Goal: Answer question/provide support: Share knowledge or assist other users

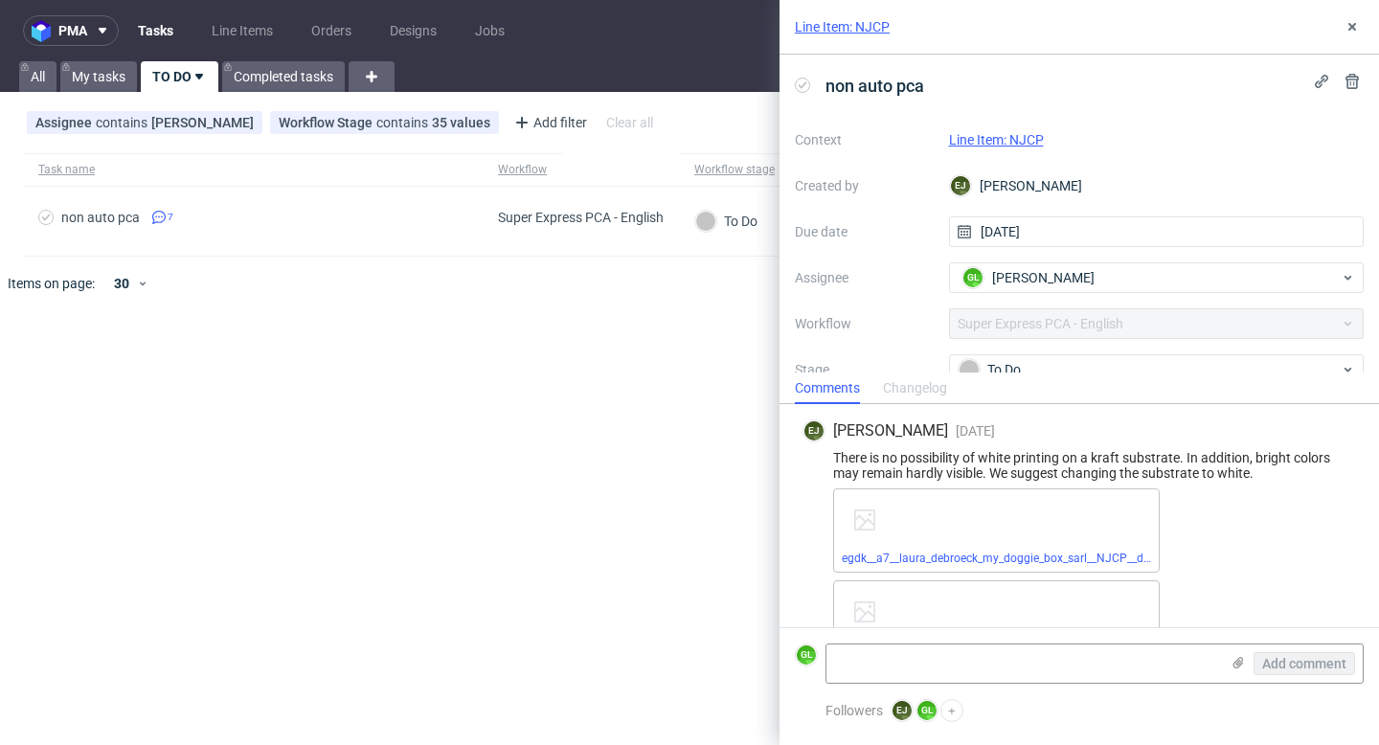
scroll to position [656, 0]
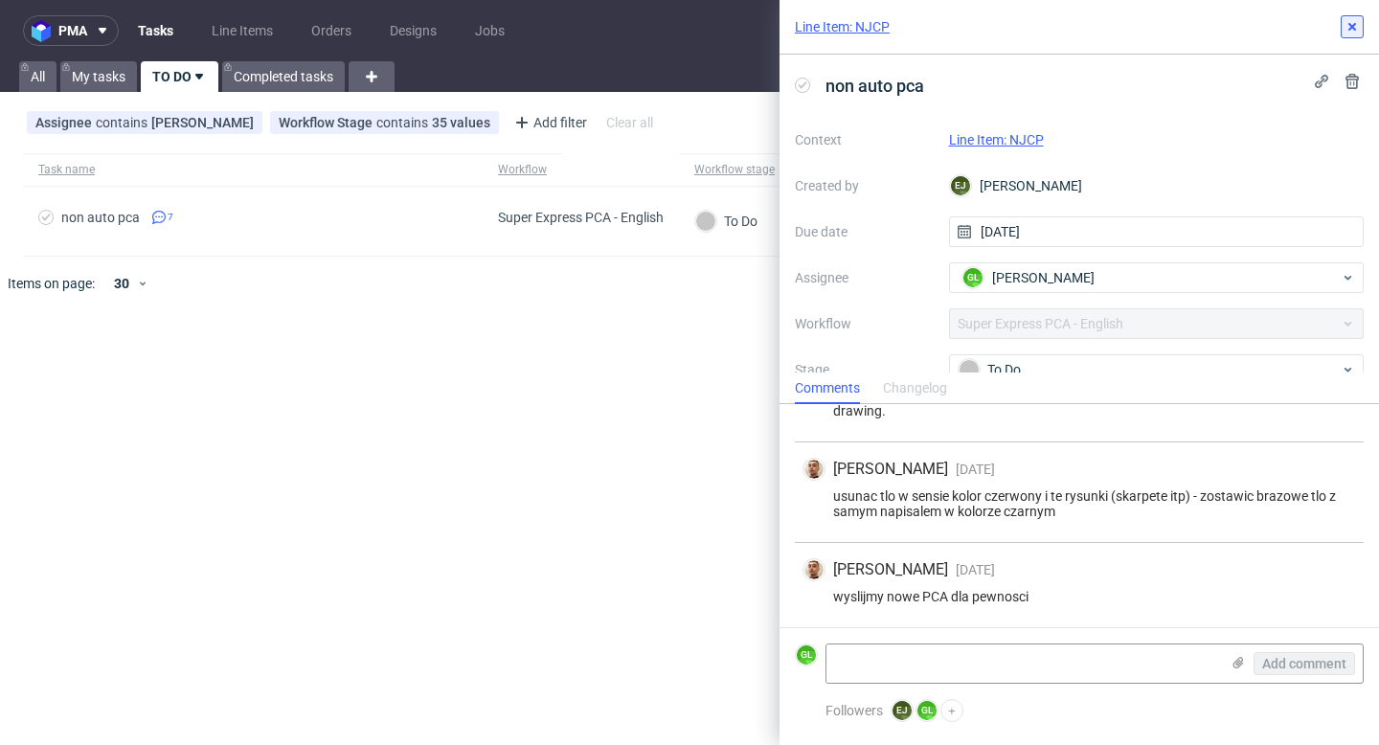
click at [1351, 29] on icon at bounding box center [1351, 26] width 15 height 15
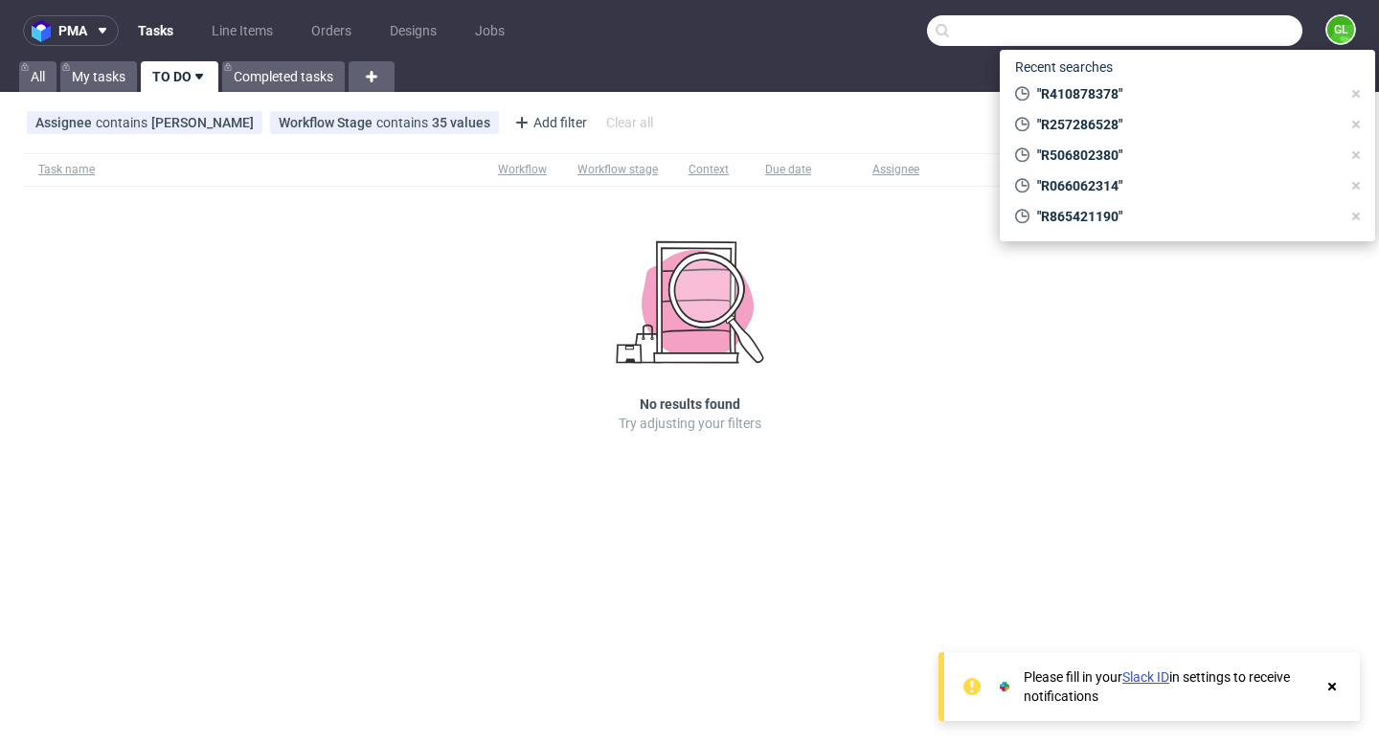
click at [1240, 24] on input "text" at bounding box center [1114, 30] width 375 height 31
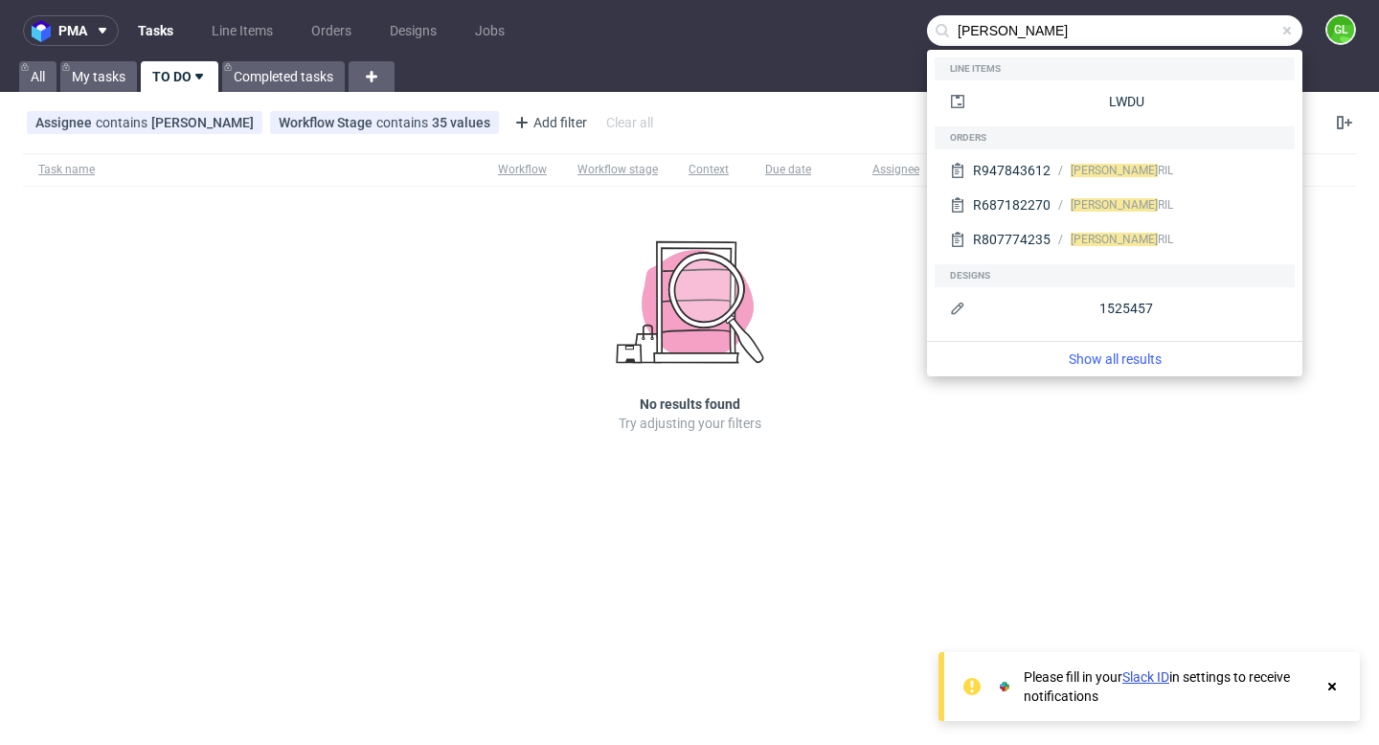
type input "[PERSON_NAME]"
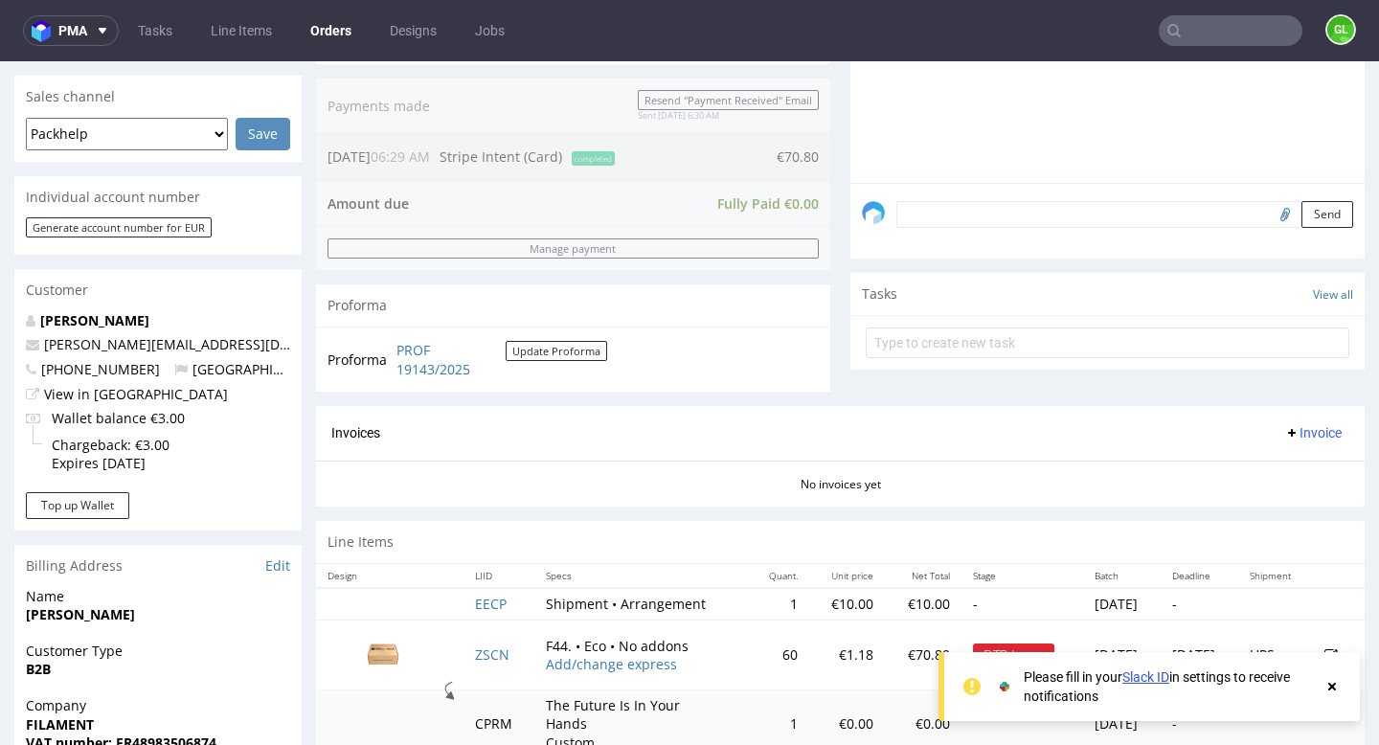
scroll to position [978, 0]
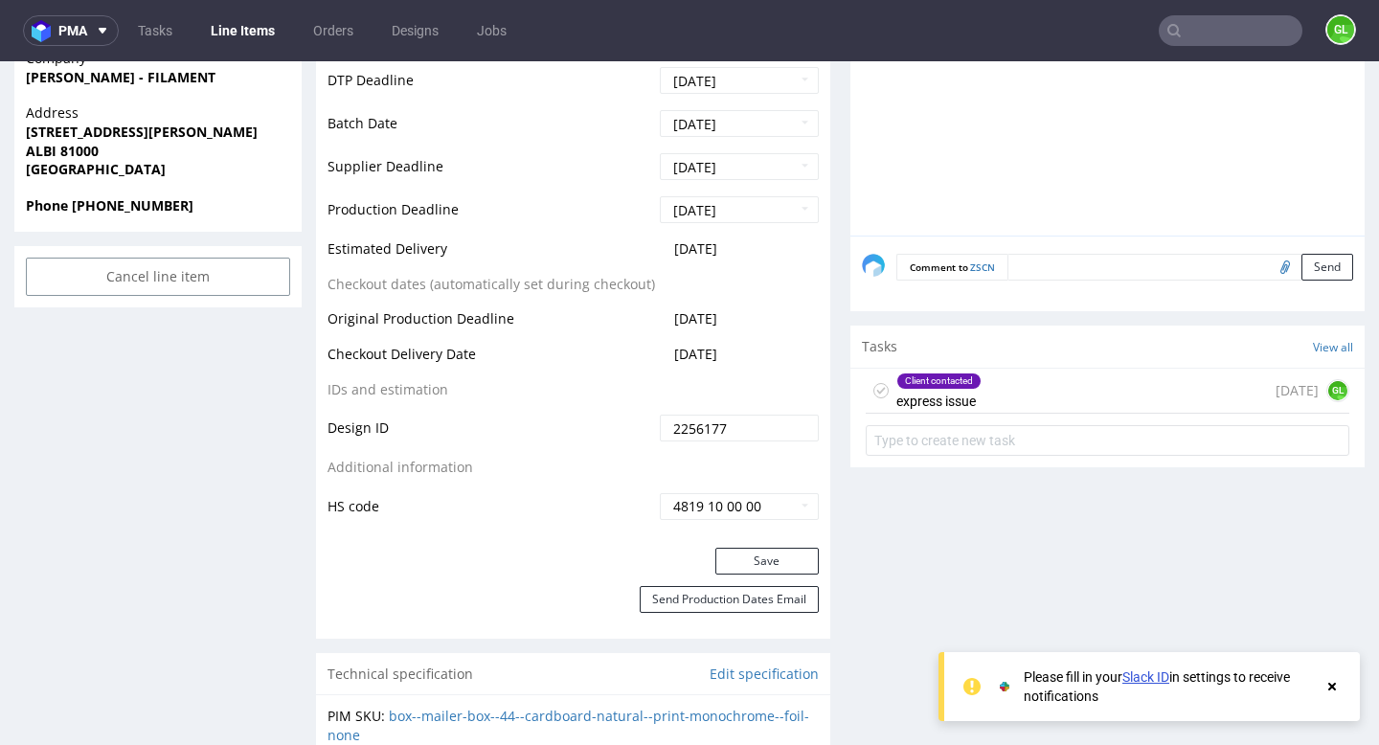
scroll to position [887, 0]
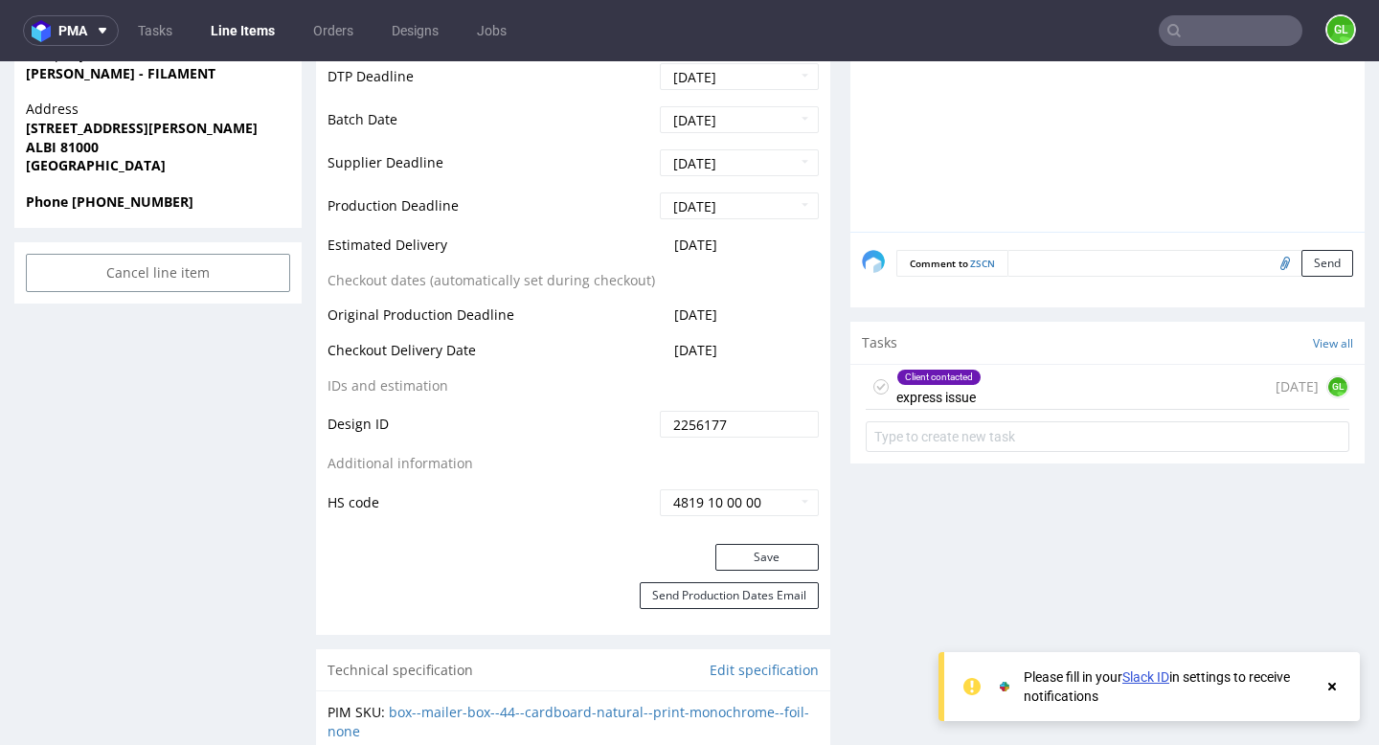
click at [1002, 382] on div "Client contacted express issue 16 days ago GL" at bounding box center [1108, 387] width 484 height 45
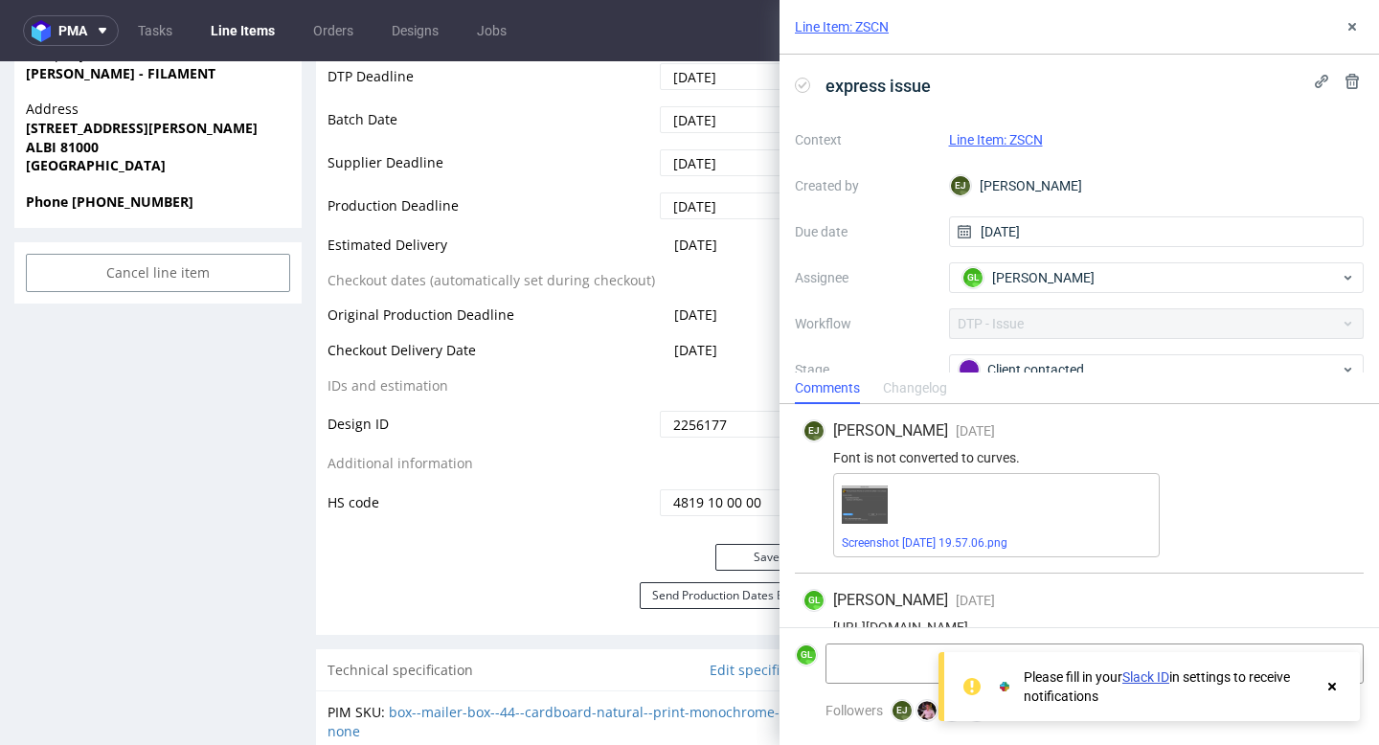
scroll to position [478, 0]
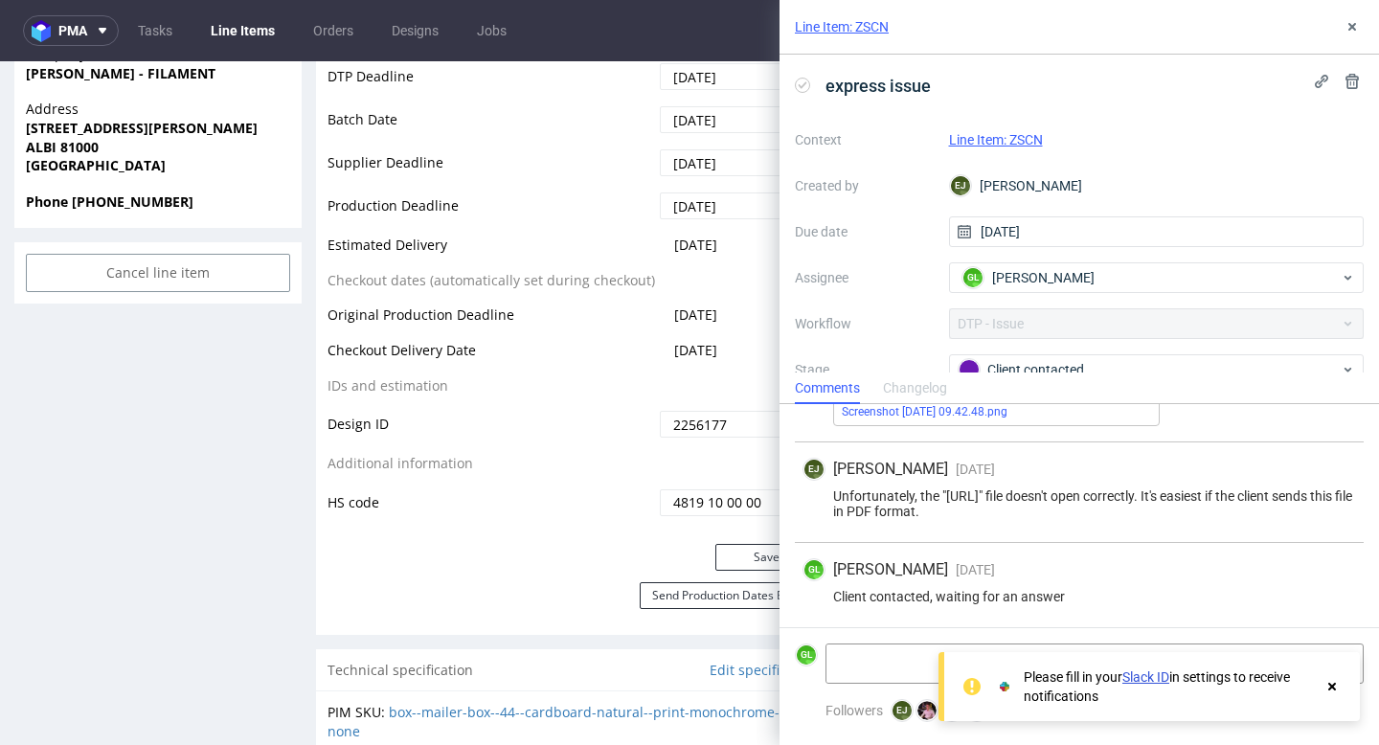
click at [1329, 687] on use at bounding box center [1332, 687] width 8 height 8
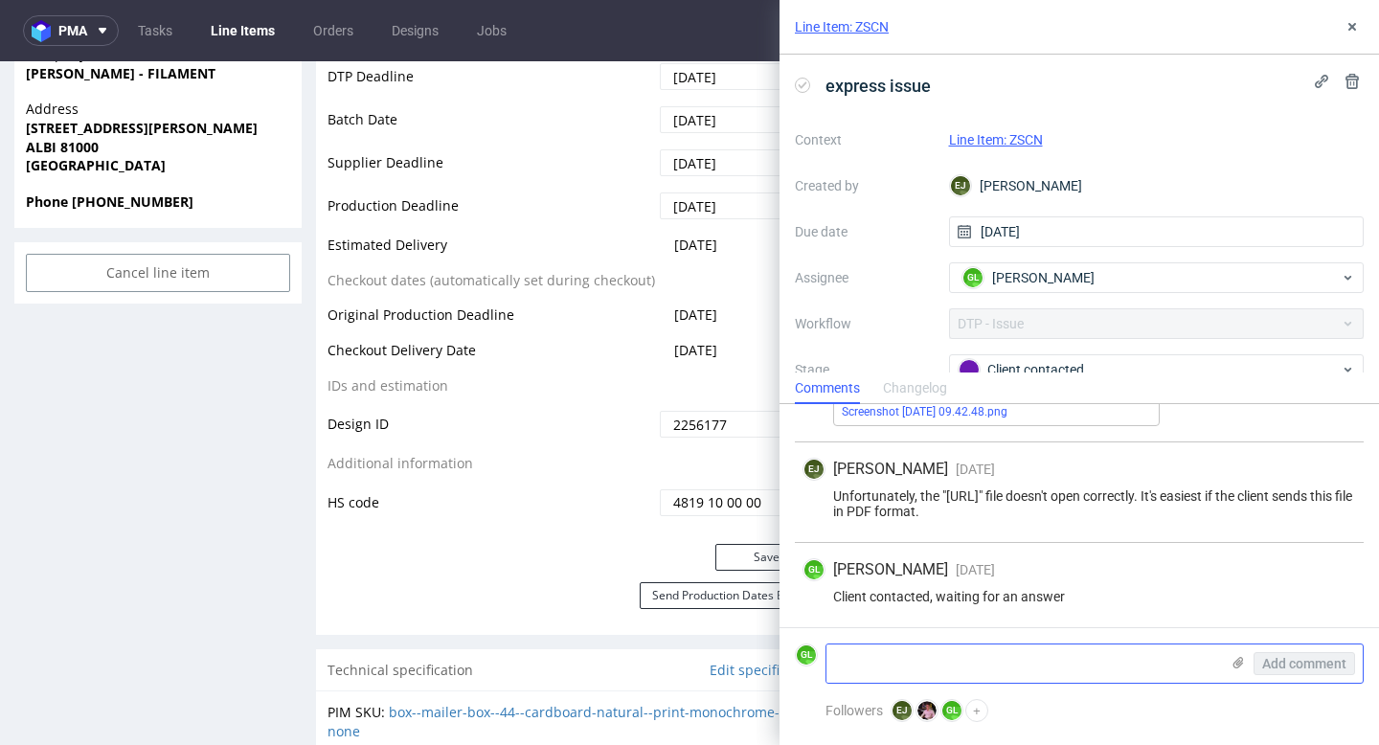
click at [1235, 661] on use at bounding box center [1238, 662] width 11 height 11
click at [0, 0] on input "file" at bounding box center [0, 0] width 0 height 0
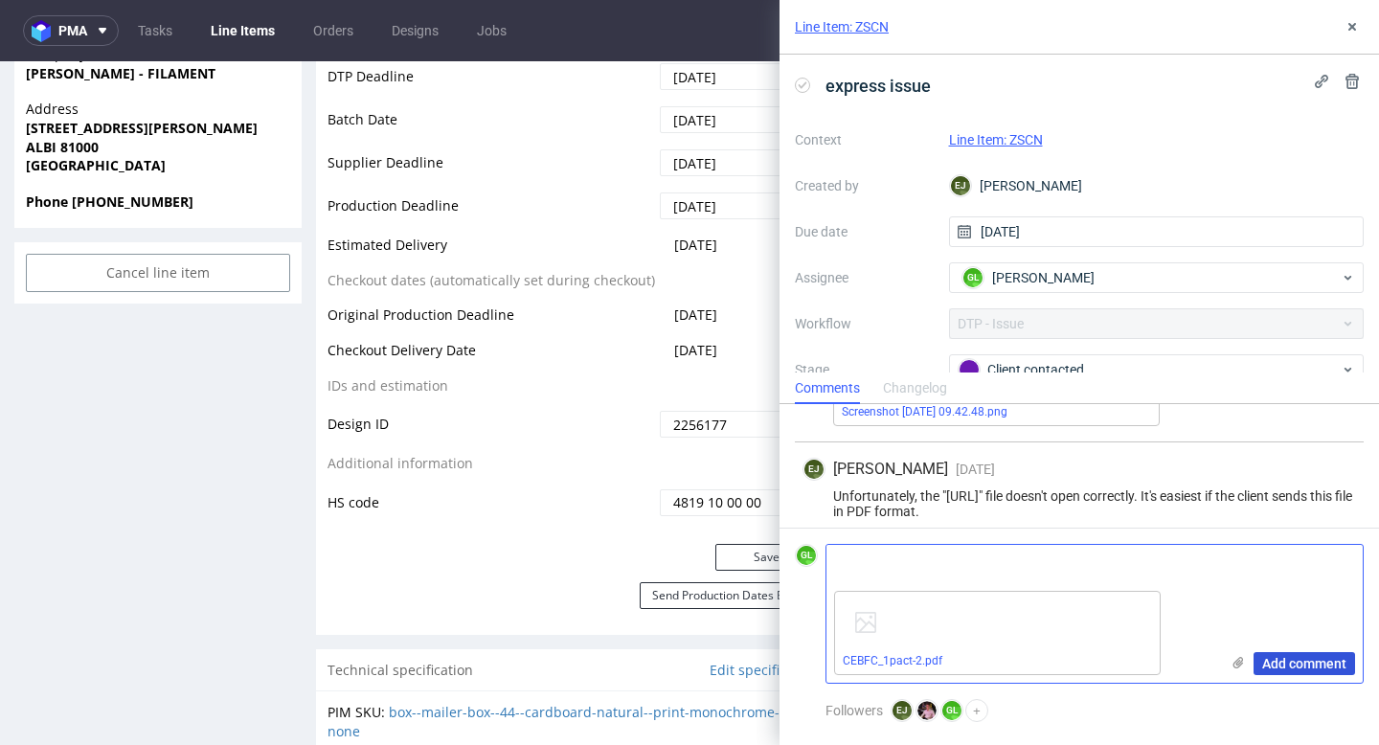
click at [1325, 669] on span "Add comment" at bounding box center [1304, 663] width 84 height 13
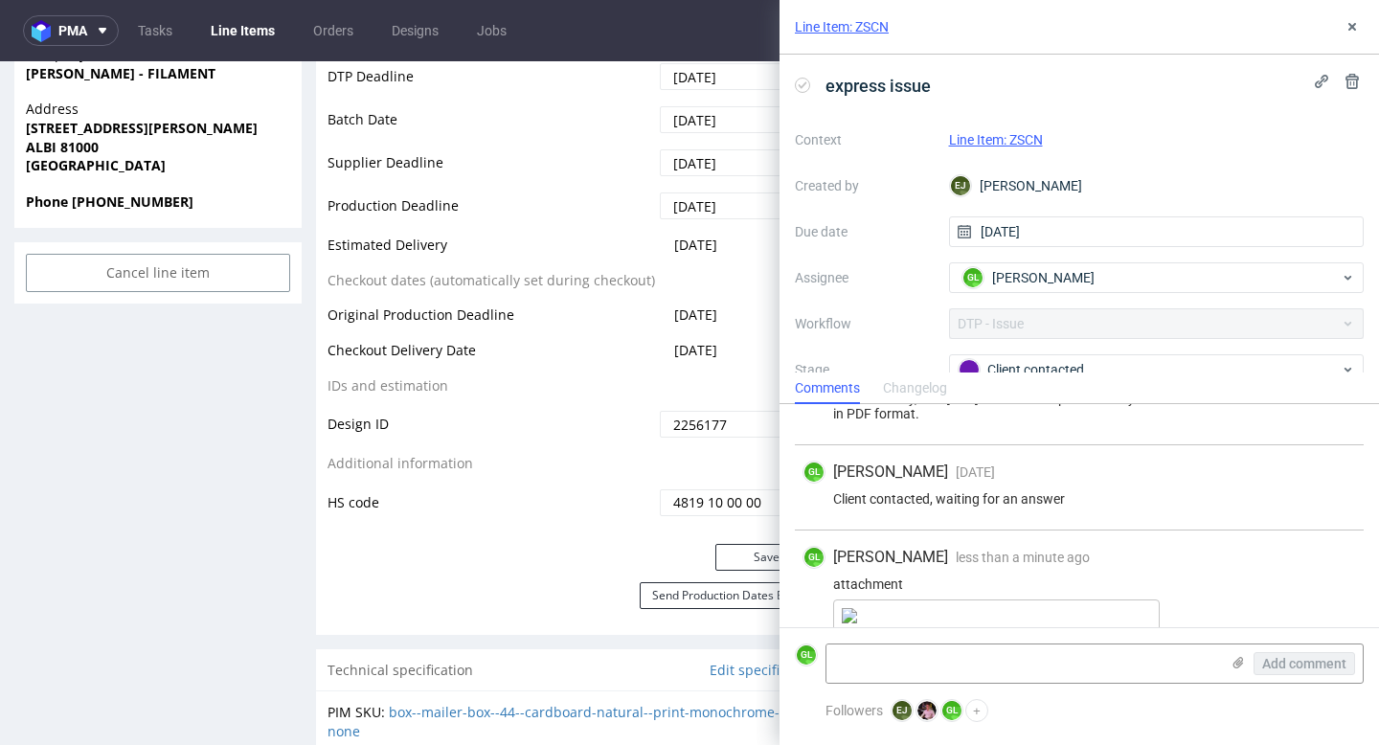
scroll to position [647, 0]
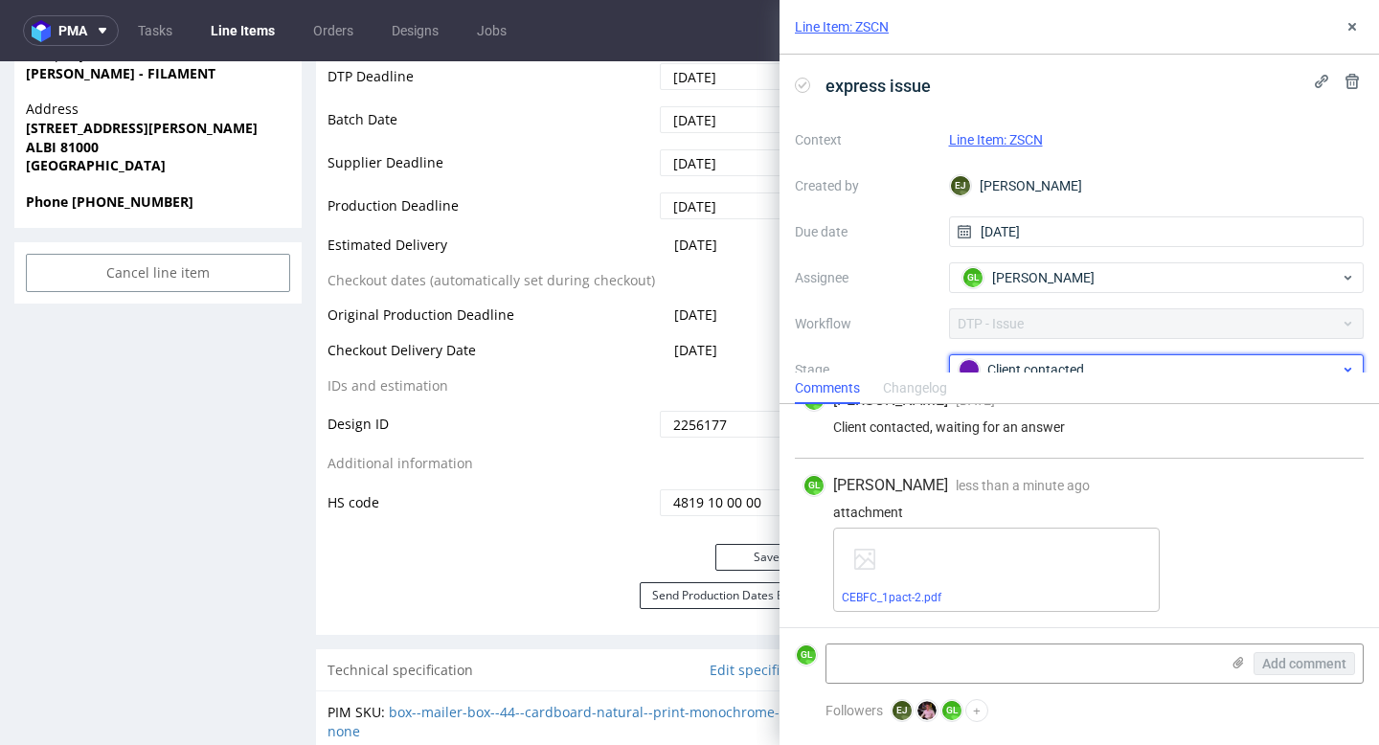
click at [1245, 365] on div "Client contacted" at bounding box center [1149, 369] width 381 height 21
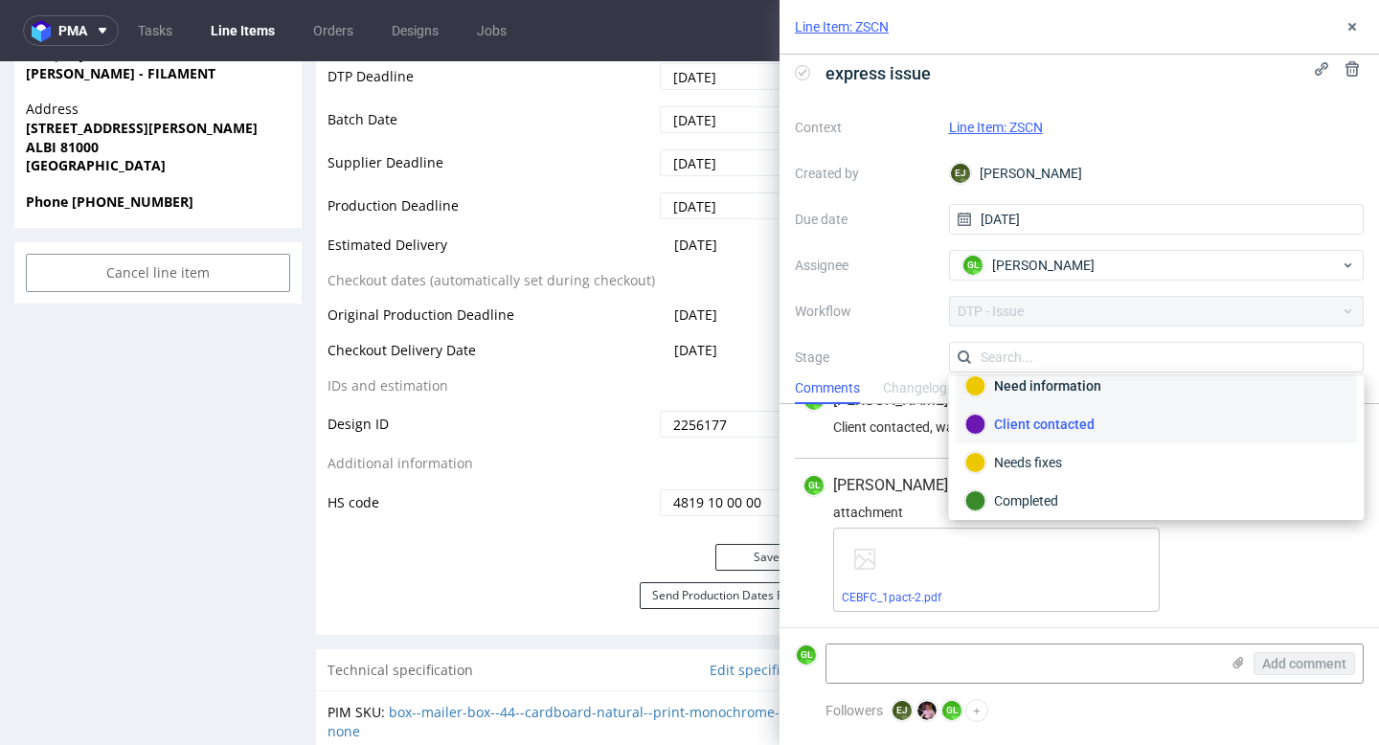
scroll to position [140, 0]
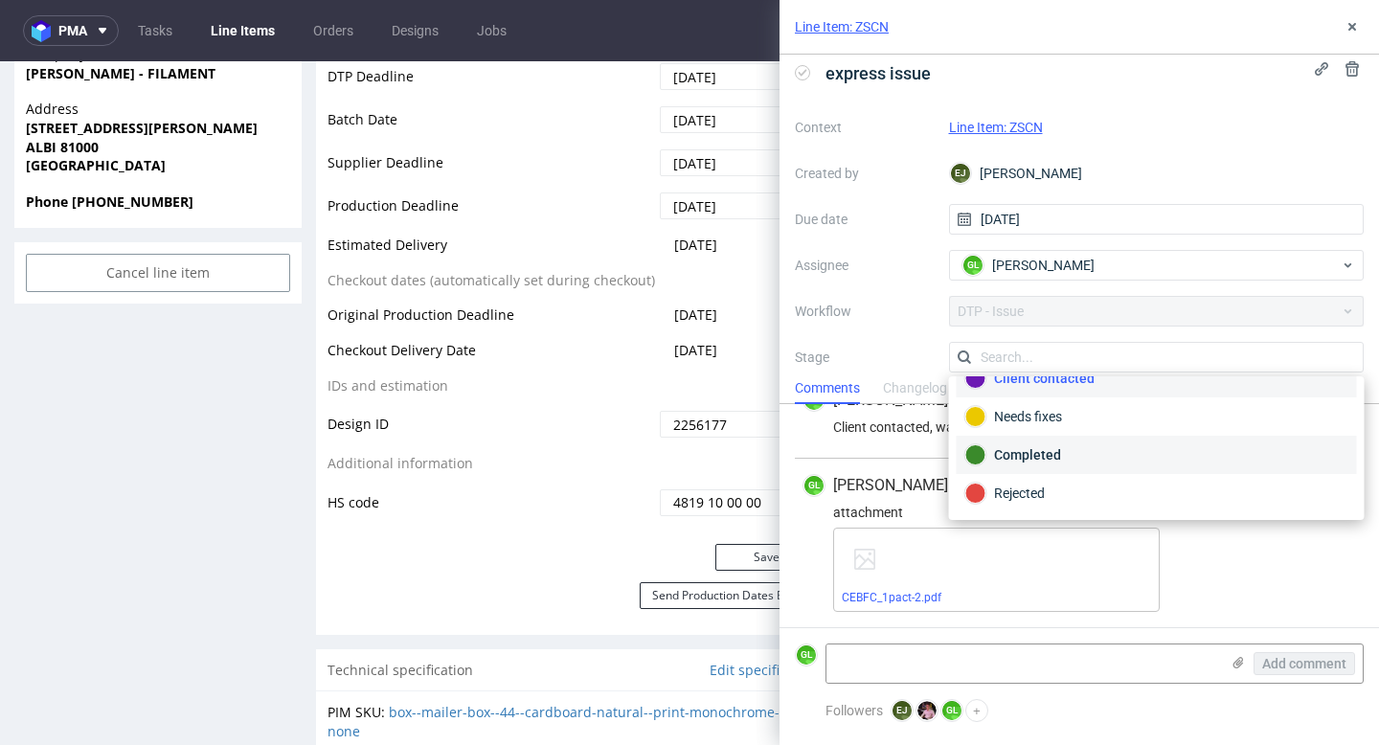
click at [1096, 452] on div "Completed" at bounding box center [1156, 454] width 383 height 21
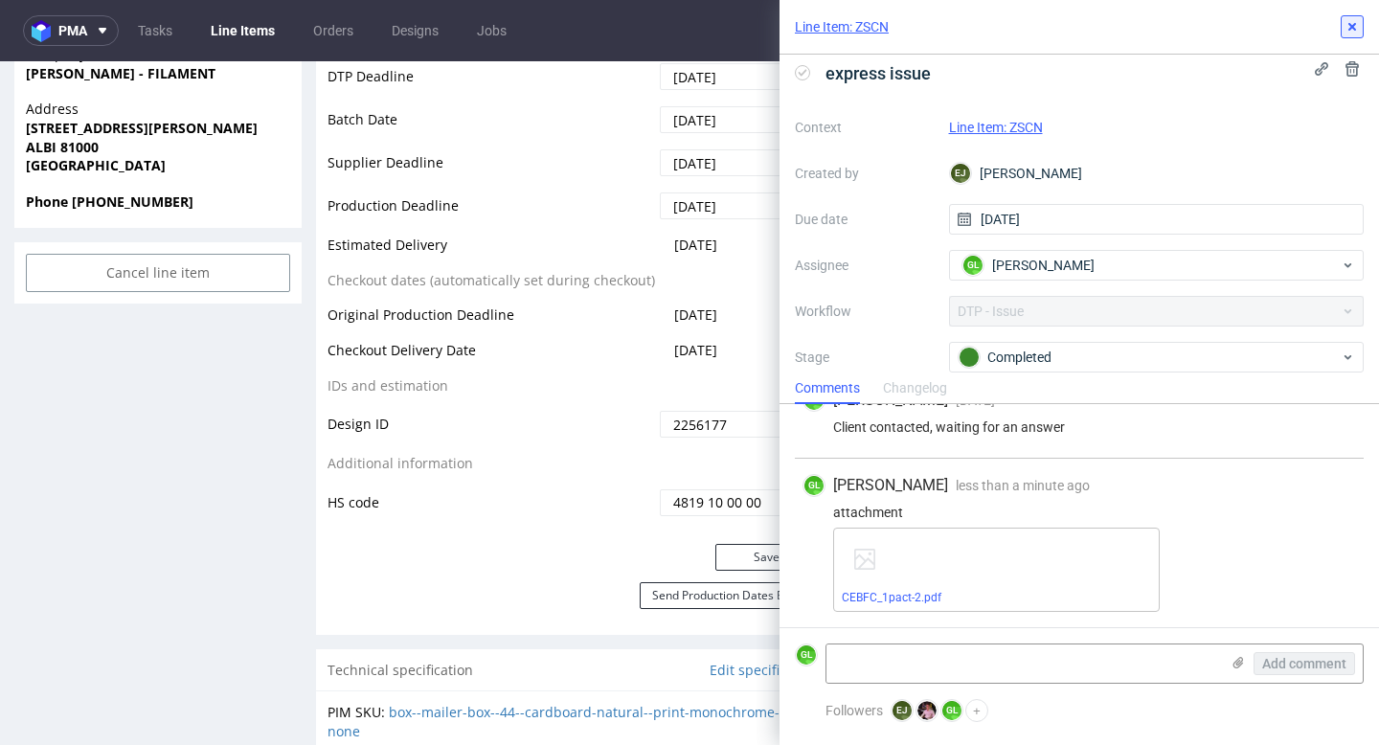
click at [1352, 21] on icon at bounding box center [1351, 26] width 15 height 15
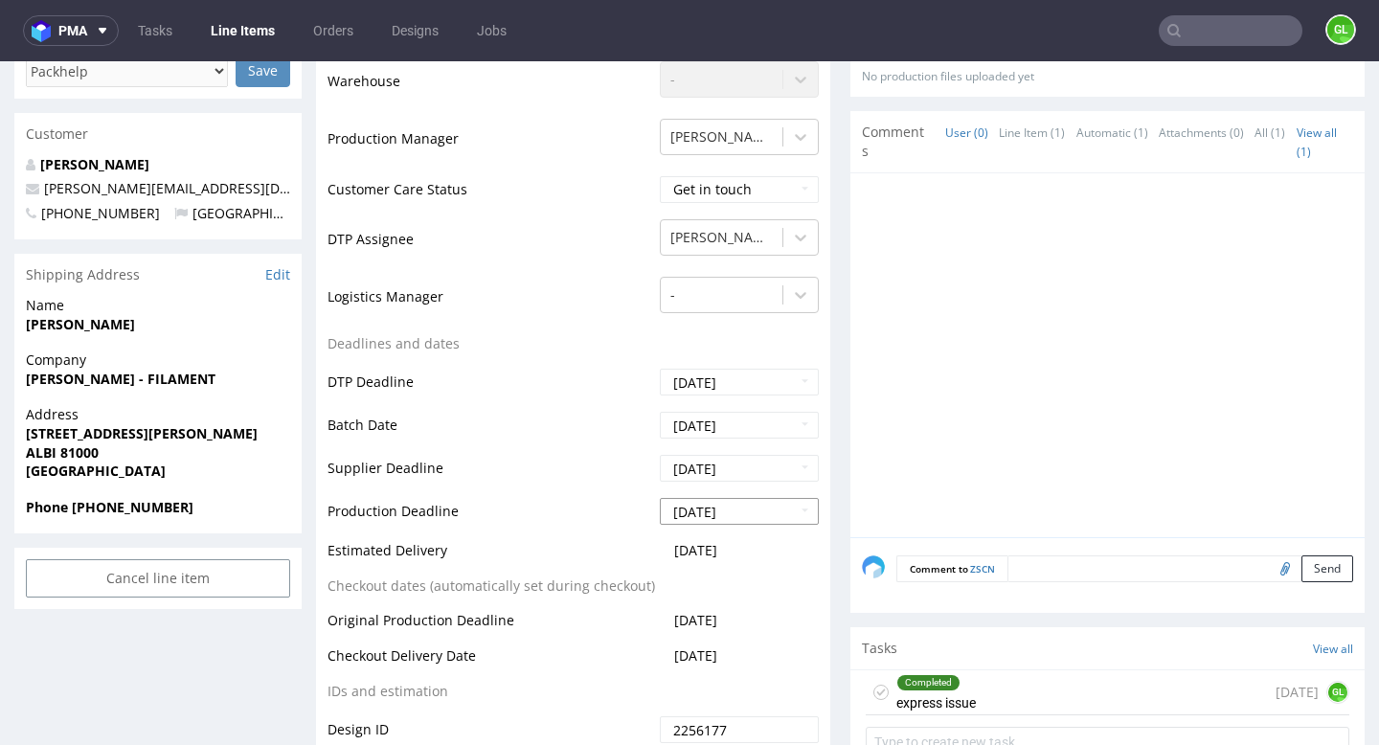
scroll to position [273, 0]
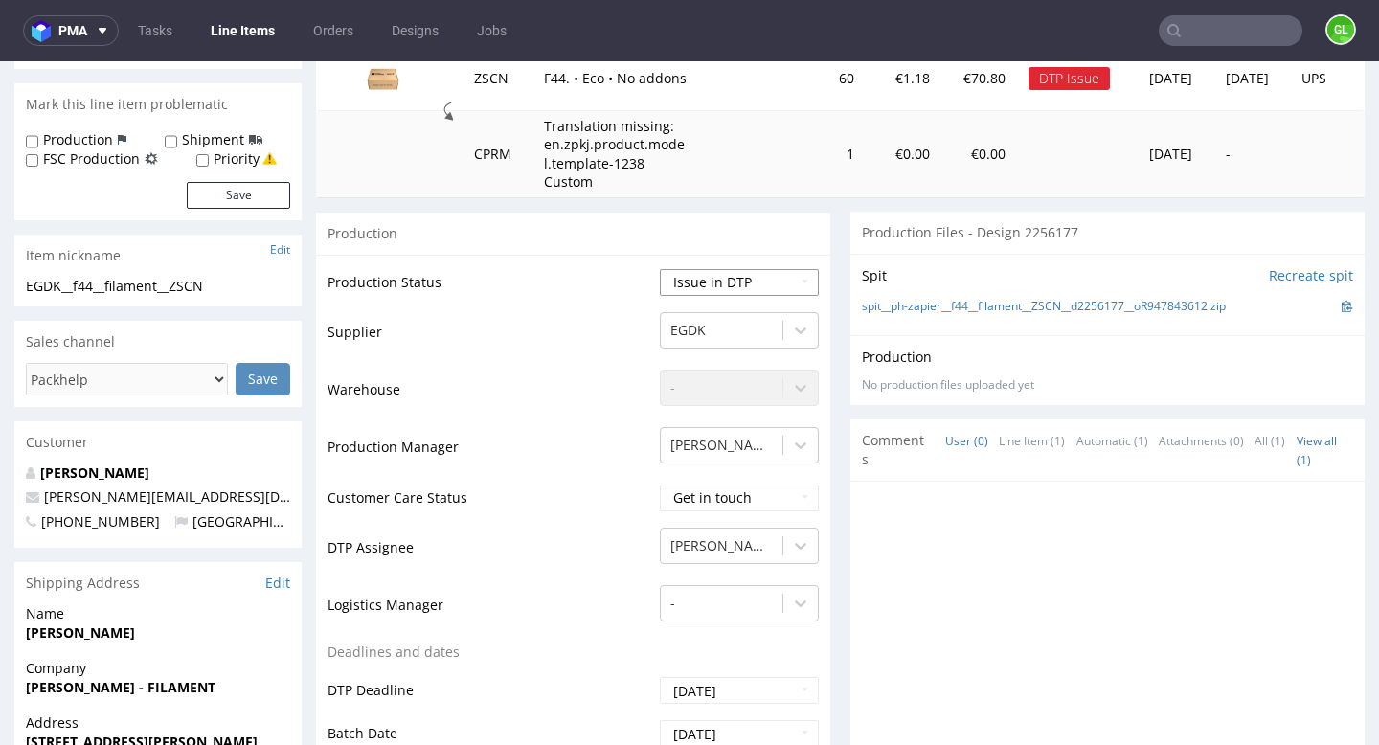
click at [788, 283] on select "Waiting for Artwork Waiting for Diecut Waiting for Mockup Waiting for DTP Waiti…" at bounding box center [739, 282] width 159 height 27
select select "back_for_dtp"
click at [660, 269] on select "Waiting for Artwork Waiting for Diecut Waiting for Mockup Waiting for DTP Waiti…" at bounding box center [739, 282] width 159 height 27
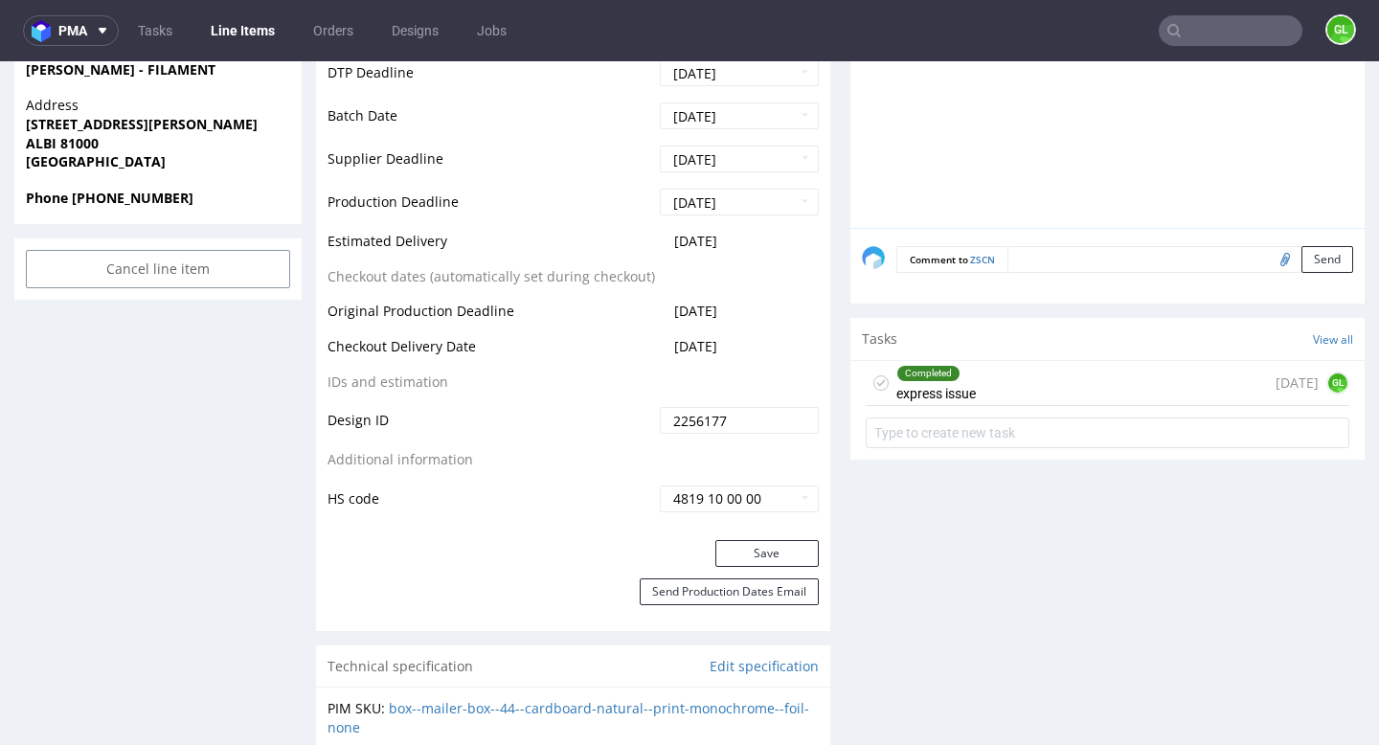
scroll to position [921, 0]
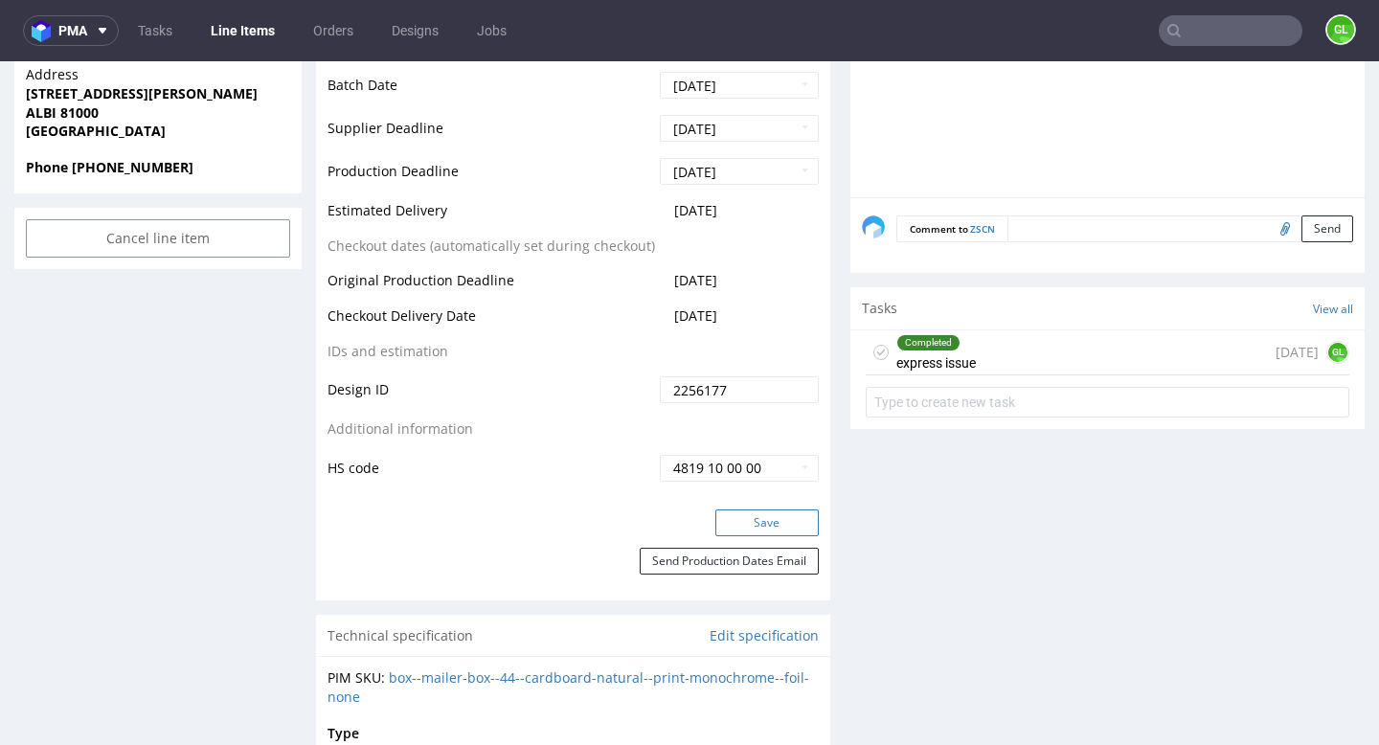
click at [760, 524] on button "Save" at bounding box center [766, 522] width 103 height 27
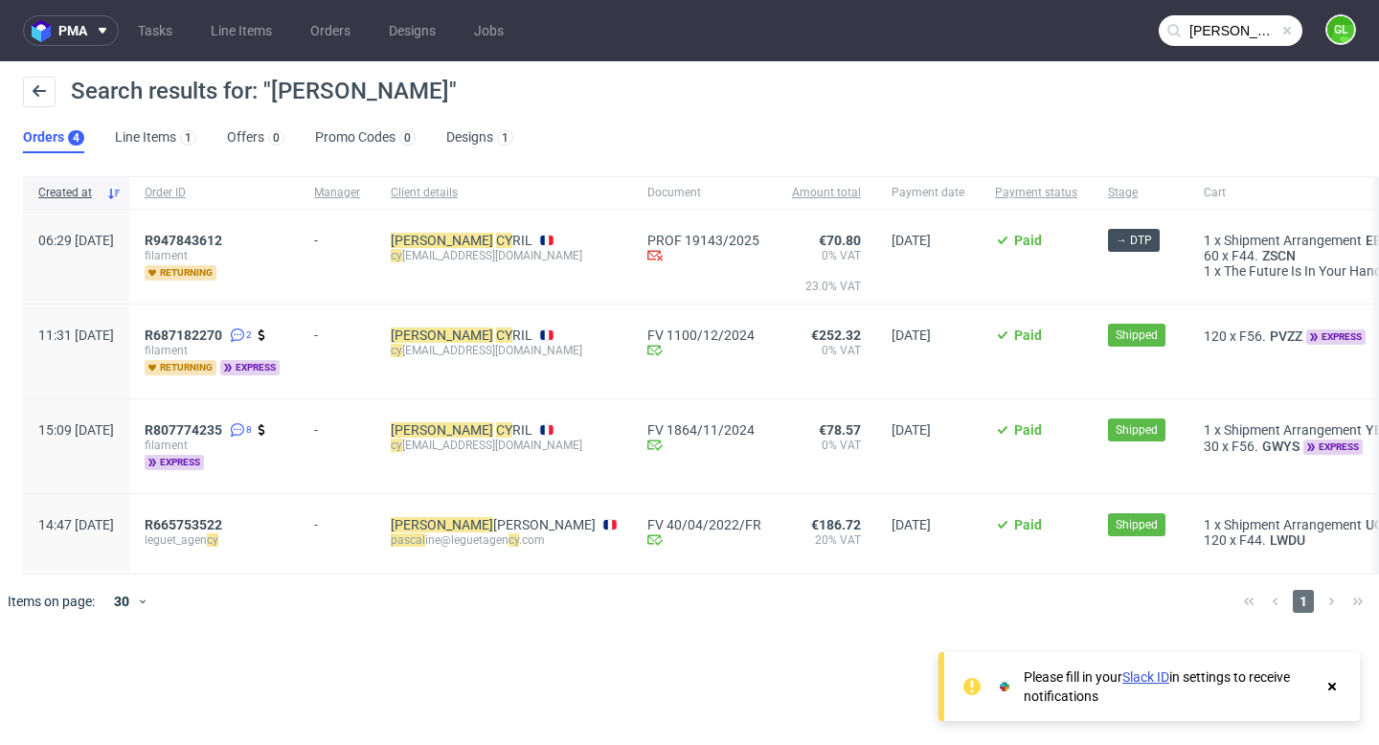
click at [1288, 27] on span at bounding box center [1286, 30] width 15 height 15
click at [147, 24] on link "Tasks" at bounding box center [154, 30] width 57 height 31
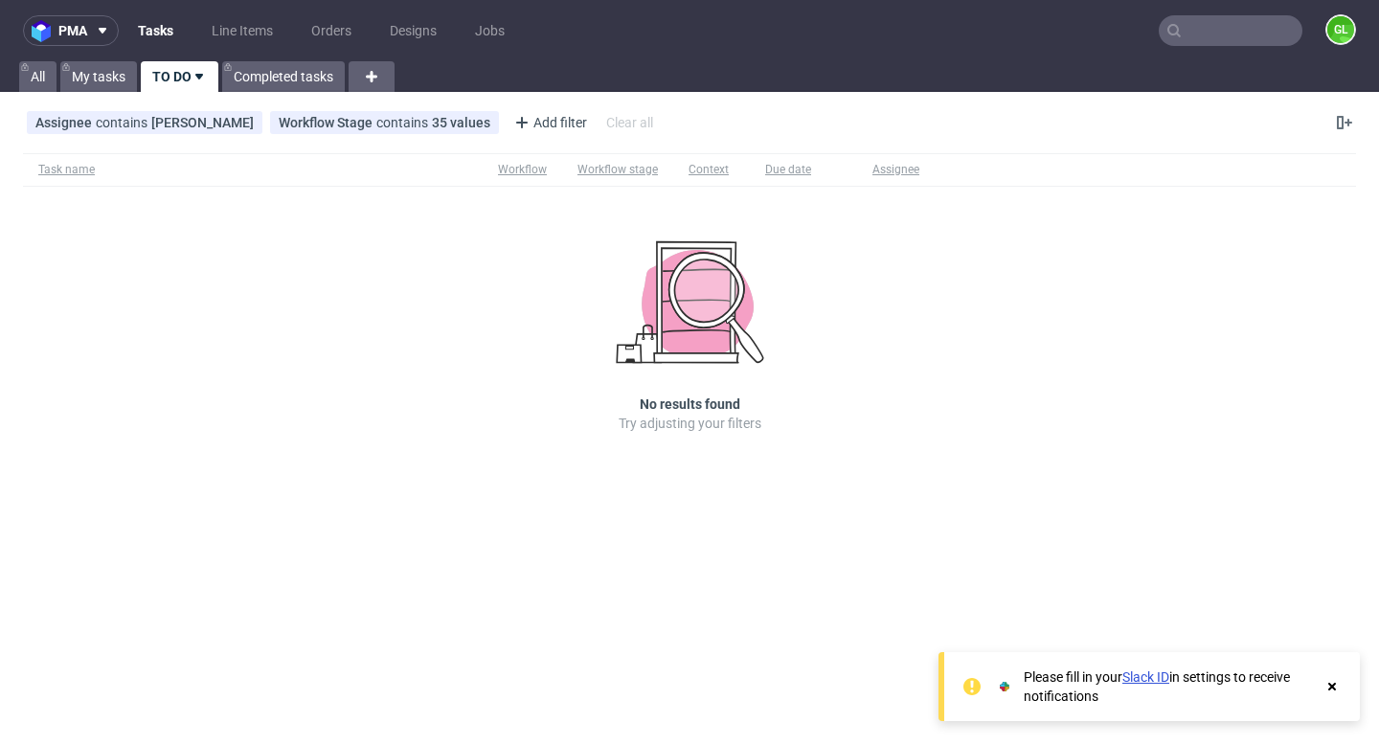
click at [1332, 686] on use at bounding box center [1332, 687] width 8 height 8
click at [1249, 42] on input "text" at bounding box center [1231, 30] width 144 height 31
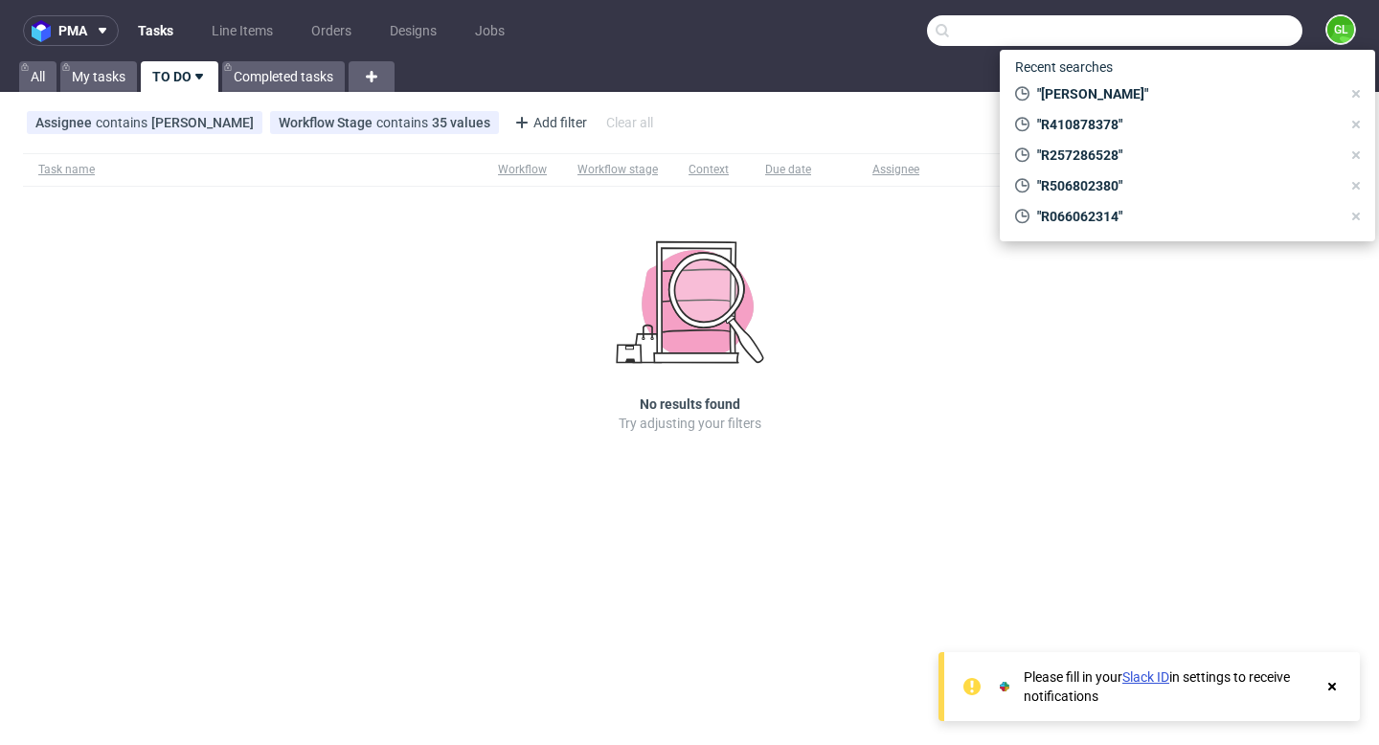
paste input "R517531222"
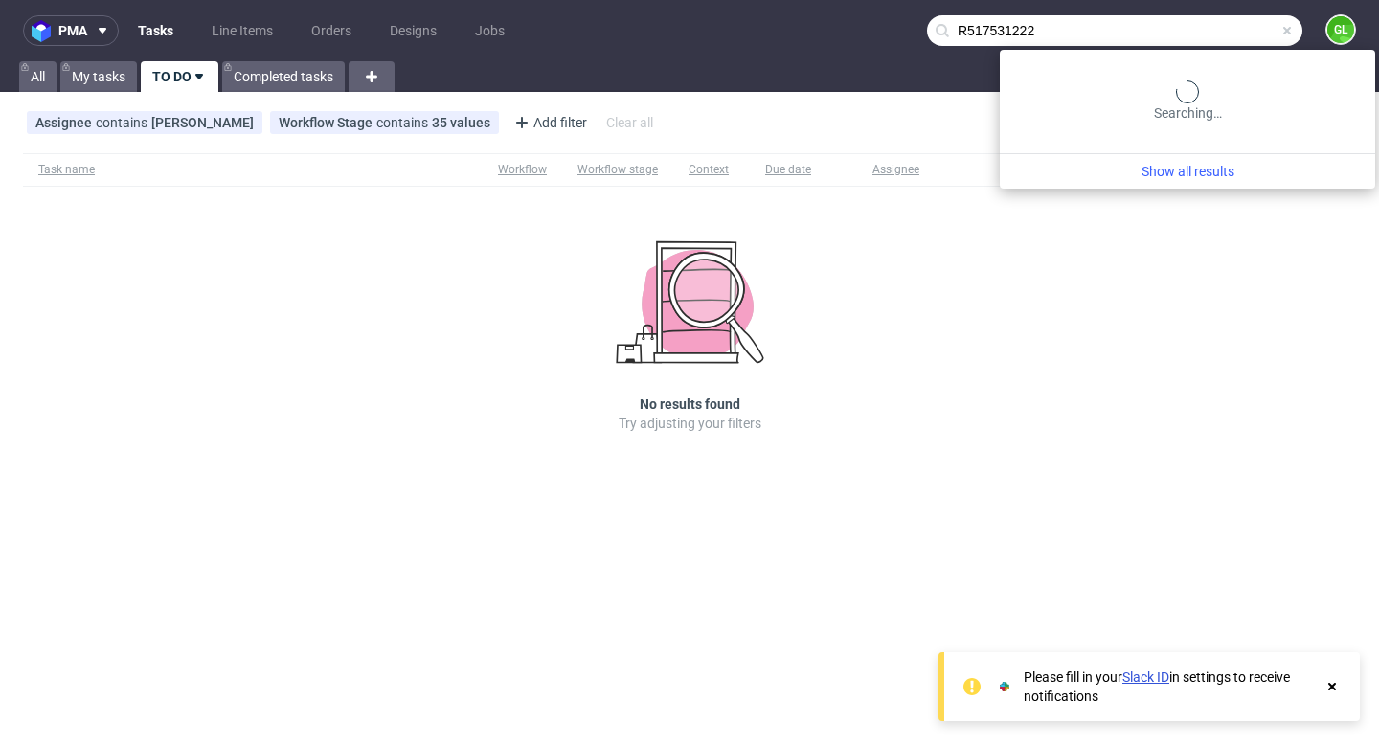
type input "R517531222"
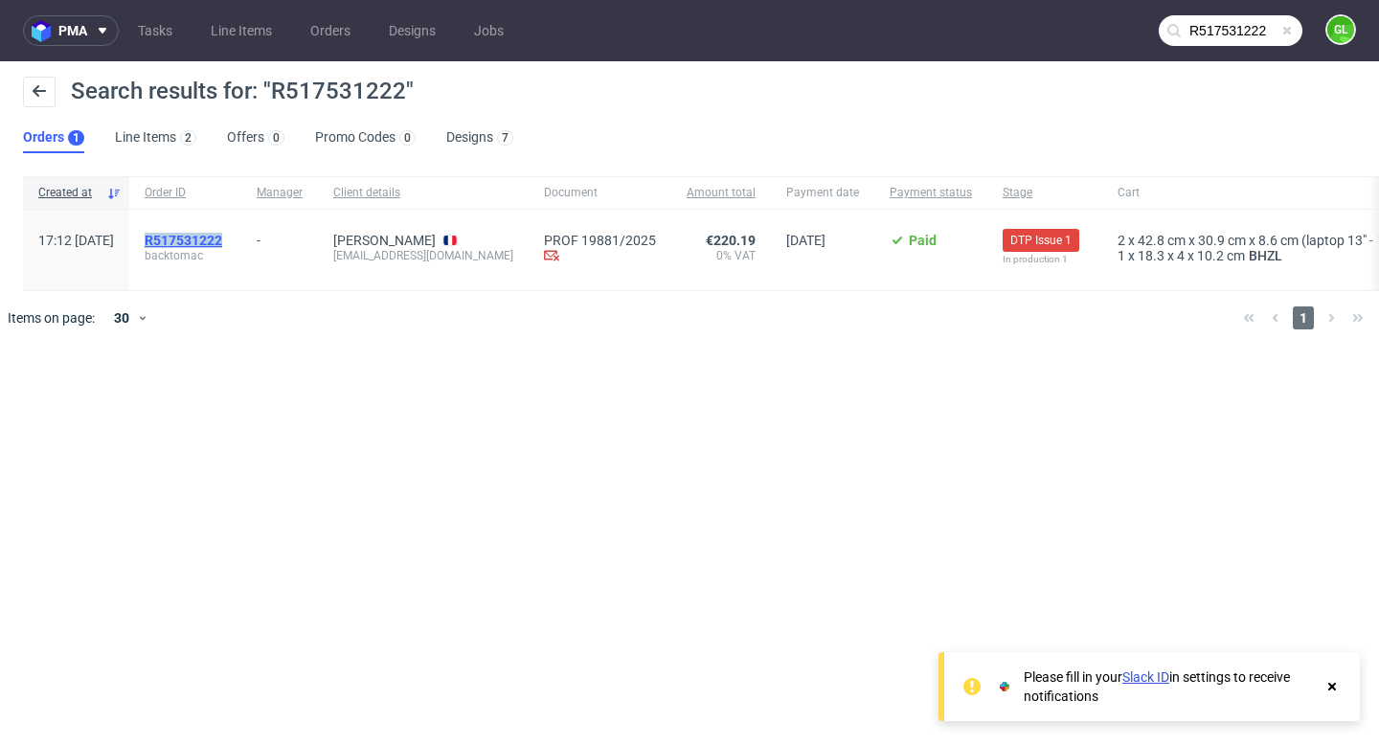
click at [222, 241] on mark "R517531222" at bounding box center [184, 240] width 78 height 15
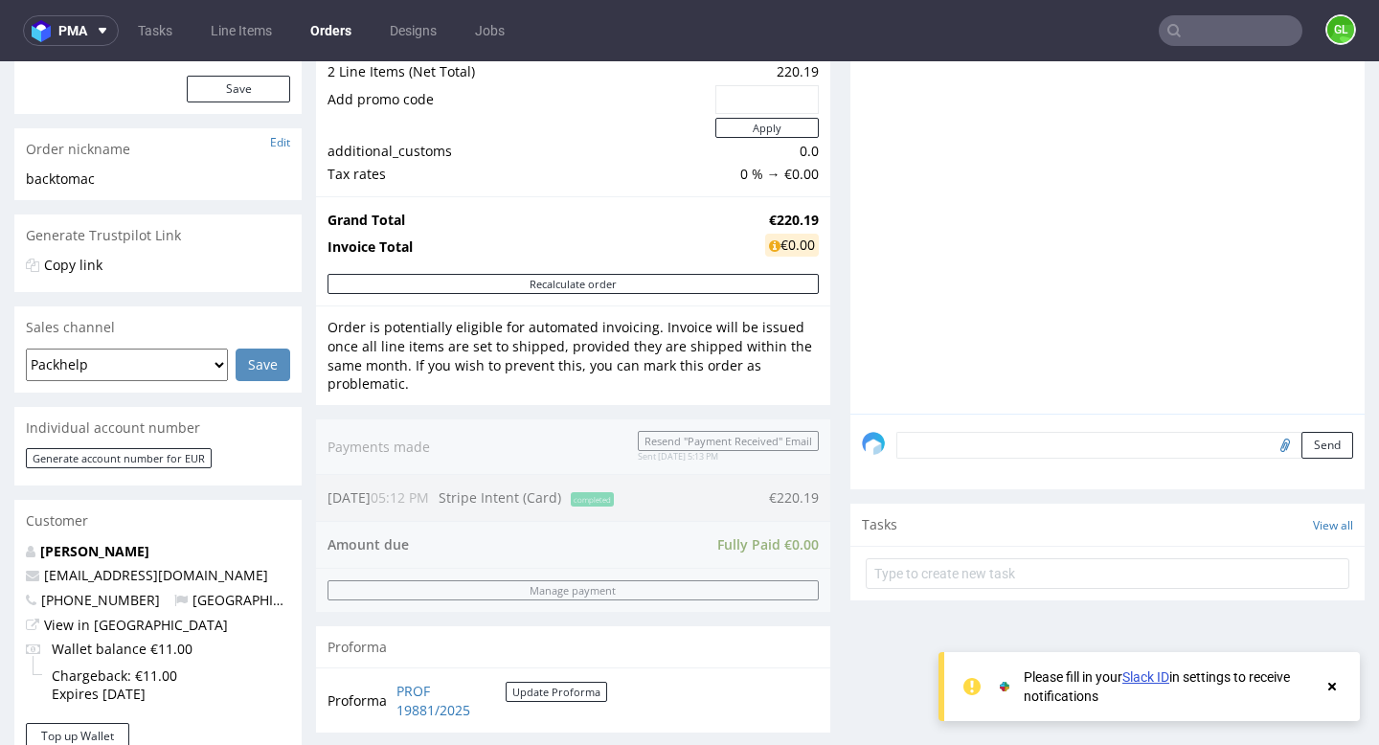
scroll to position [624, 0]
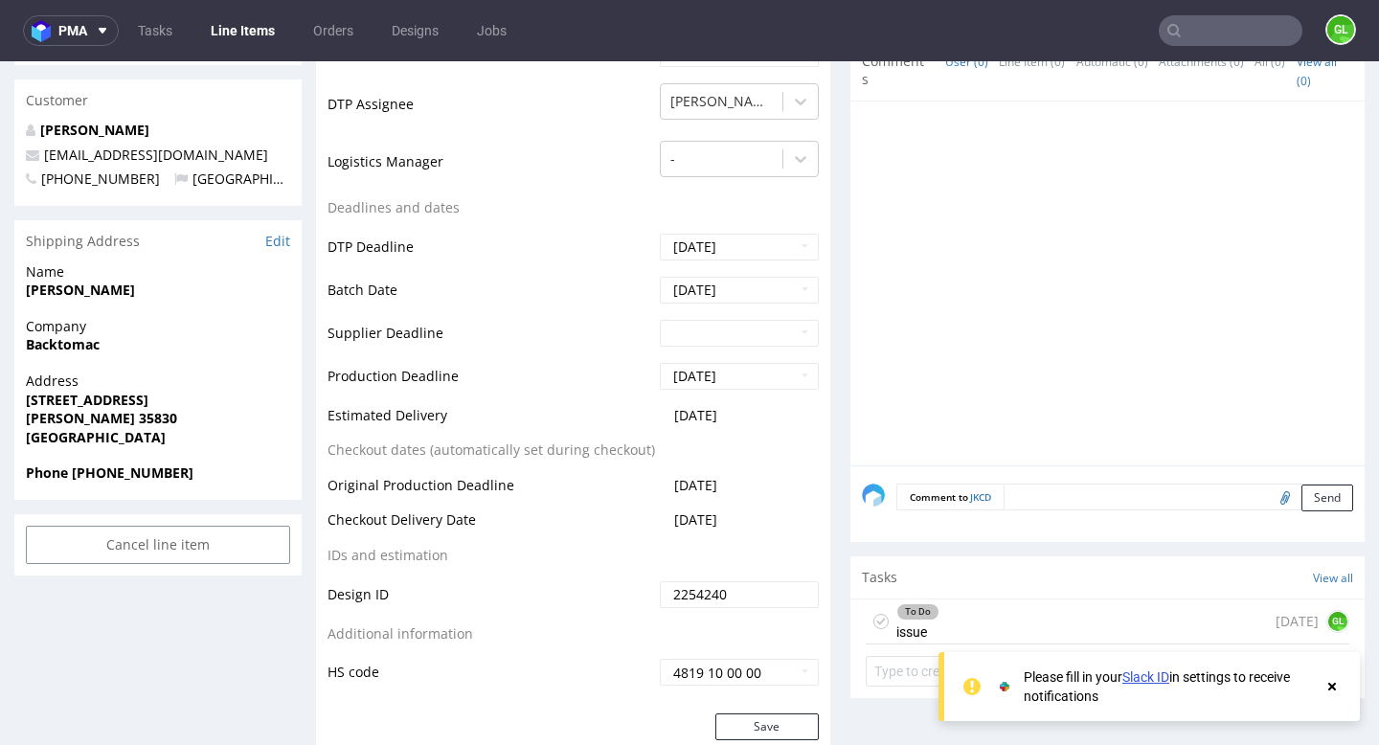
scroll to position [621, 0]
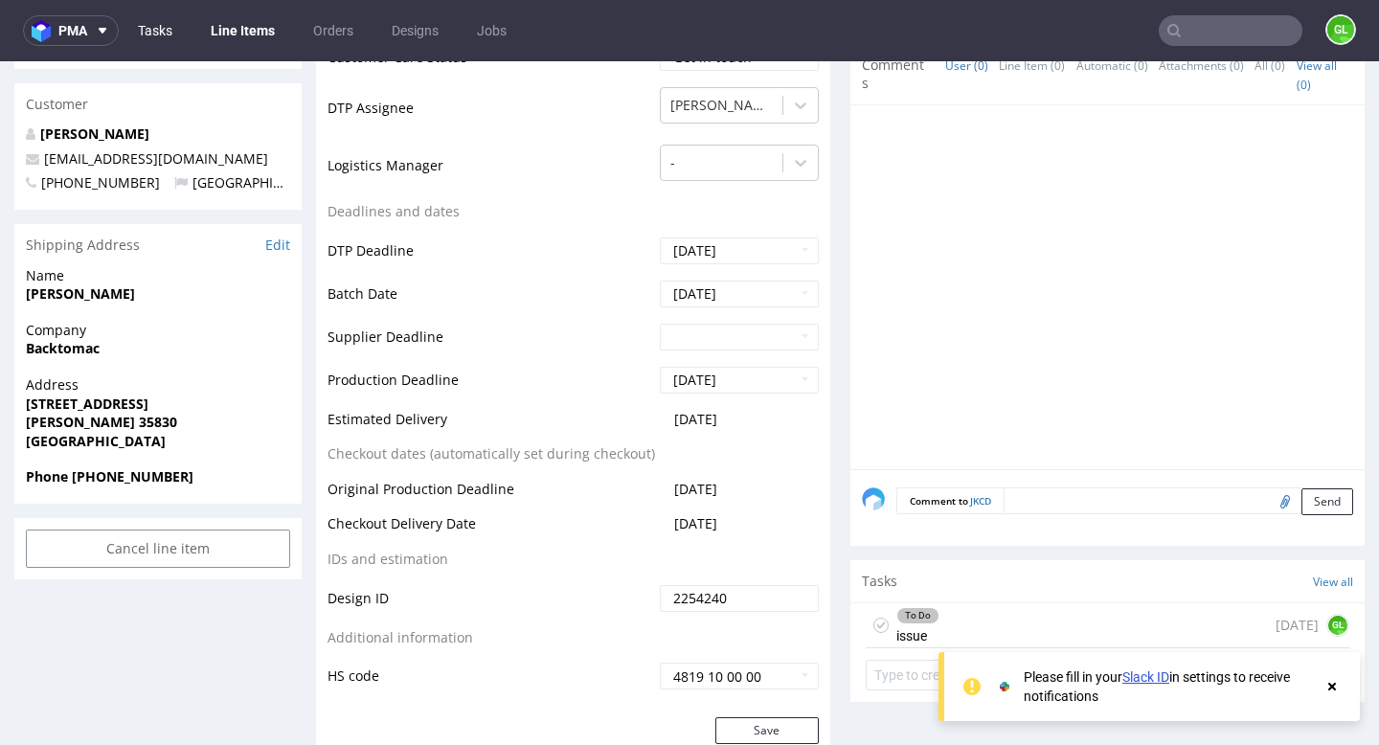
click at [155, 32] on link "Tasks" at bounding box center [154, 30] width 57 height 31
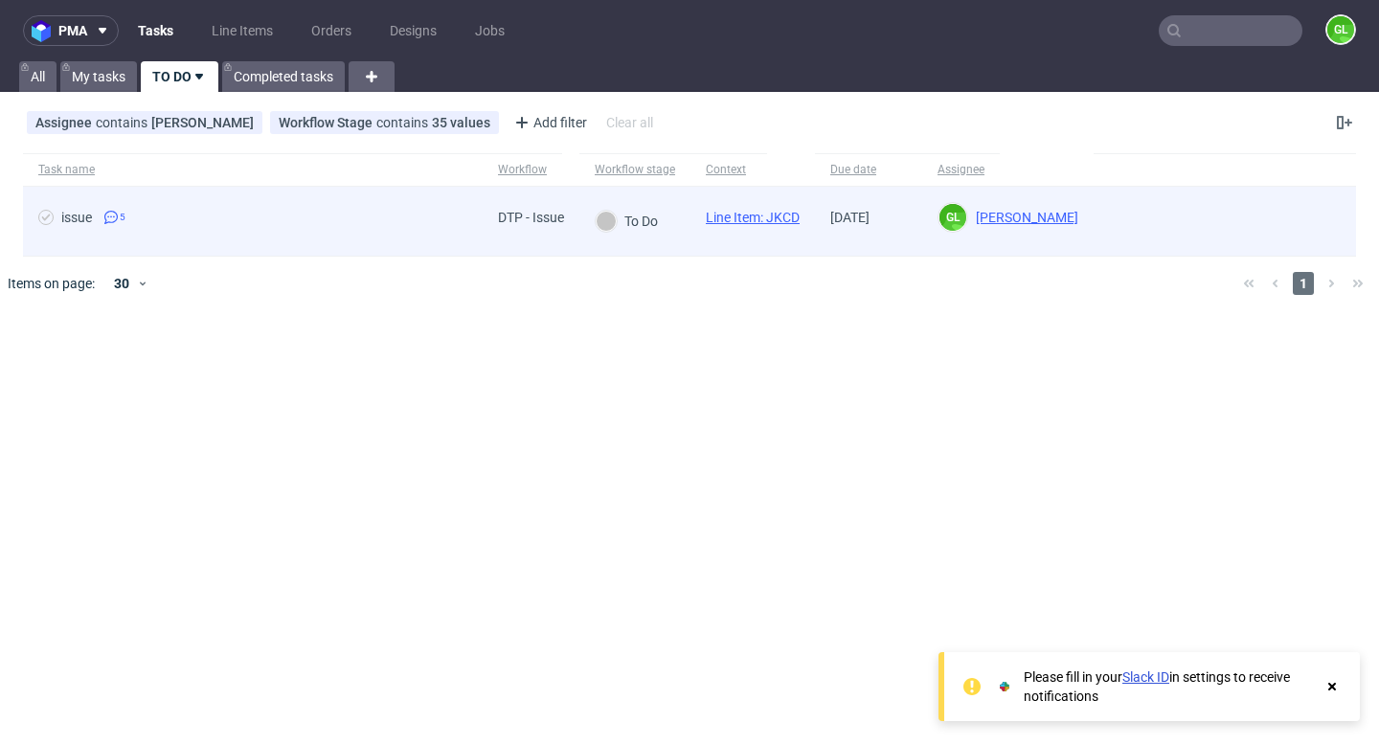
click at [362, 214] on span "issue 5" at bounding box center [252, 221] width 429 height 23
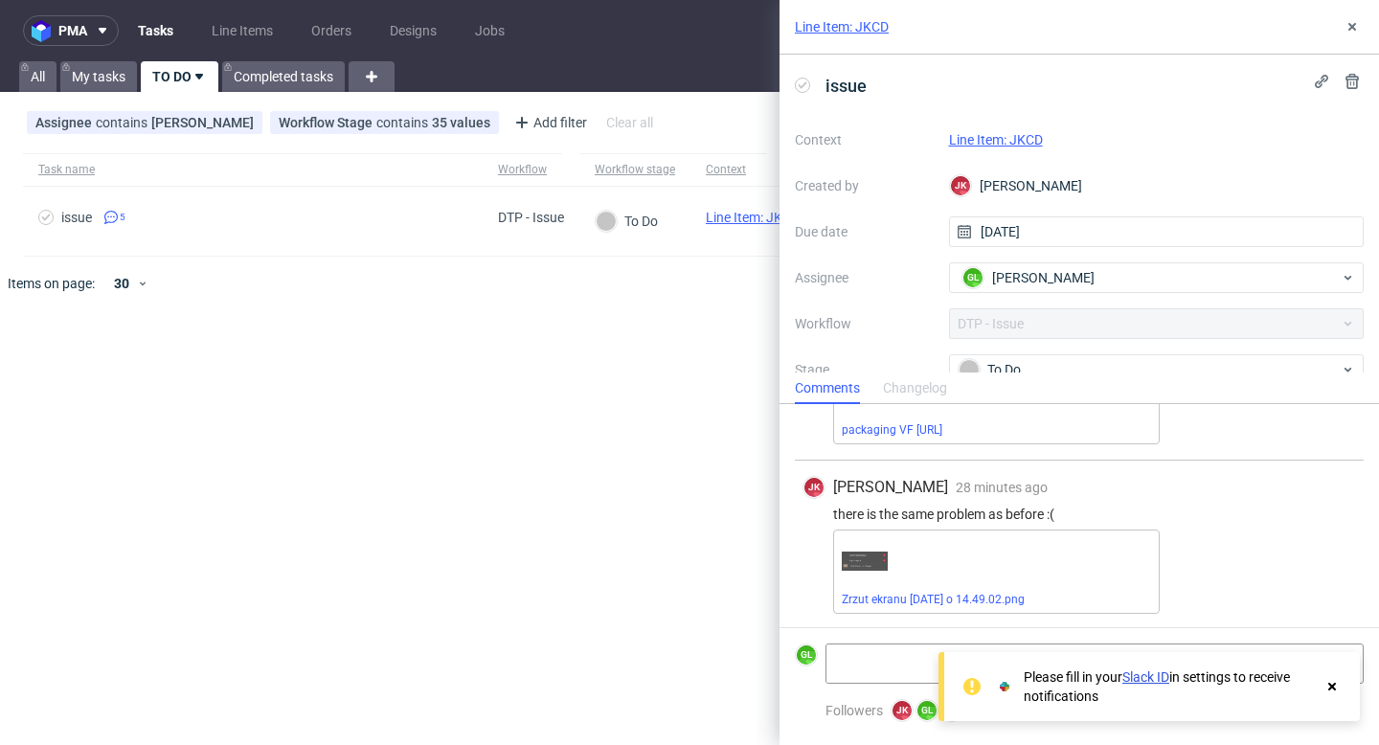
scroll to position [470, 0]
click at [1332, 688] on use at bounding box center [1332, 687] width 8 height 8
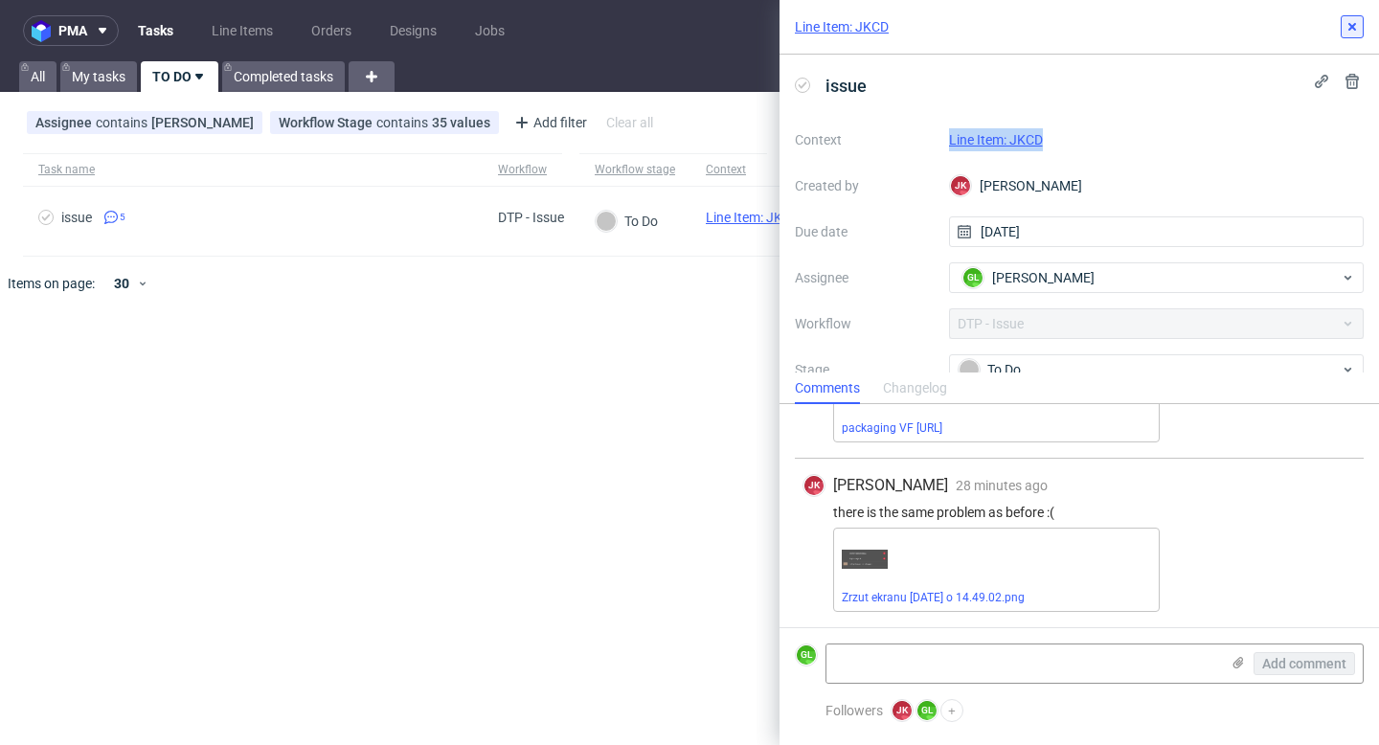
click at [1362, 22] on button at bounding box center [1352, 26] width 23 height 23
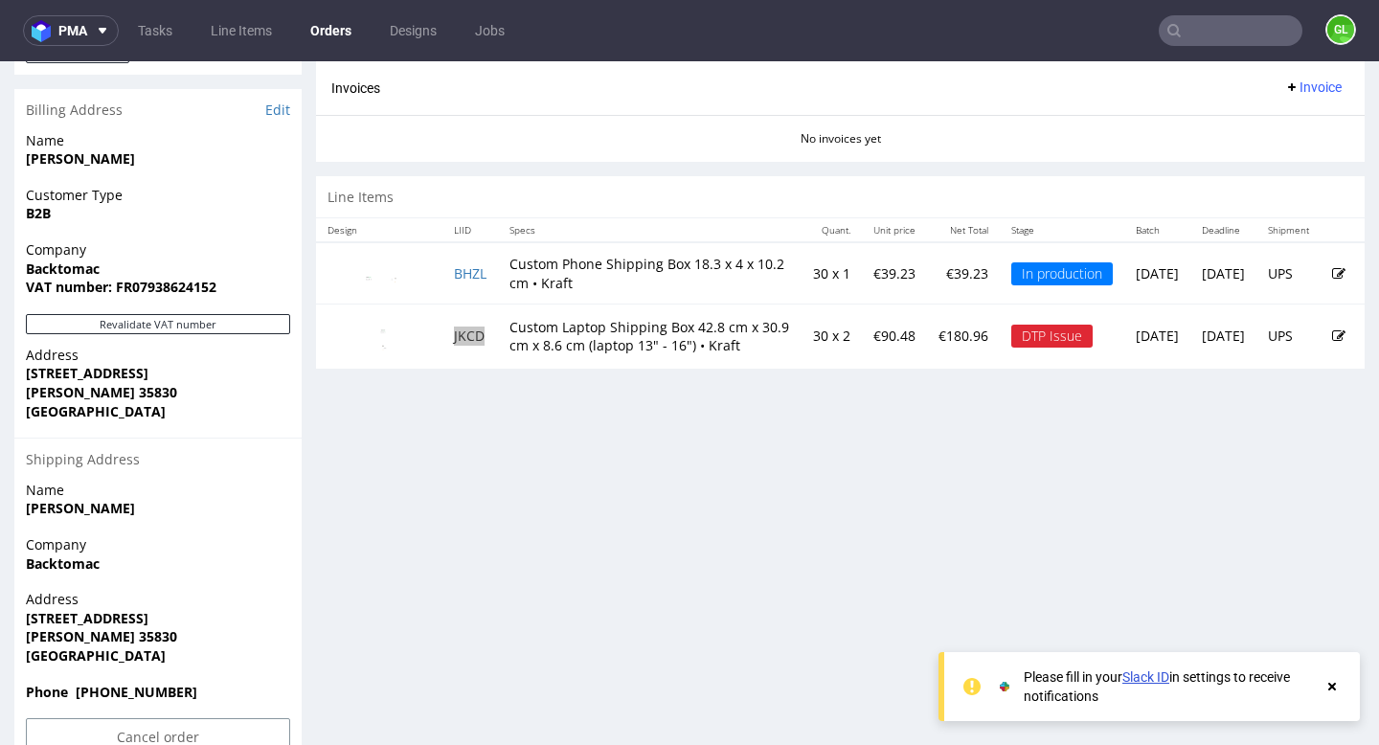
scroll to position [958, 0]
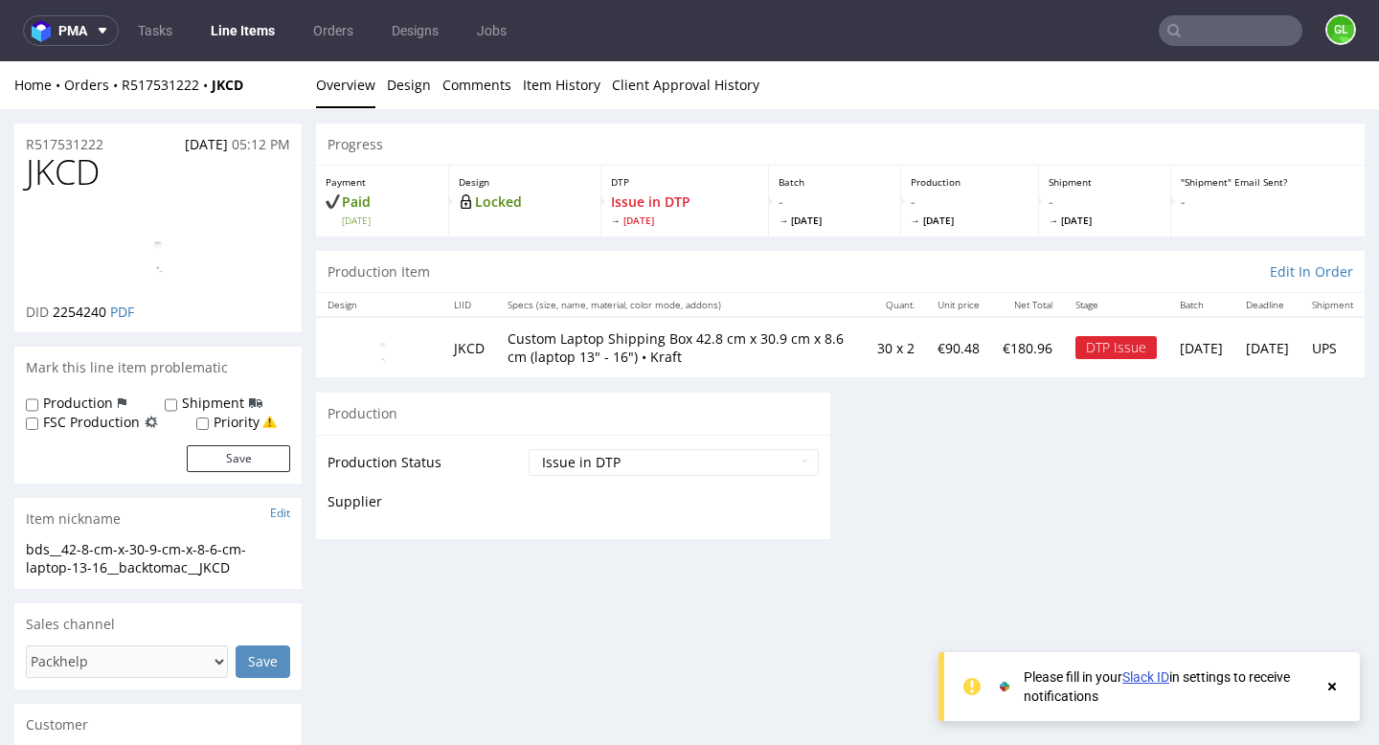
click at [1333, 689] on use at bounding box center [1332, 687] width 8 height 8
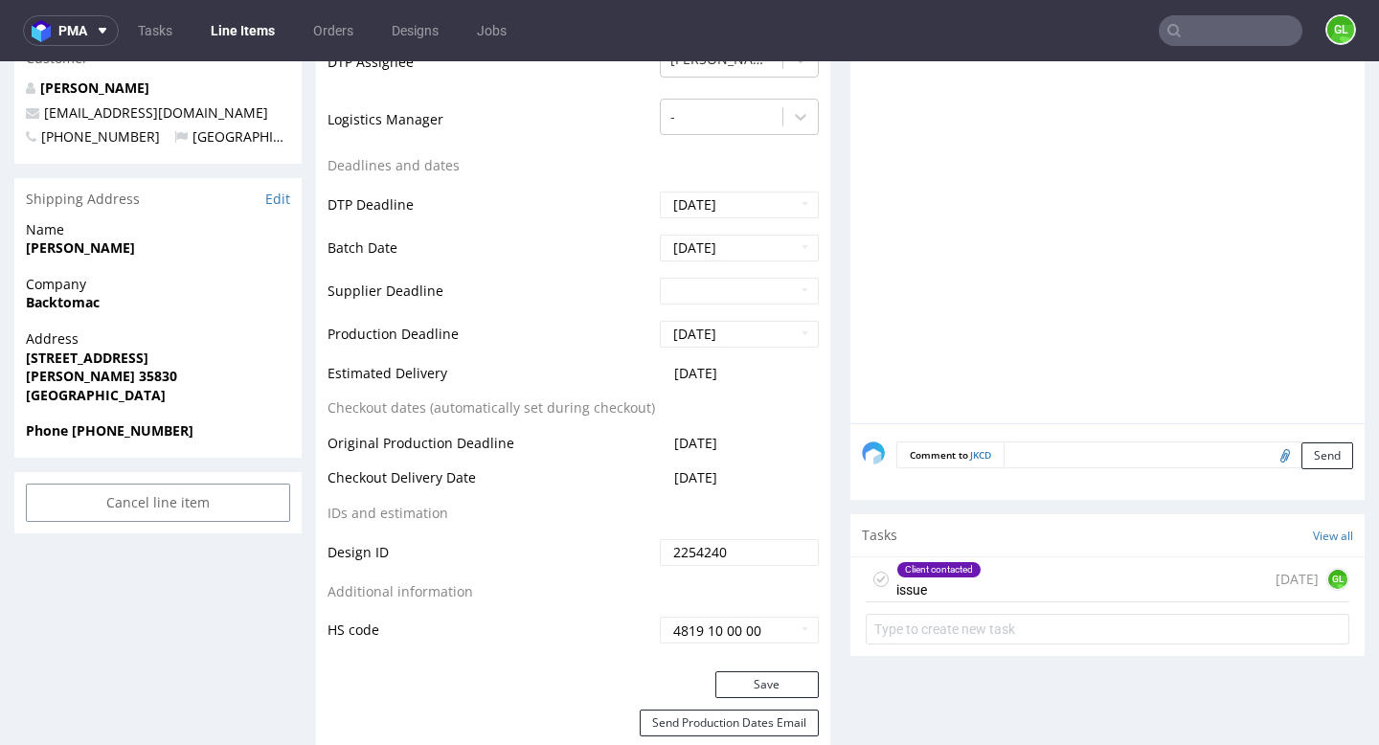
scroll to position [673, 0]
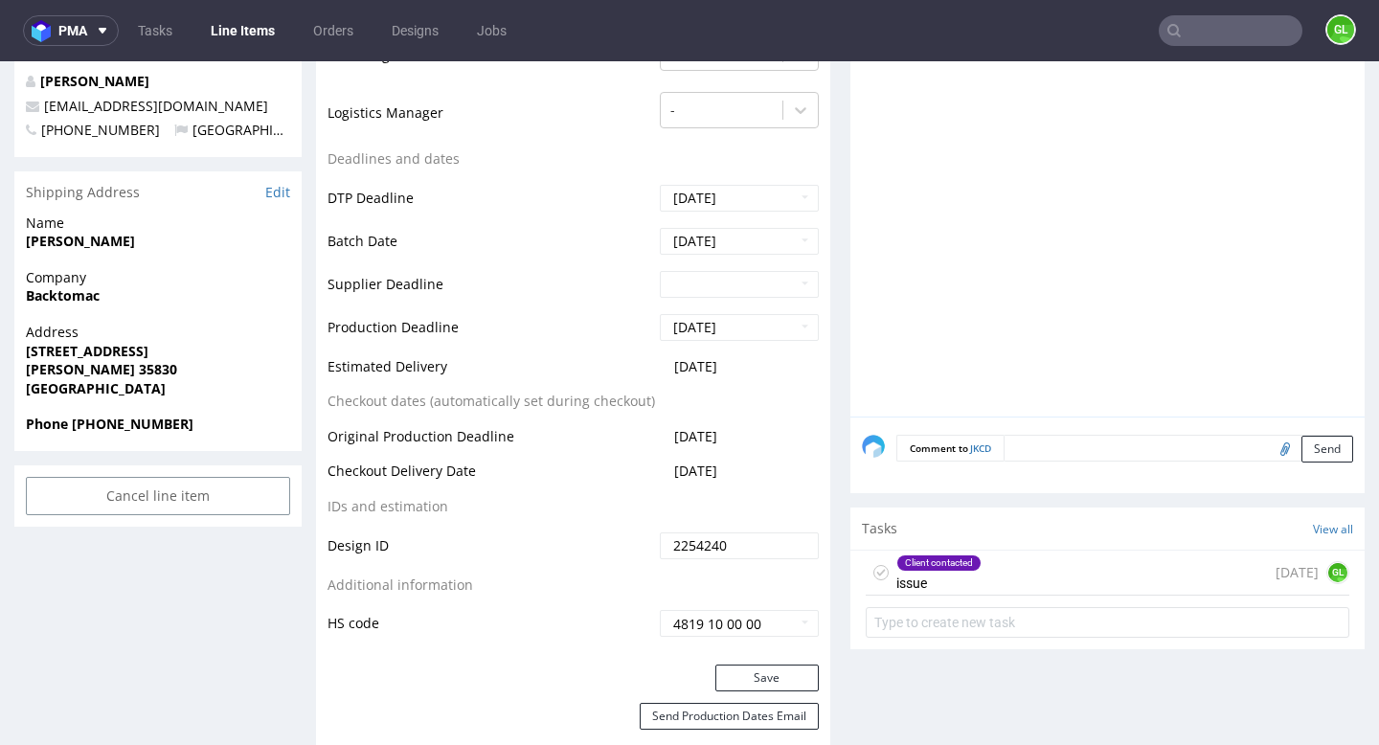
click at [1060, 576] on div "Client contacted issue 6 days ago GL" at bounding box center [1108, 573] width 484 height 45
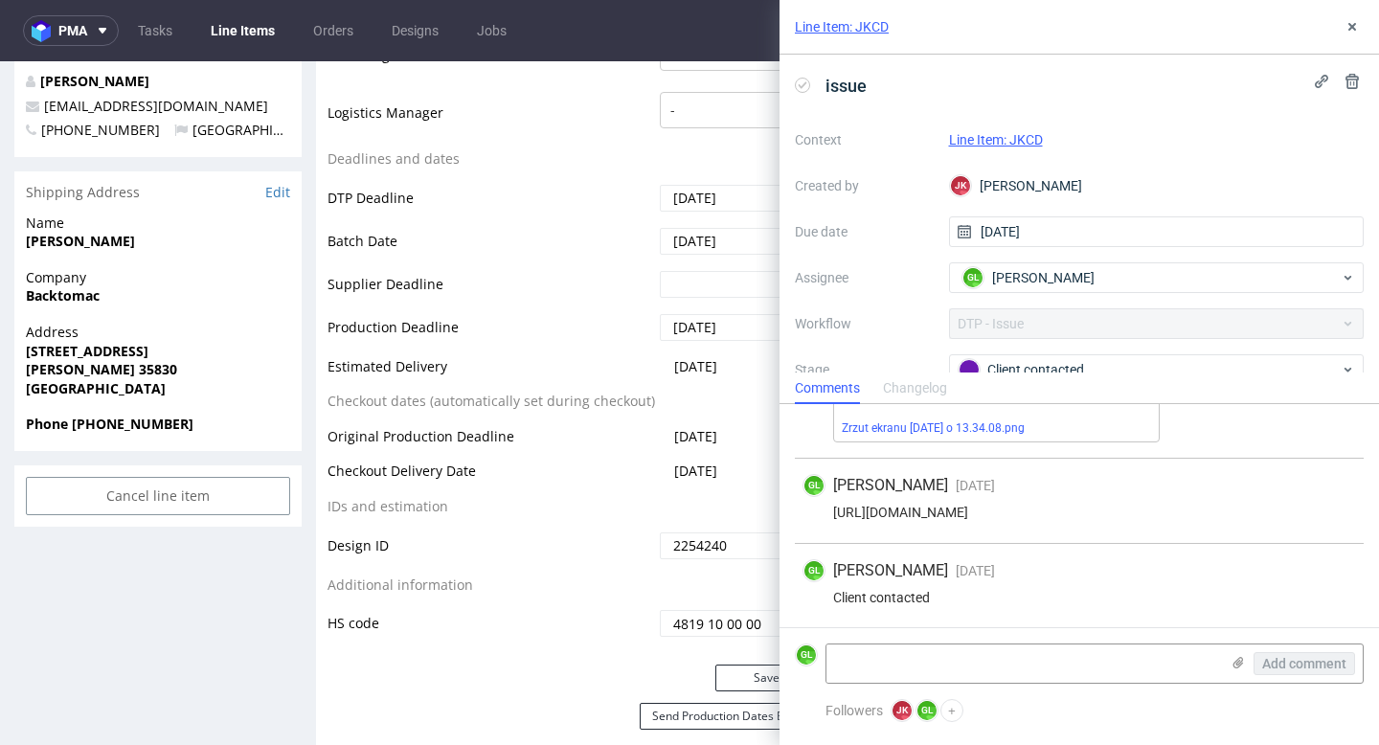
scroll to position [131, 0]
drag, startPoint x: 834, startPoint y: 512, endPoint x: 1367, endPoint y: 515, distance: 533.4
click at [1367, 515] on div "JK Jan Kocik 6 days ago 26th Sep 2025, 13:35 there are missing images in client…" at bounding box center [1078, 450] width 599 height 354
copy div "[URL][DOMAIN_NAME]"
click at [1239, 656] on icon at bounding box center [1238, 662] width 15 height 15
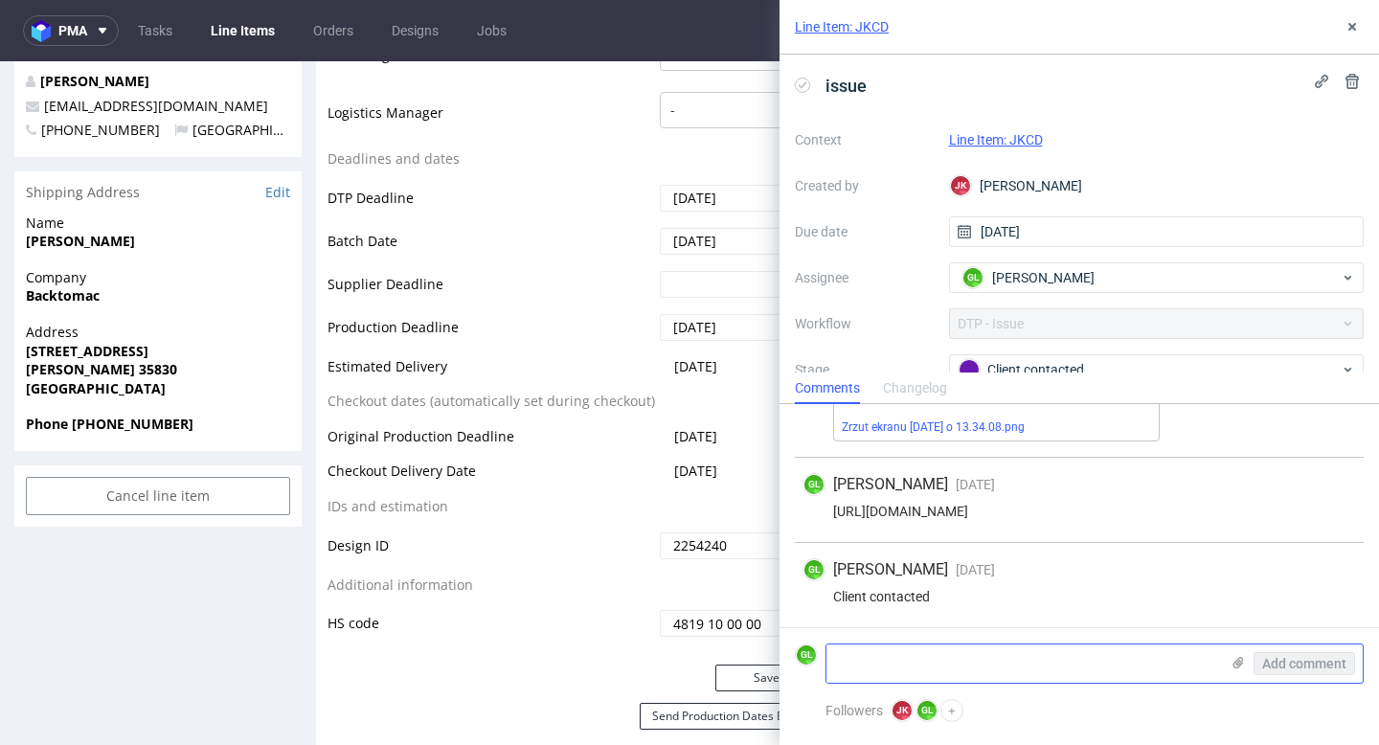
click at [0, 0] on input "file" at bounding box center [0, 0] width 0 height 0
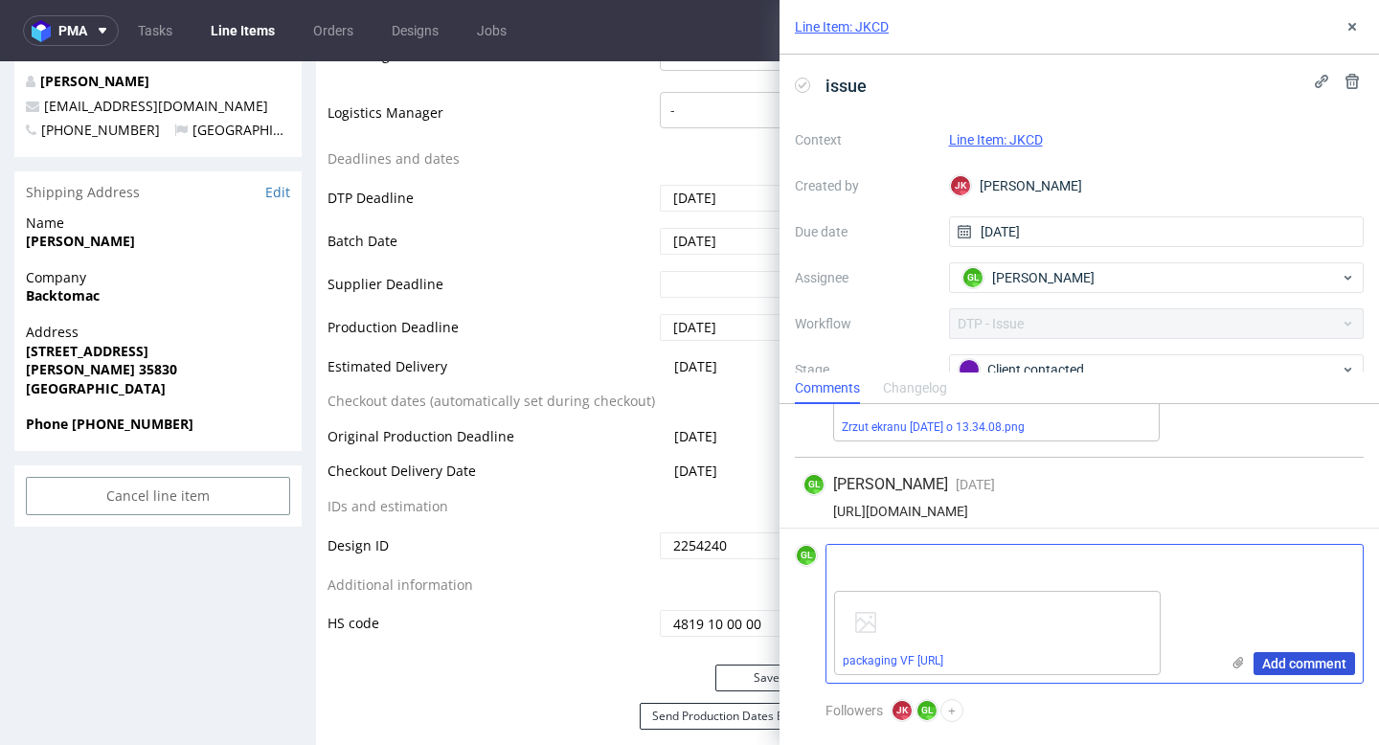
click at [1304, 669] on span "Add comment" at bounding box center [1304, 663] width 84 height 13
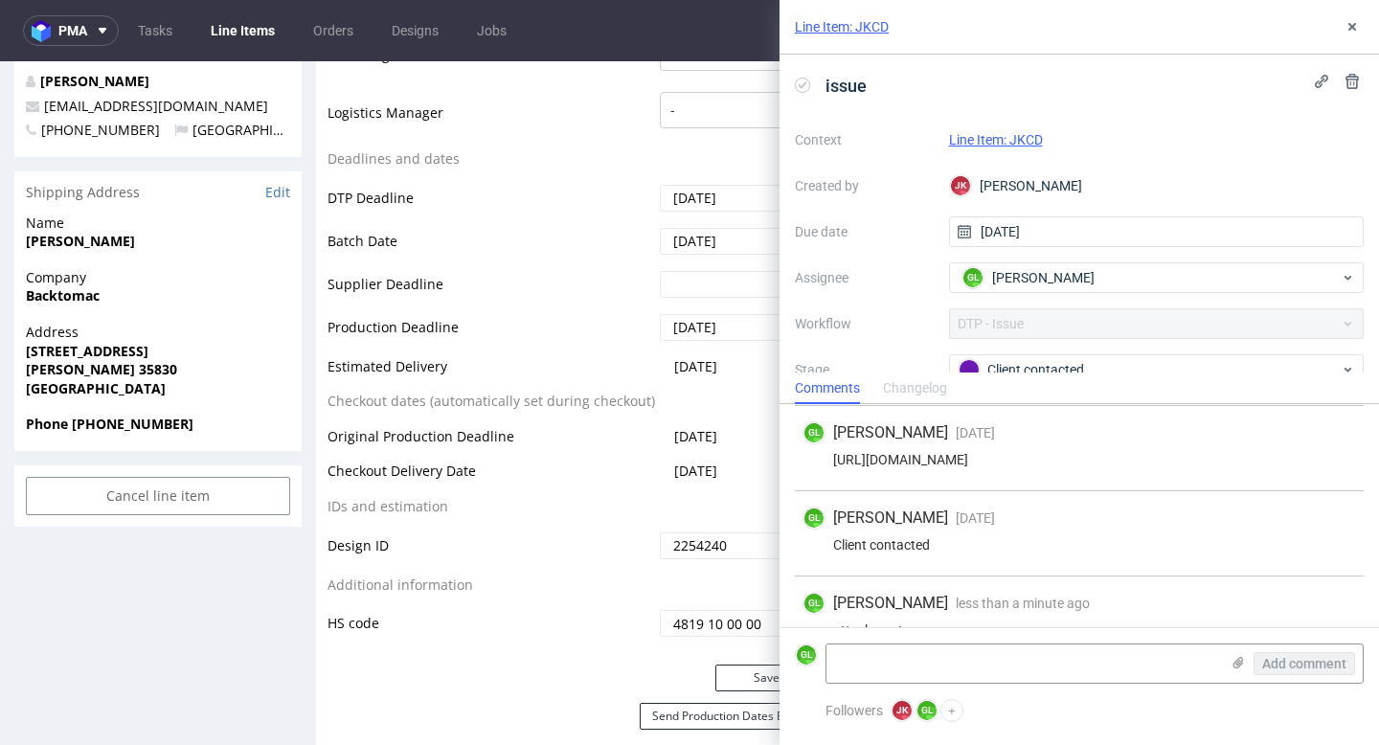
scroll to position [301, 0]
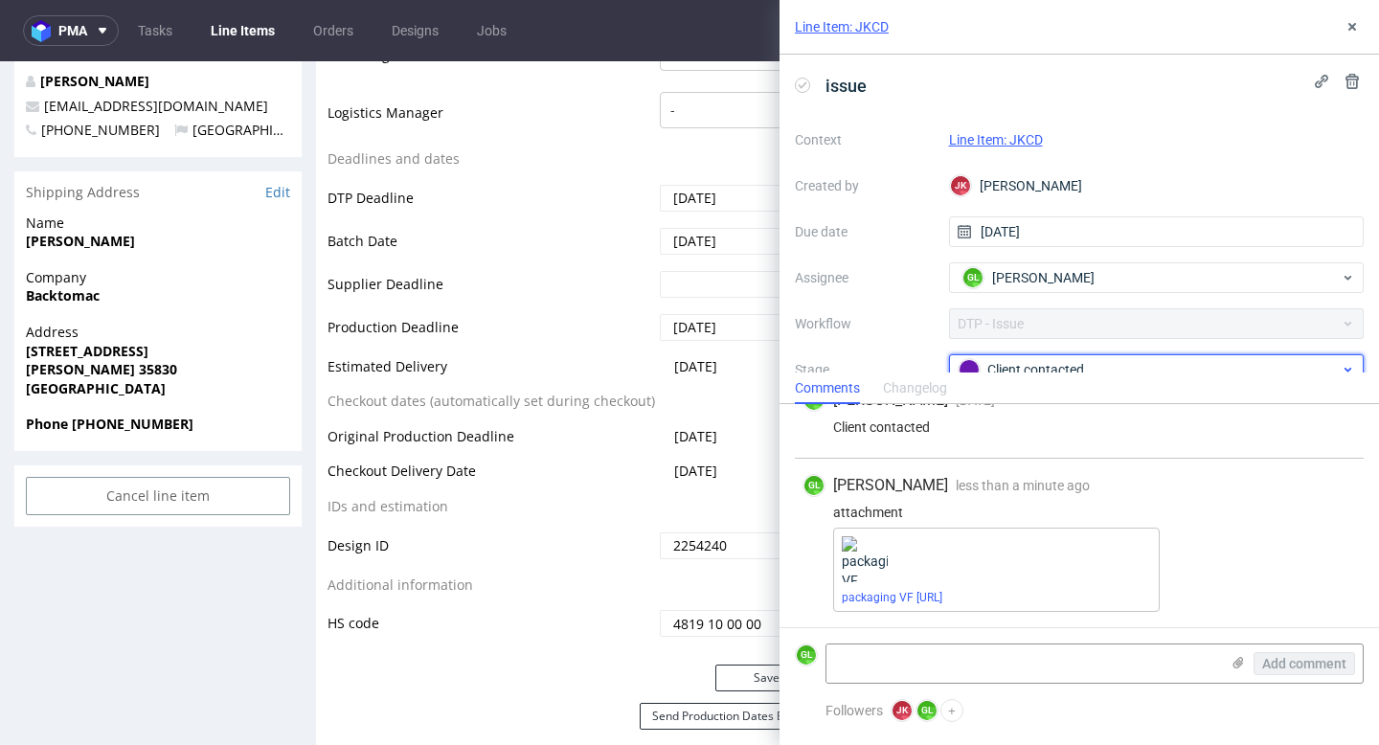
click at [1346, 367] on icon at bounding box center [1348, 369] width 14 height 15
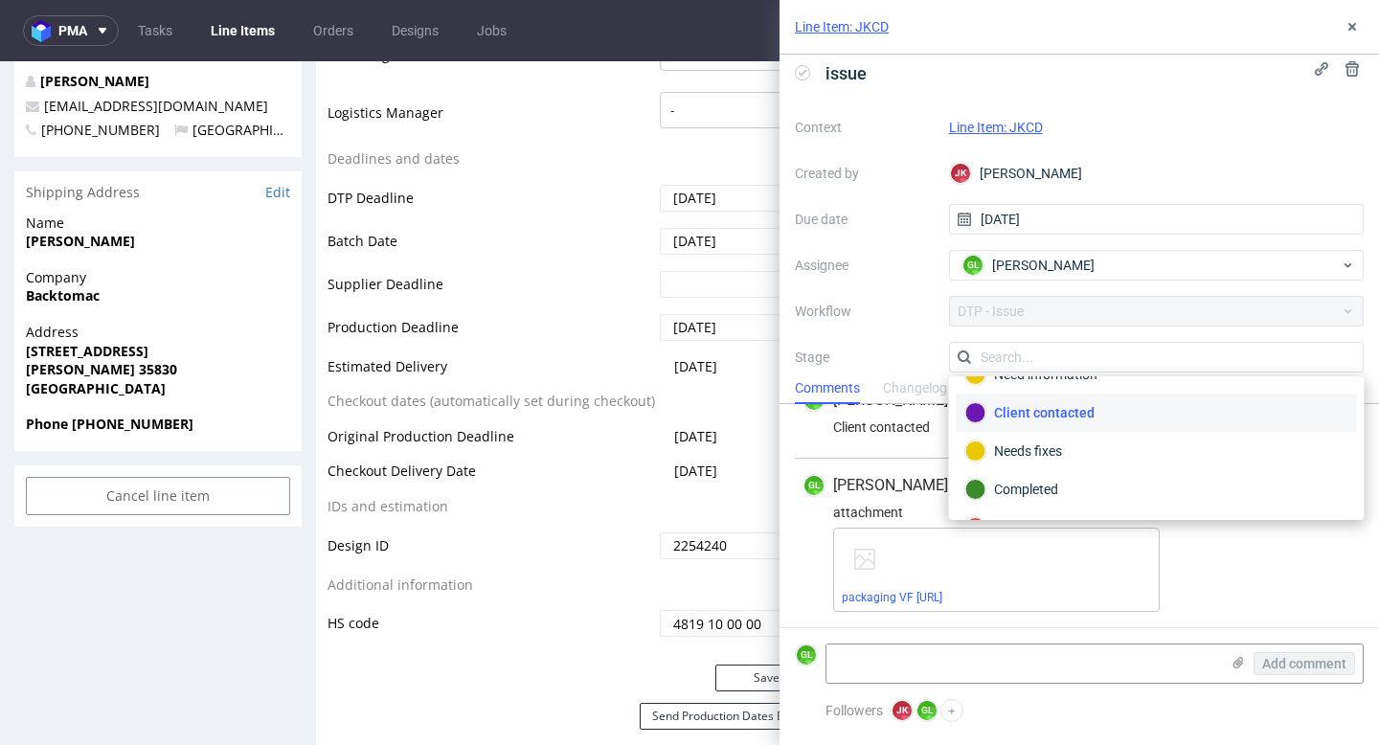
scroll to position [140, 0]
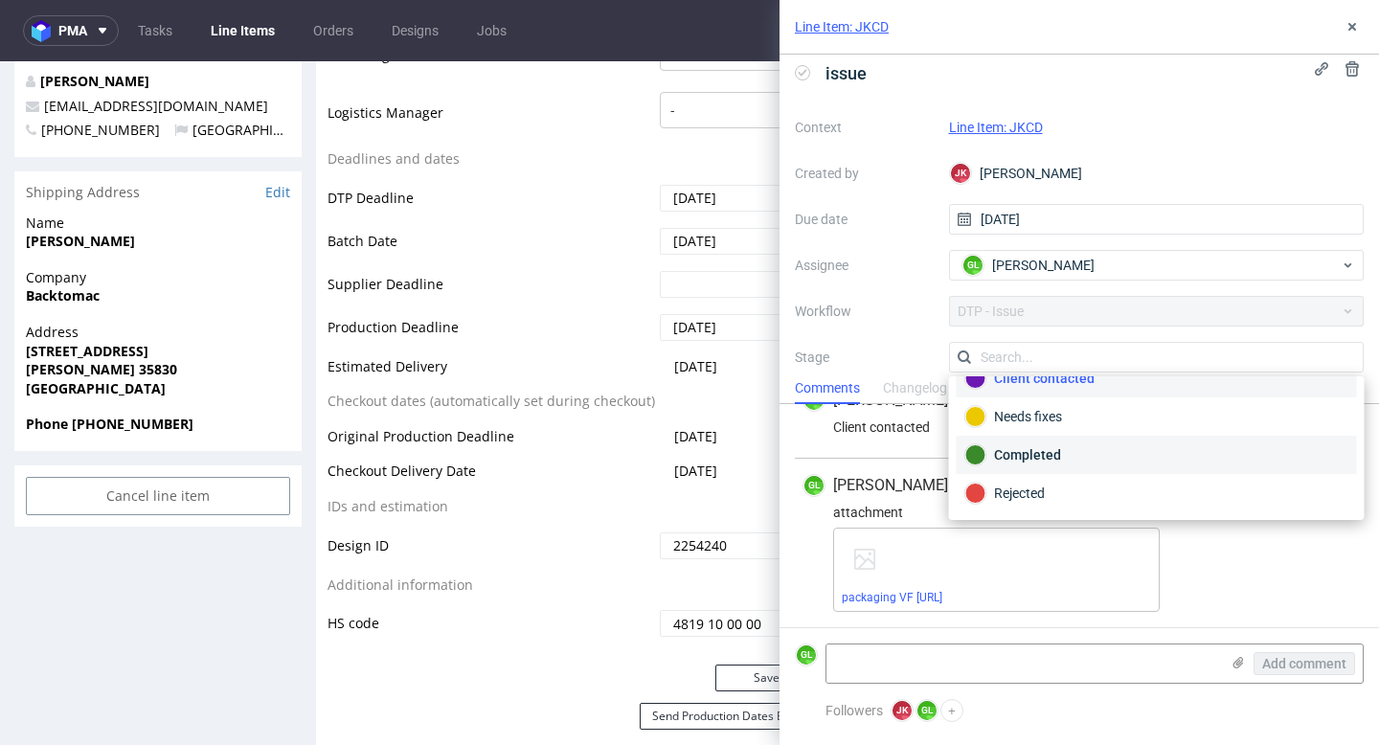
click at [1078, 458] on div "Completed" at bounding box center [1156, 454] width 383 height 21
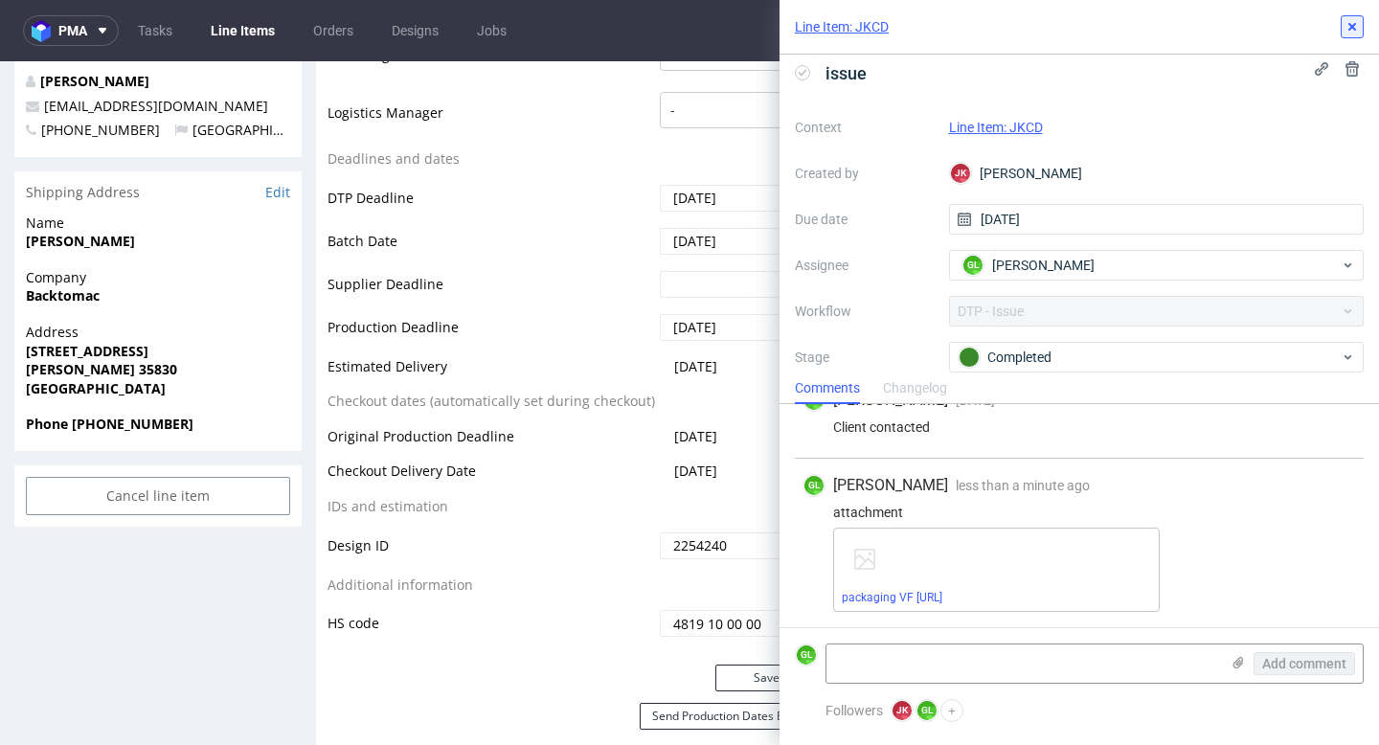
click at [1352, 29] on icon at bounding box center [1351, 26] width 15 height 15
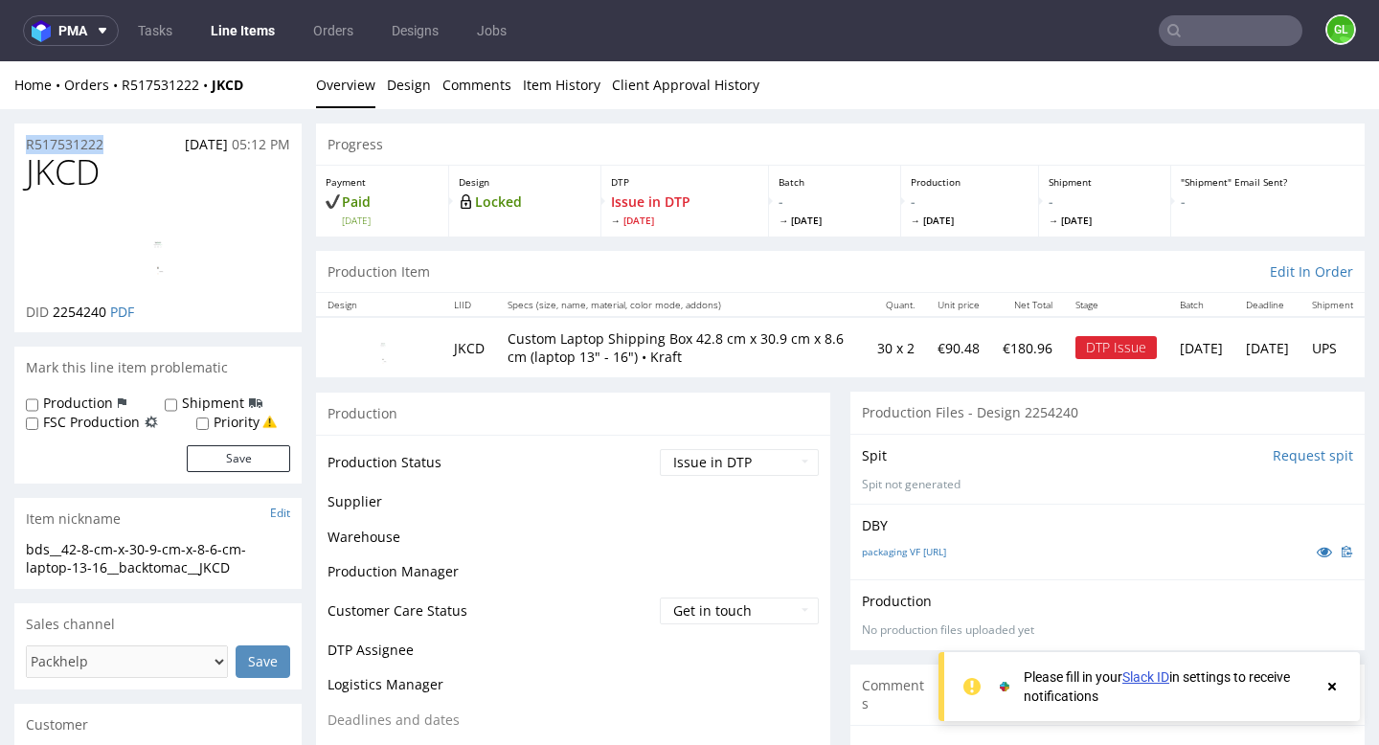
drag, startPoint x: 114, startPoint y: 145, endPoint x: 13, endPoint y: 143, distance: 100.6
click at [14, 143] on div "R517531222 [DATE] 05:12 PM" at bounding box center [157, 139] width 287 height 31
copy p "R517531222"
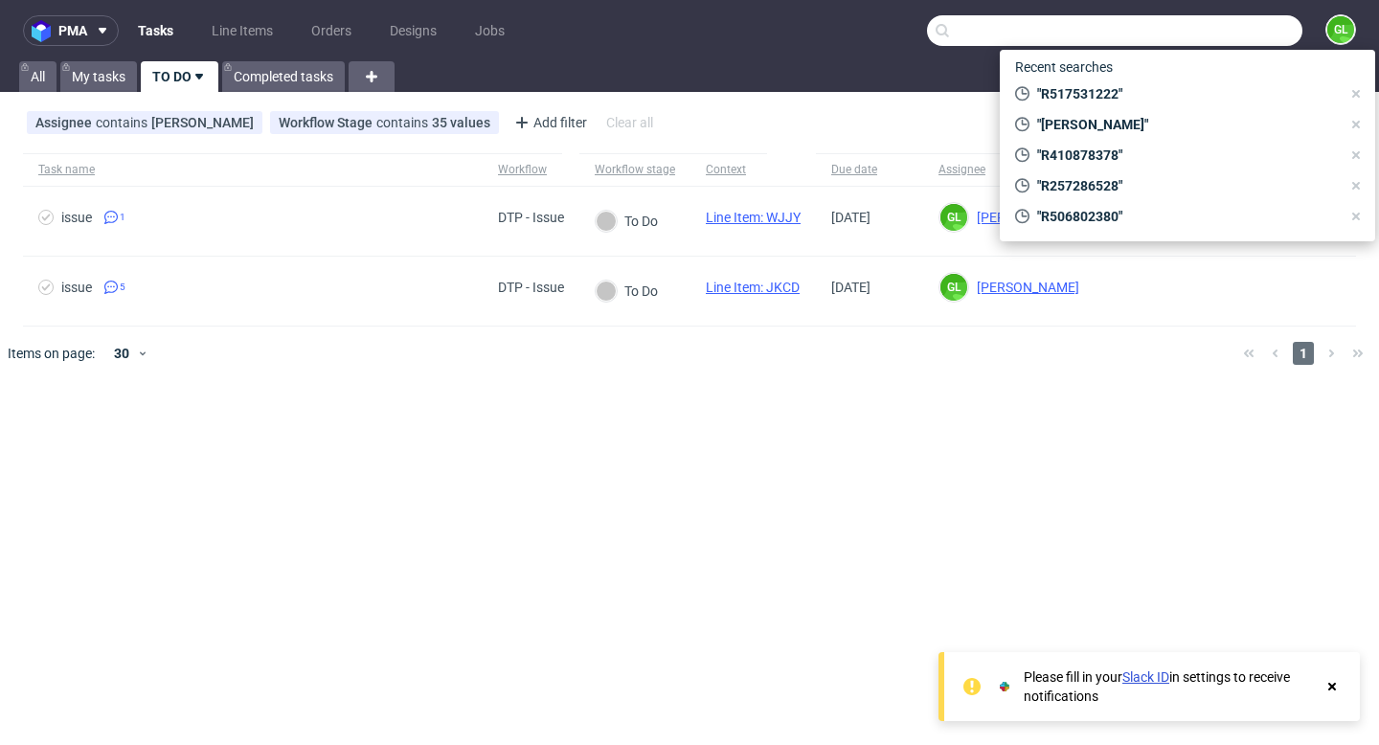
click at [1250, 36] on input "text" at bounding box center [1114, 30] width 375 height 31
paste input "[PHONE_NUMBER]"
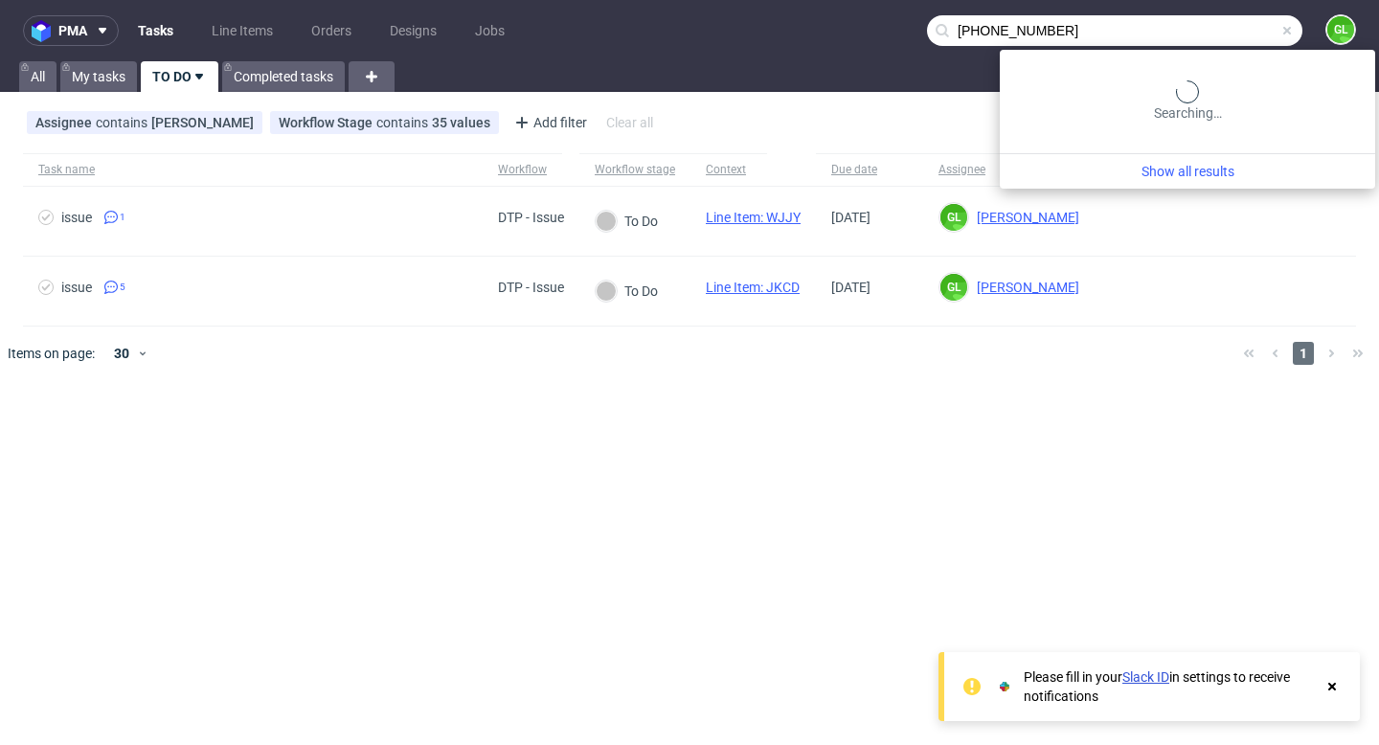
type input "33 6 51 09 09 91"
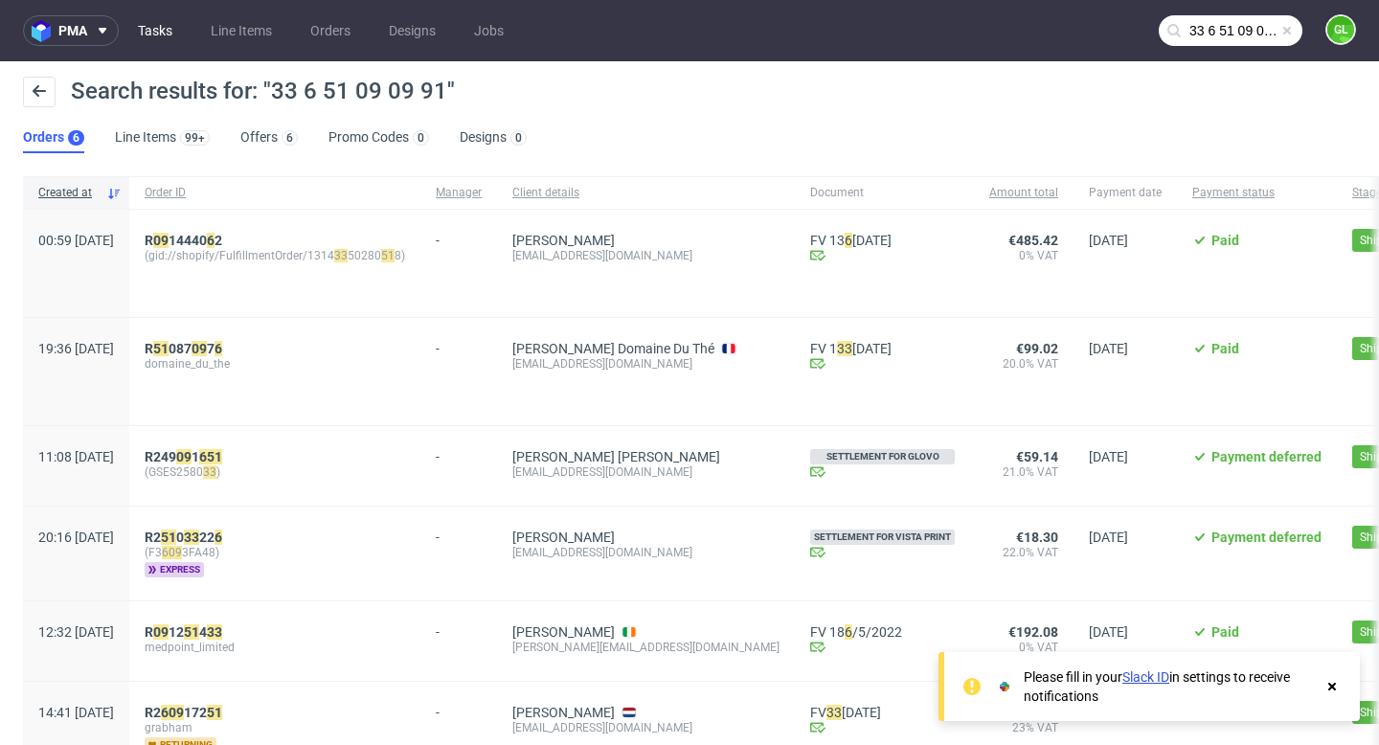
click at [171, 28] on link "Tasks" at bounding box center [154, 30] width 57 height 31
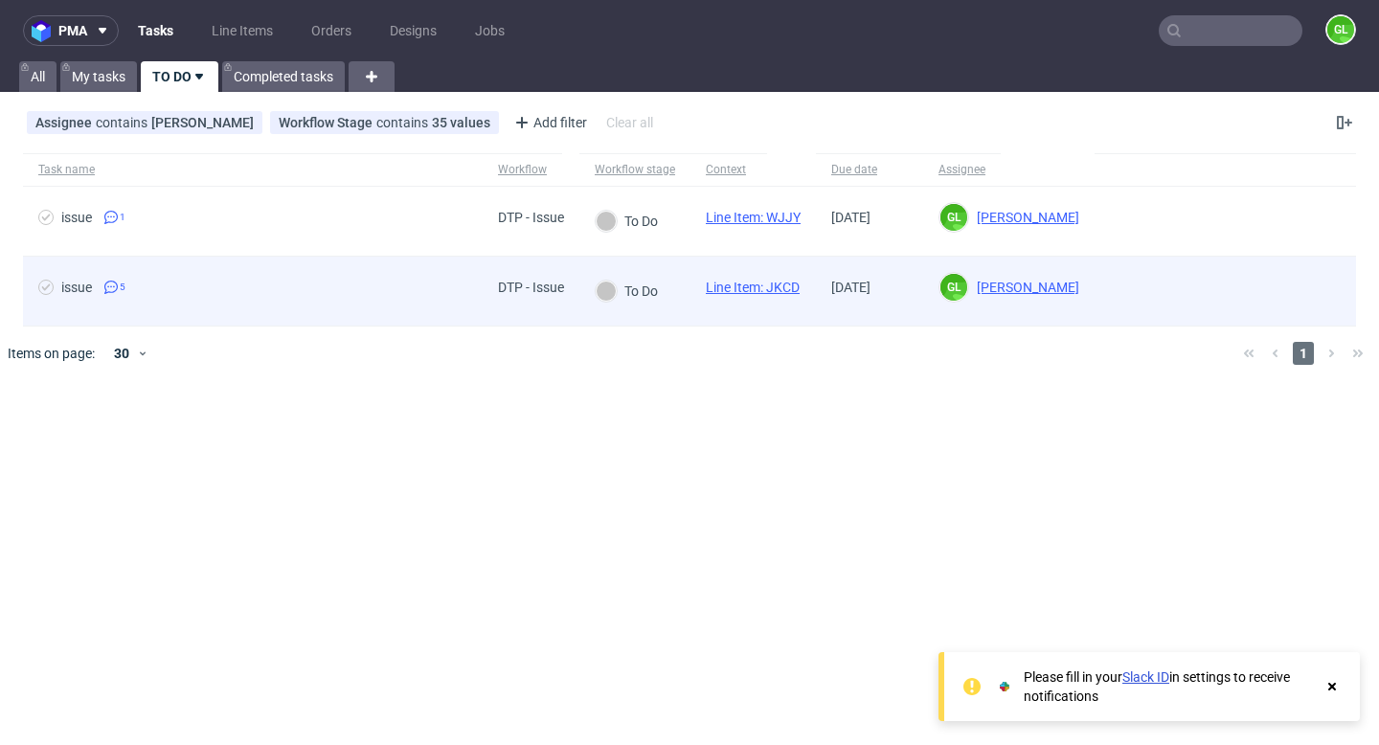
click at [293, 257] on div "issue 5" at bounding box center [253, 292] width 460 height 70
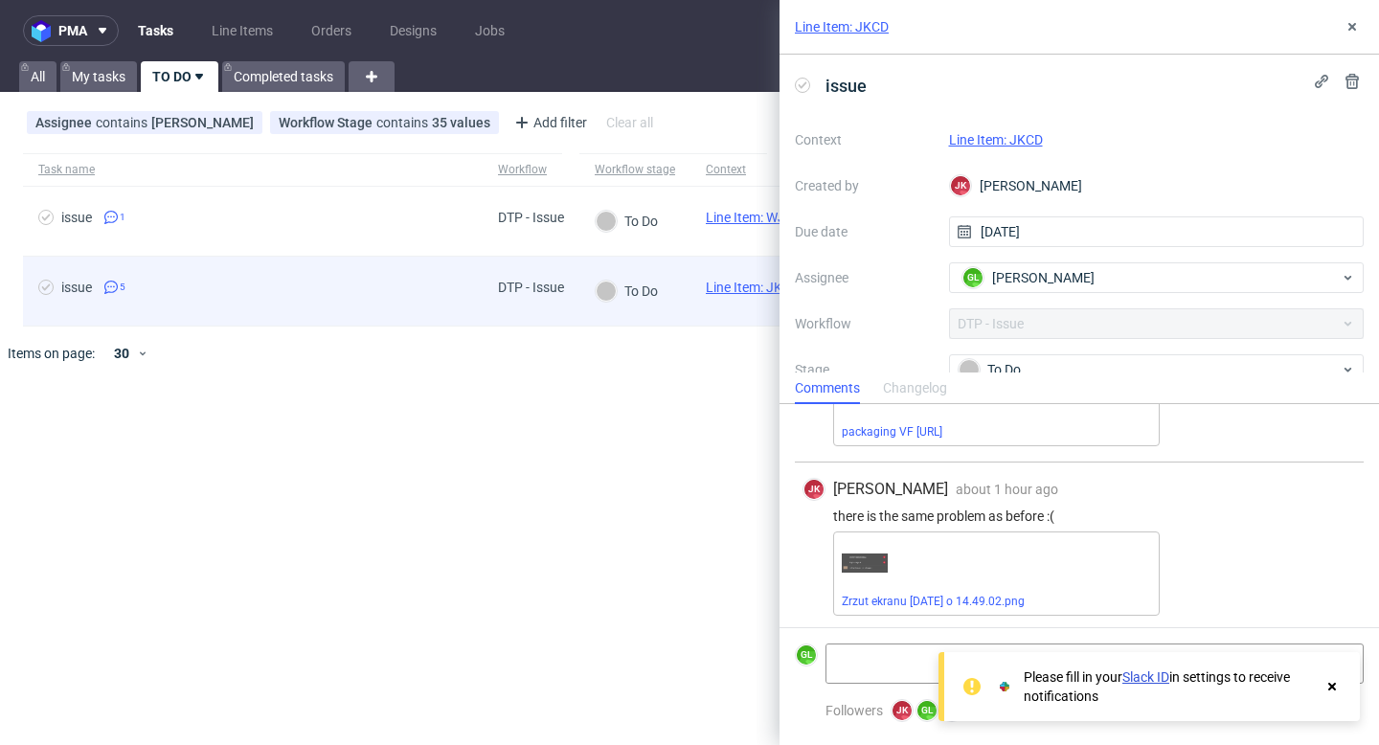
scroll to position [470, 0]
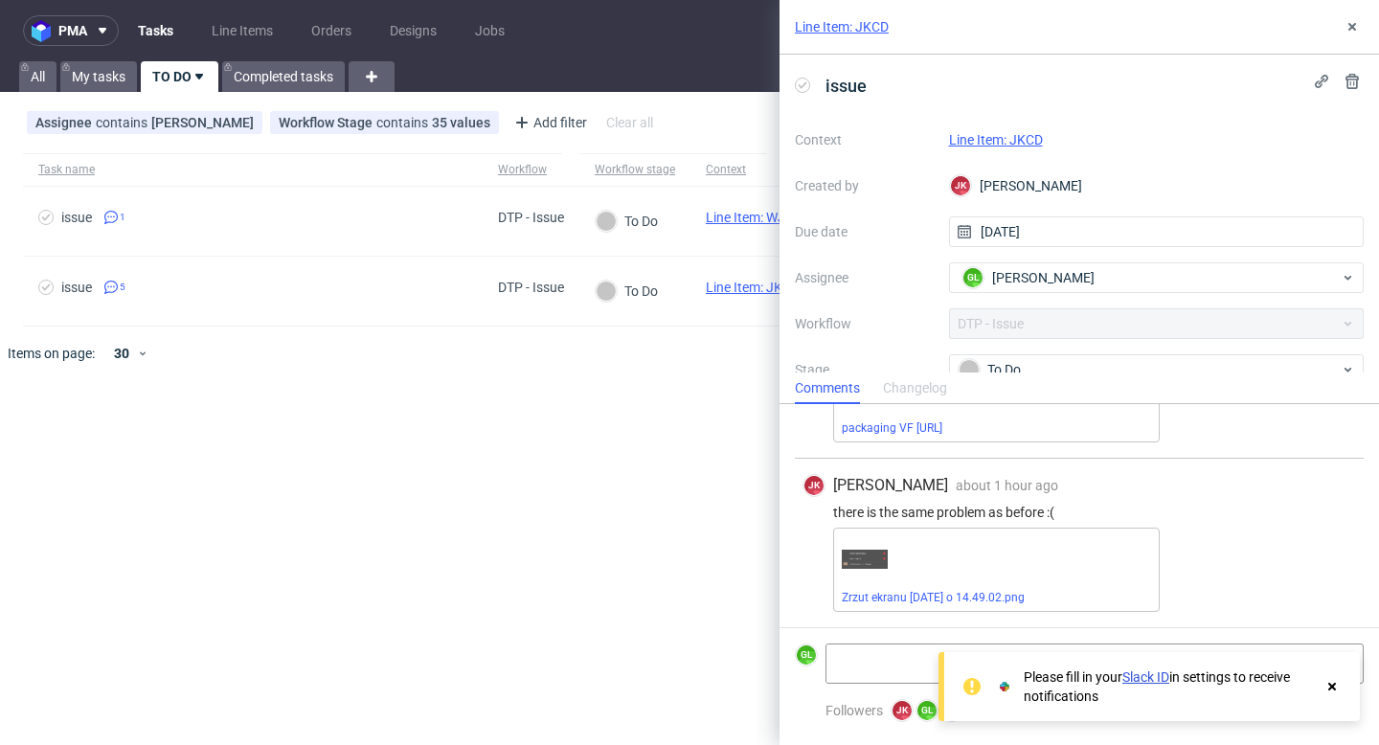
click at [1324, 685] on icon at bounding box center [1331, 686] width 17 height 15
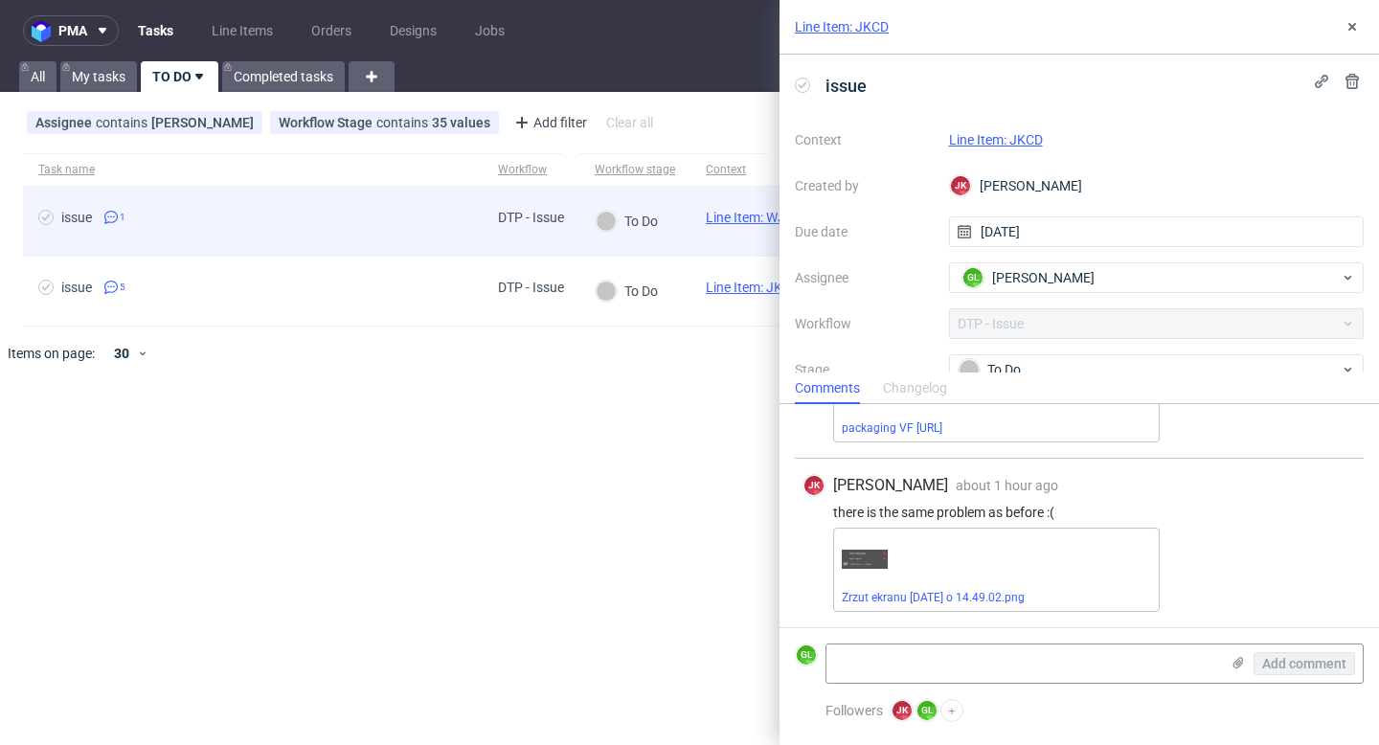
click at [314, 224] on span "issue 1" at bounding box center [252, 221] width 429 height 23
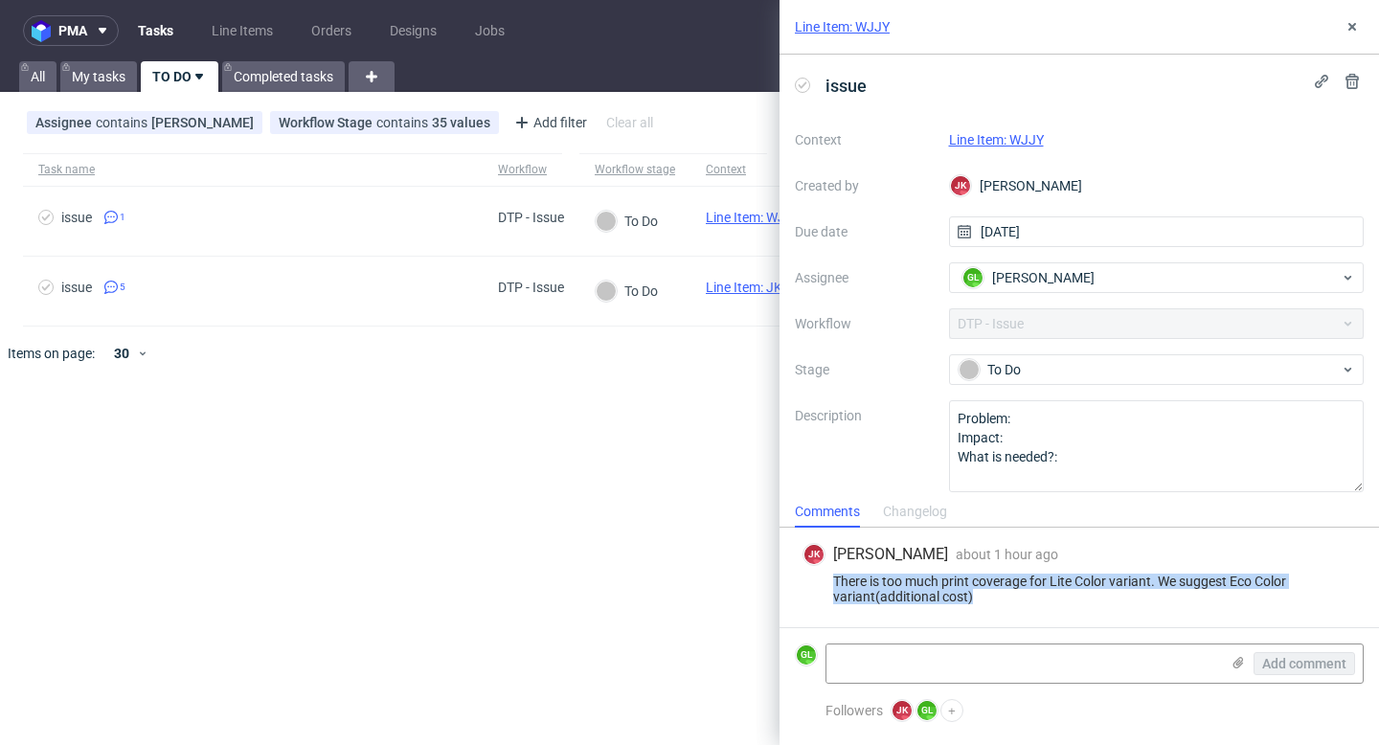
drag, startPoint x: 834, startPoint y: 576, endPoint x: 1014, endPoint y: 605, distance: 182.5
click at [1014, 605] on div "[PERSON_NAME] [PERSON_NAME] about 1 hour ago [DATE] 15:07 There is too much pri…" at bounding box center [1079, 578] width 569 height 100
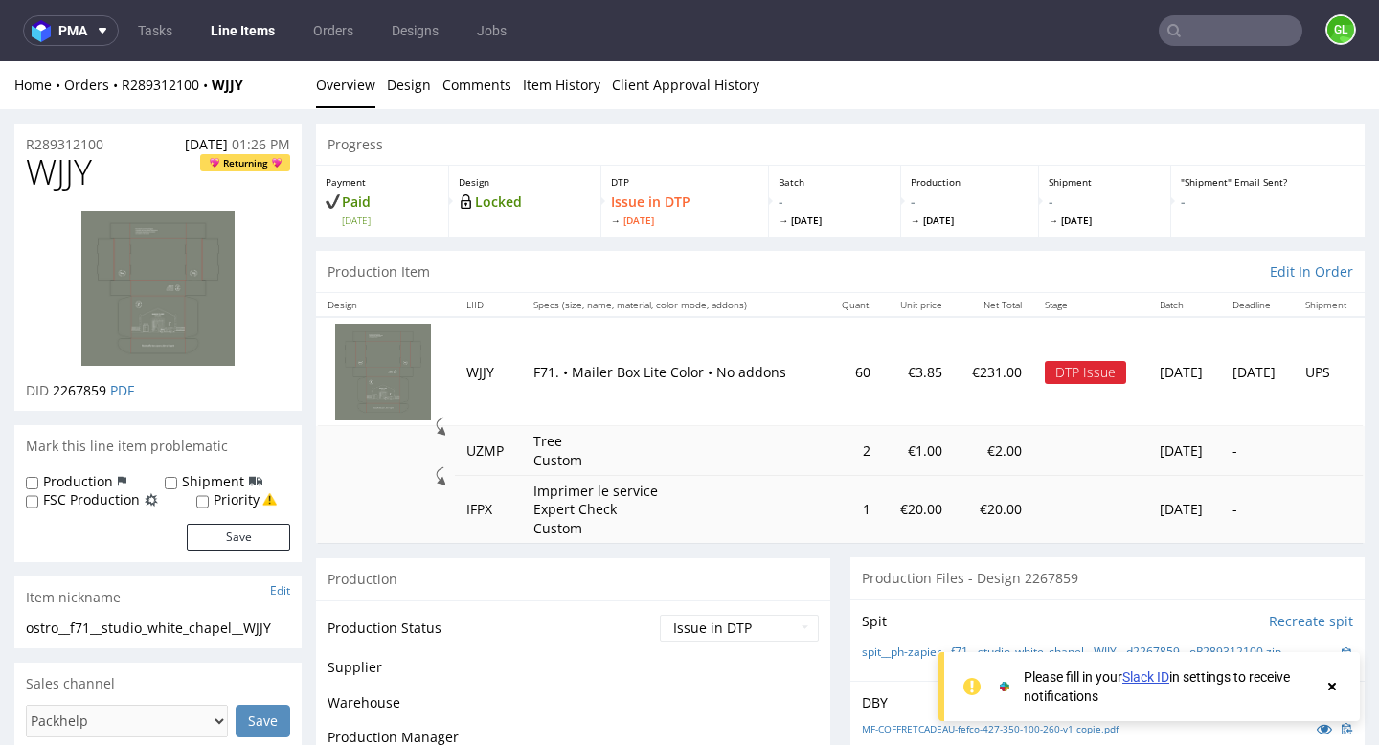
click at [1332, 694] on div at bounding box center [1331, 686] width 17 height 38
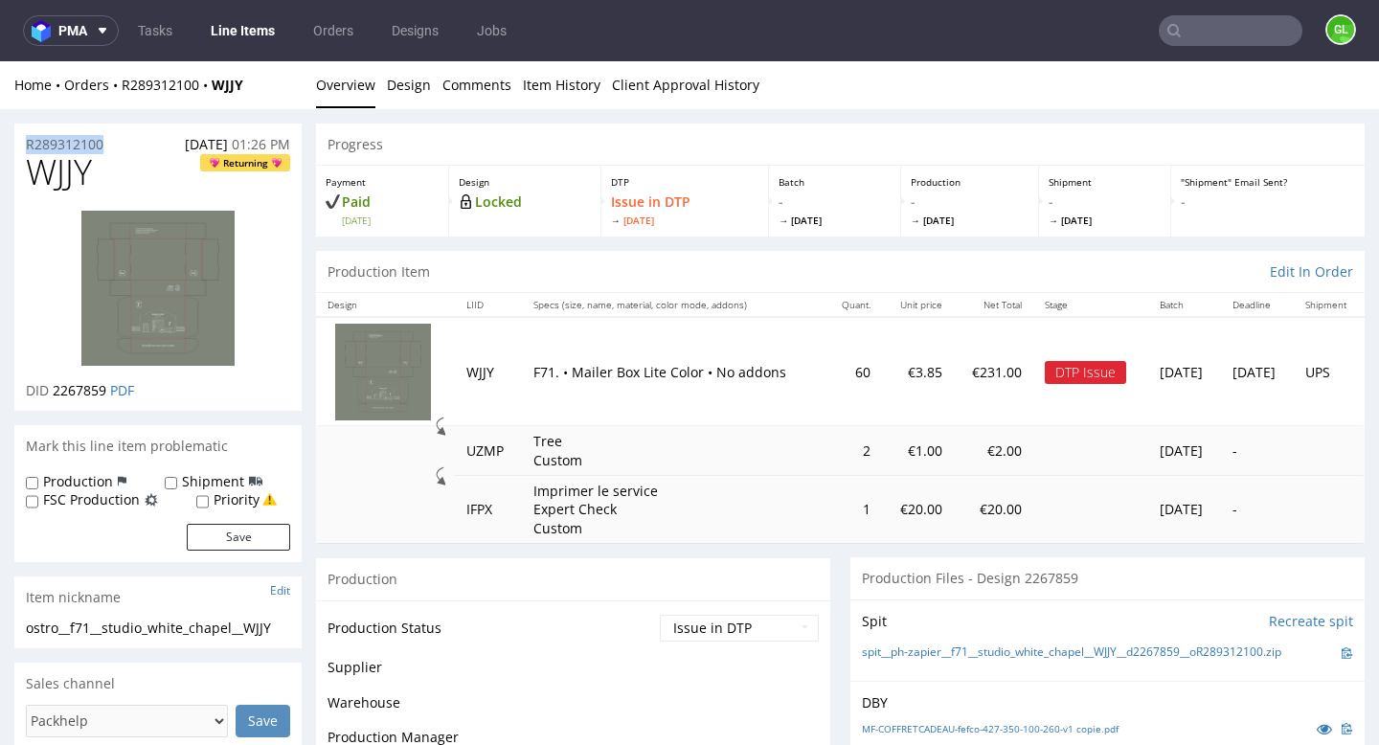
drag, startPoint x: 107, startPoint y: 145, endPoint x: 16, endPoint y: 150, distance: 91.2
click at [16, 150] on div "R289312100 29.09.2025 01:26 PM" at bounding box center [157, 139] width 287 height 31
copy p "R289312100"
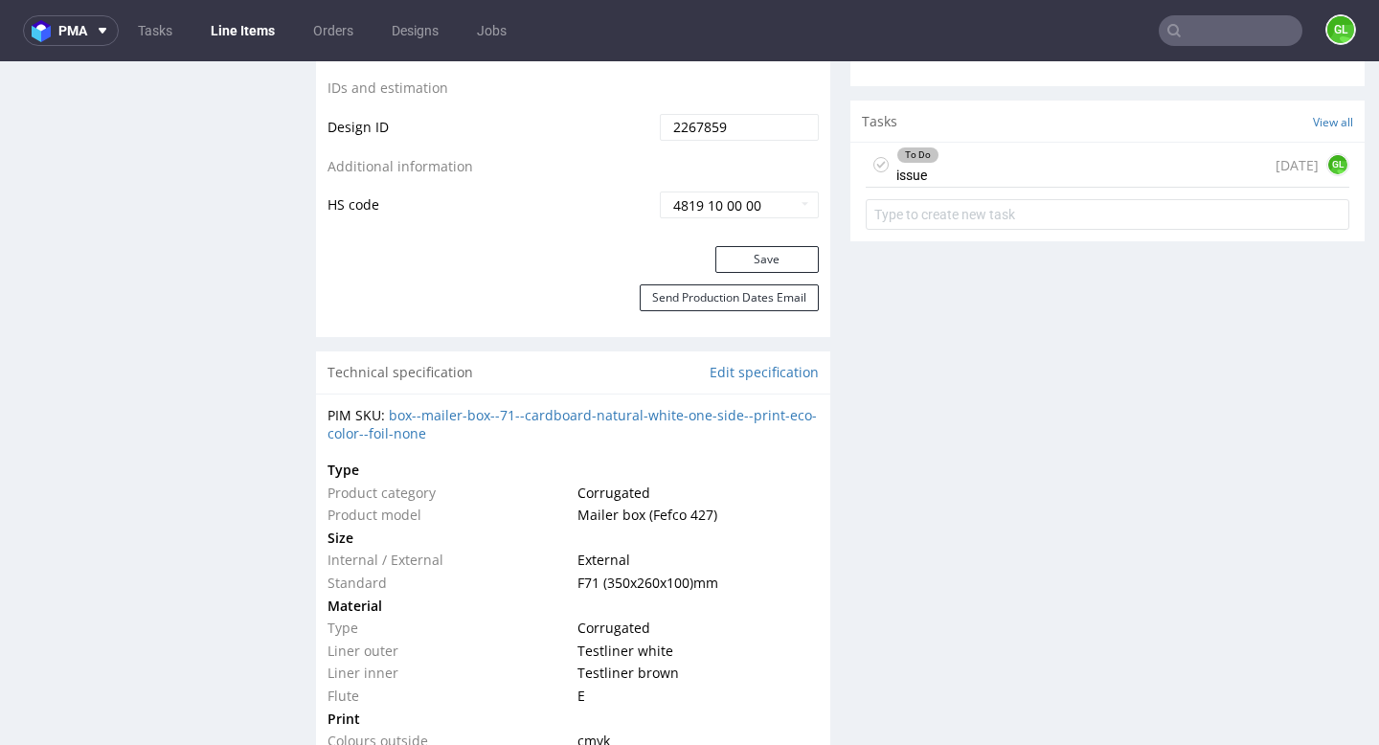
scroll to position [1205, 0]
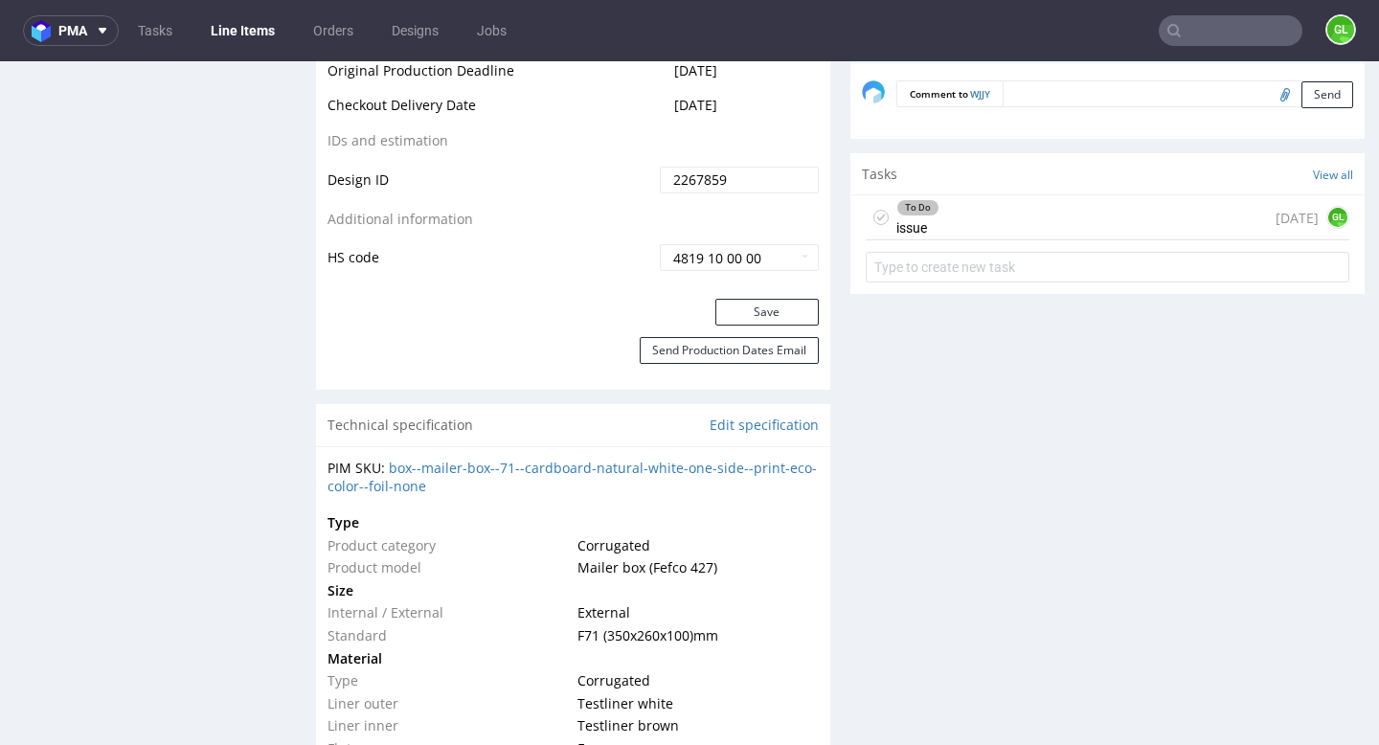
click at [1074, 210] on div "To Do issue today GL" at bounding box center [1108, 217] width 484 height 45
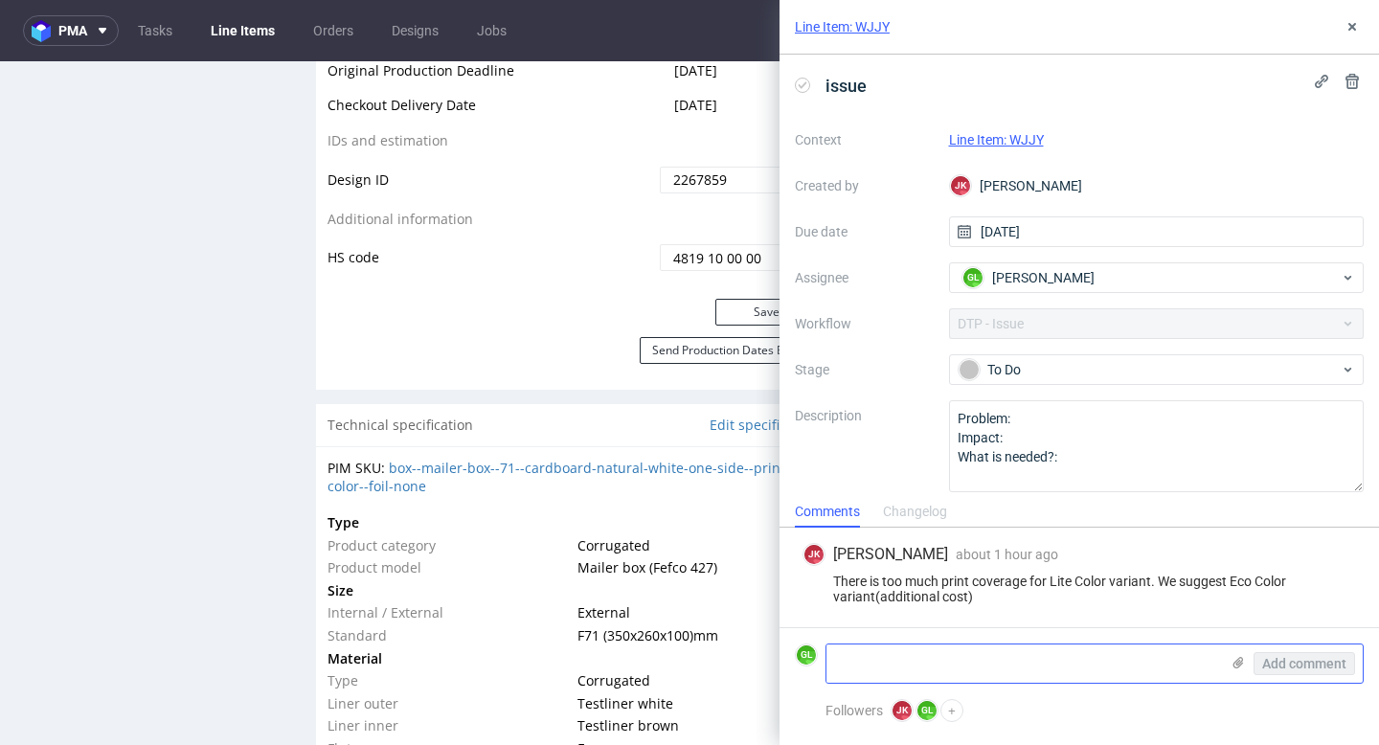
click at [886, 656] on textarea at bounding box center [1022, 663] width 393 height 38
paste textarea "https://app-eu1.hubspot.com/contacts/25600958/record/0-5/240519766213/"
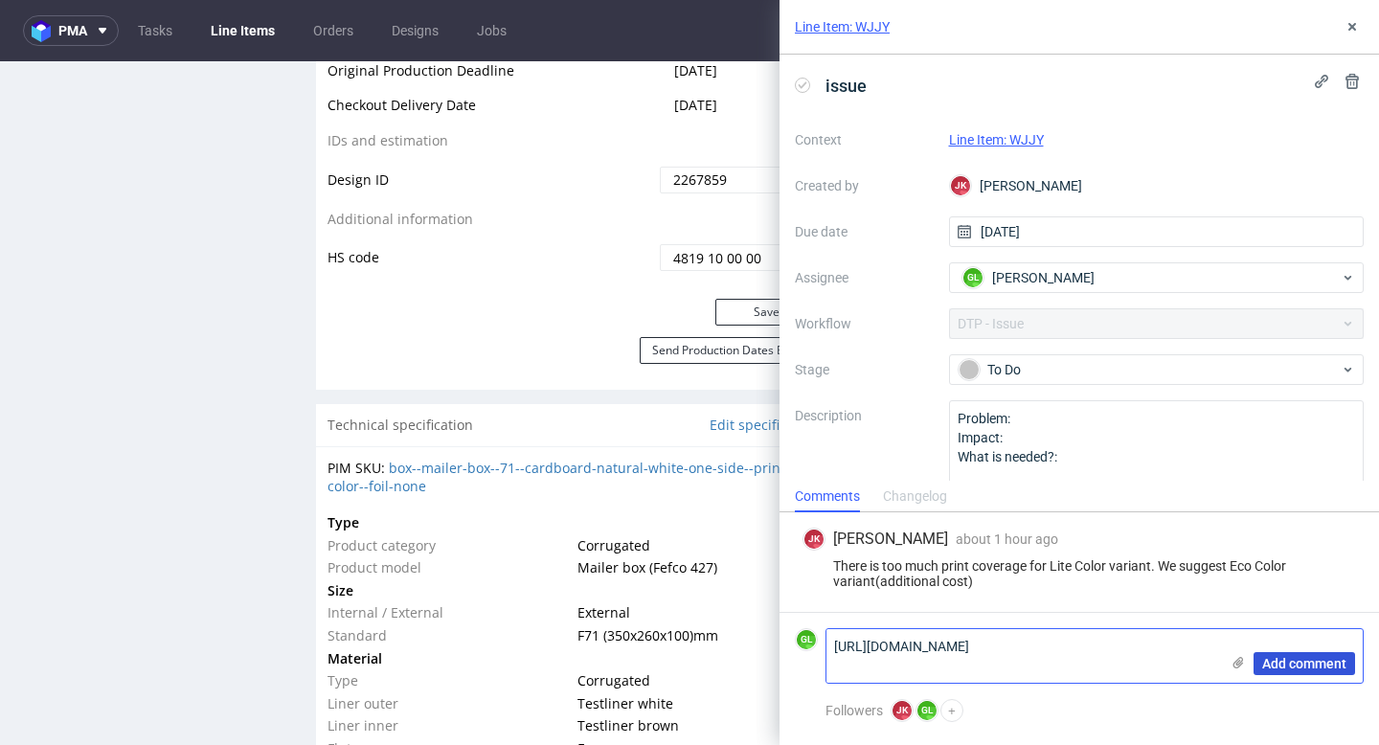
type textarea "https://app-eu1.hubspot.com/contacts/25600958/record/0-5/240519766213/"
click at [1276, 663] on span "Add comment" at bounding box center [1304, 663] width 84 height 13
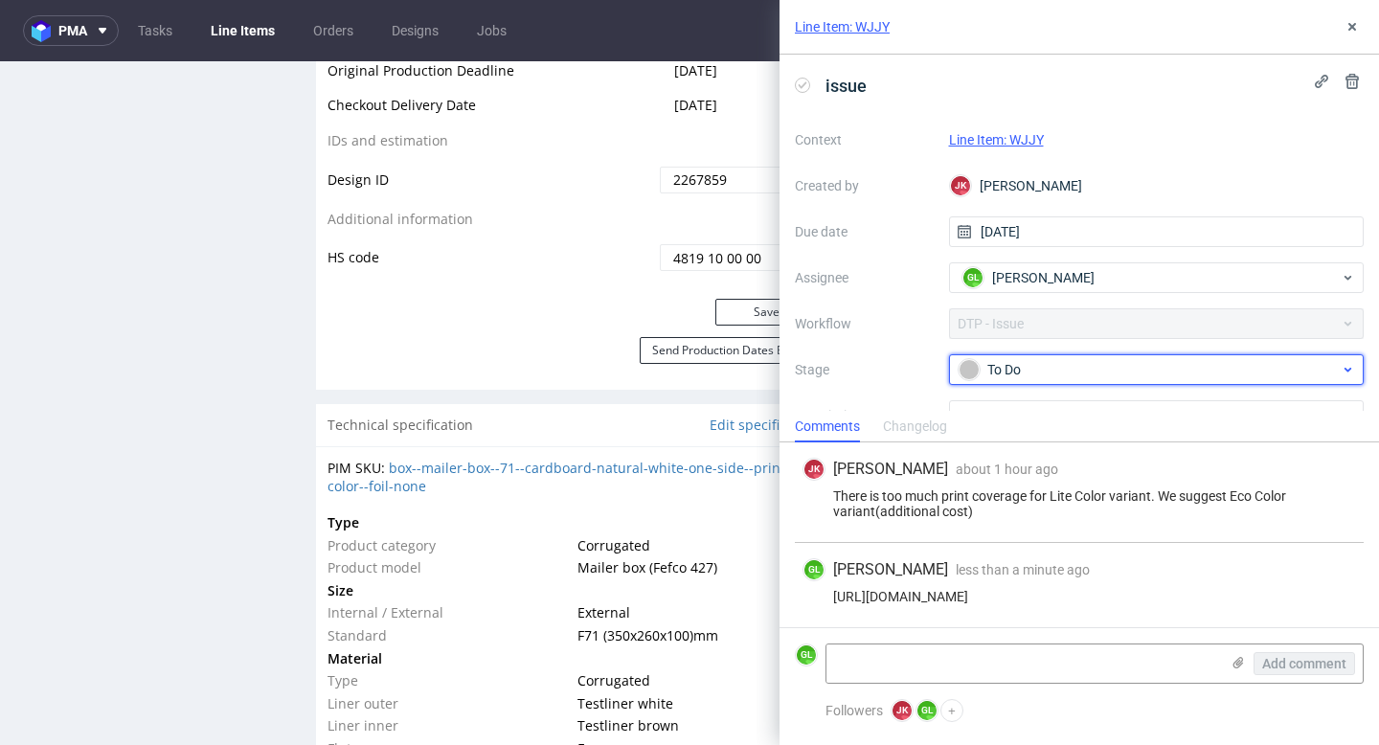
click at [1356, 368] on div "To Do" at bounding box center [1157, 369] width 416 height 31
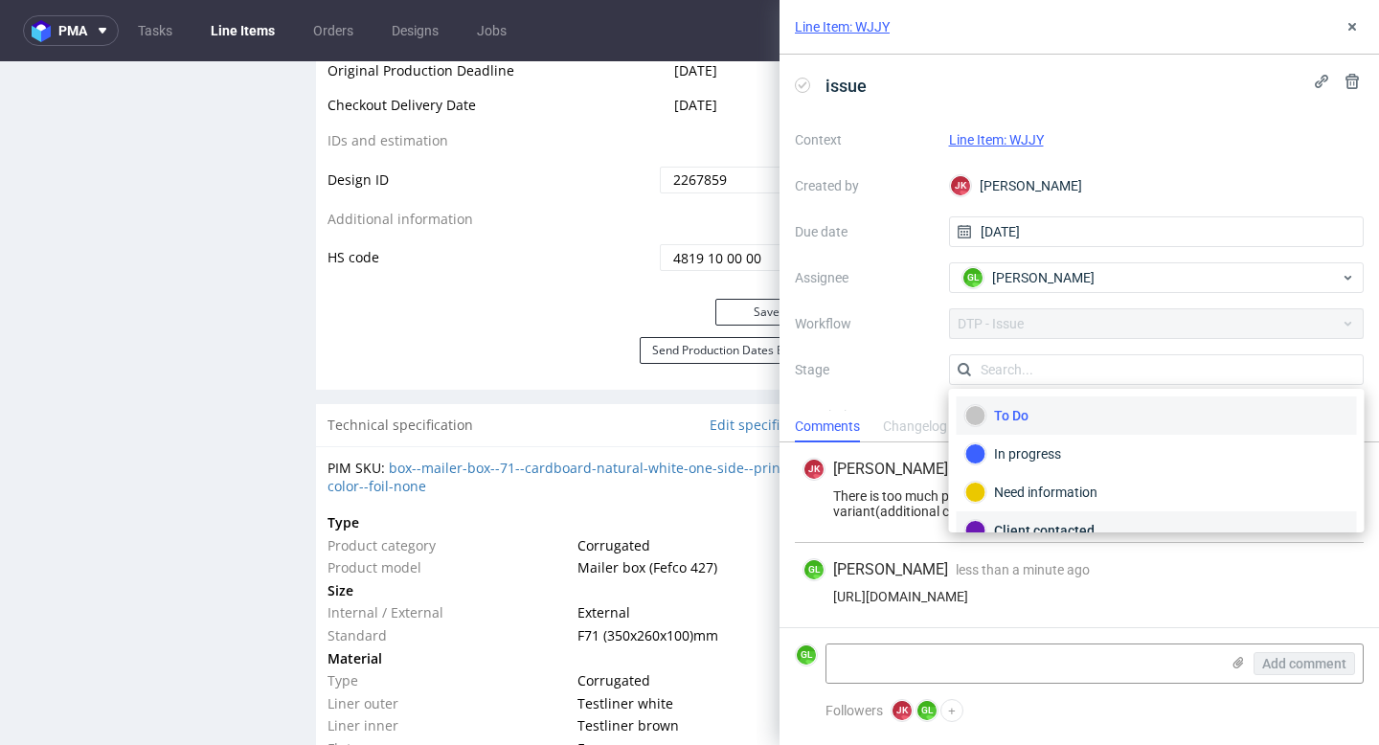
click at [1086, 521] on div "Client contacted" at bounding box center [1156, 530] width 383 height 21
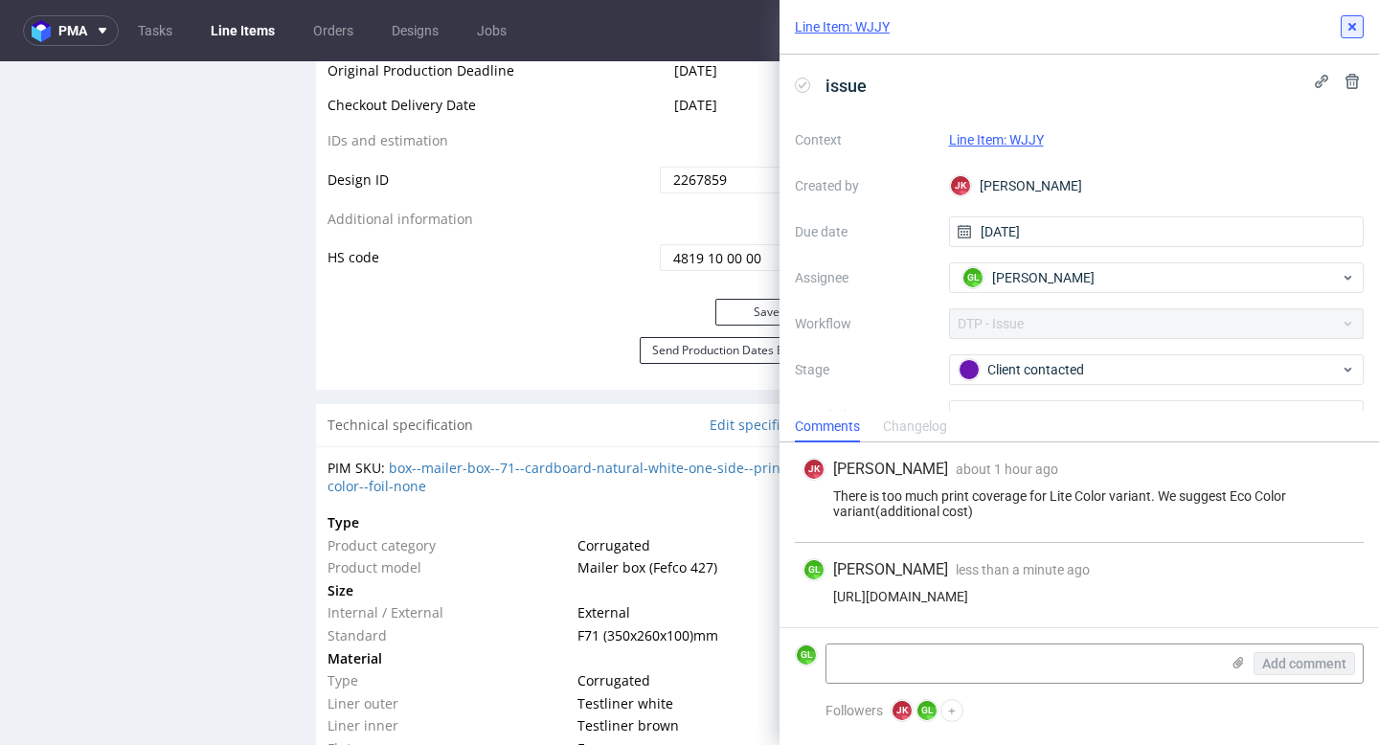
click at [1352, 30] on icon at bounding box center [1351, 26] width 15 height 15
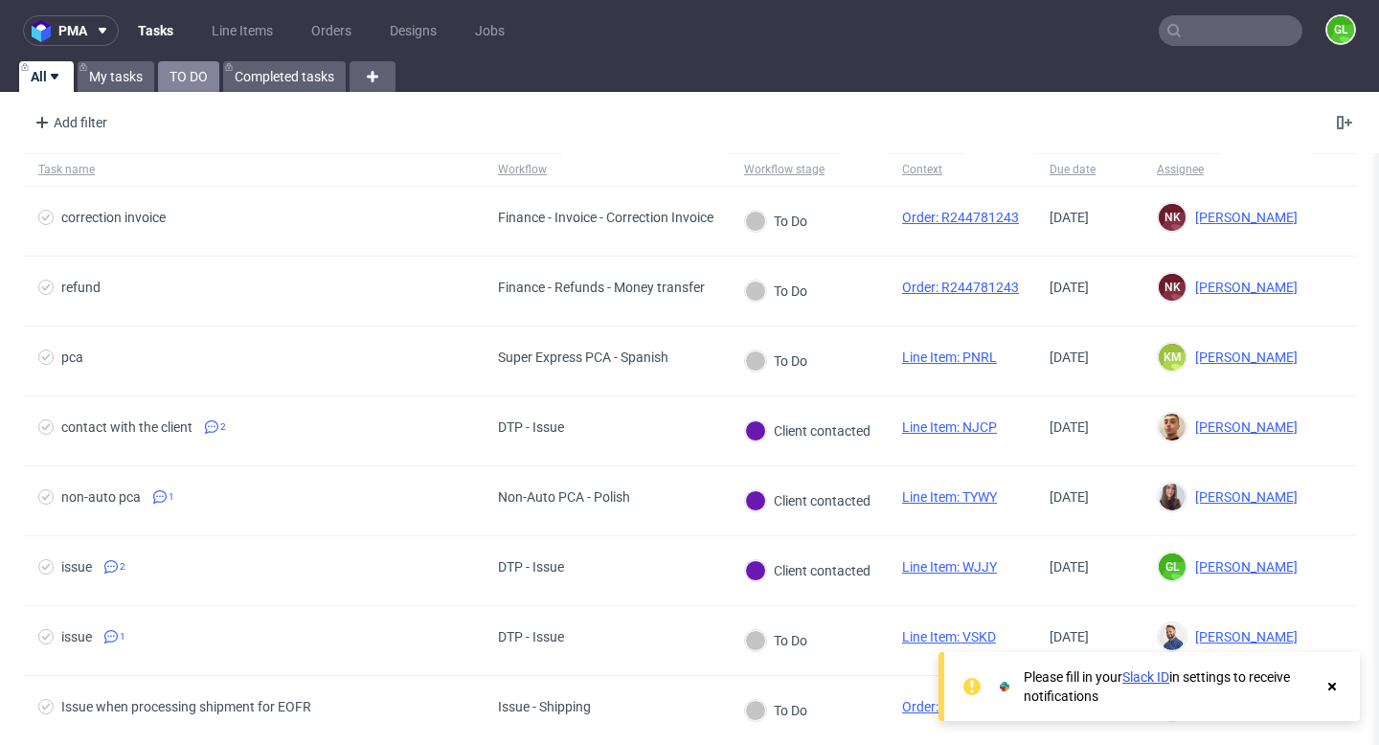
click at [188, 74] on link "TO DO" at bounding box center [188, 76] width 61 height 31
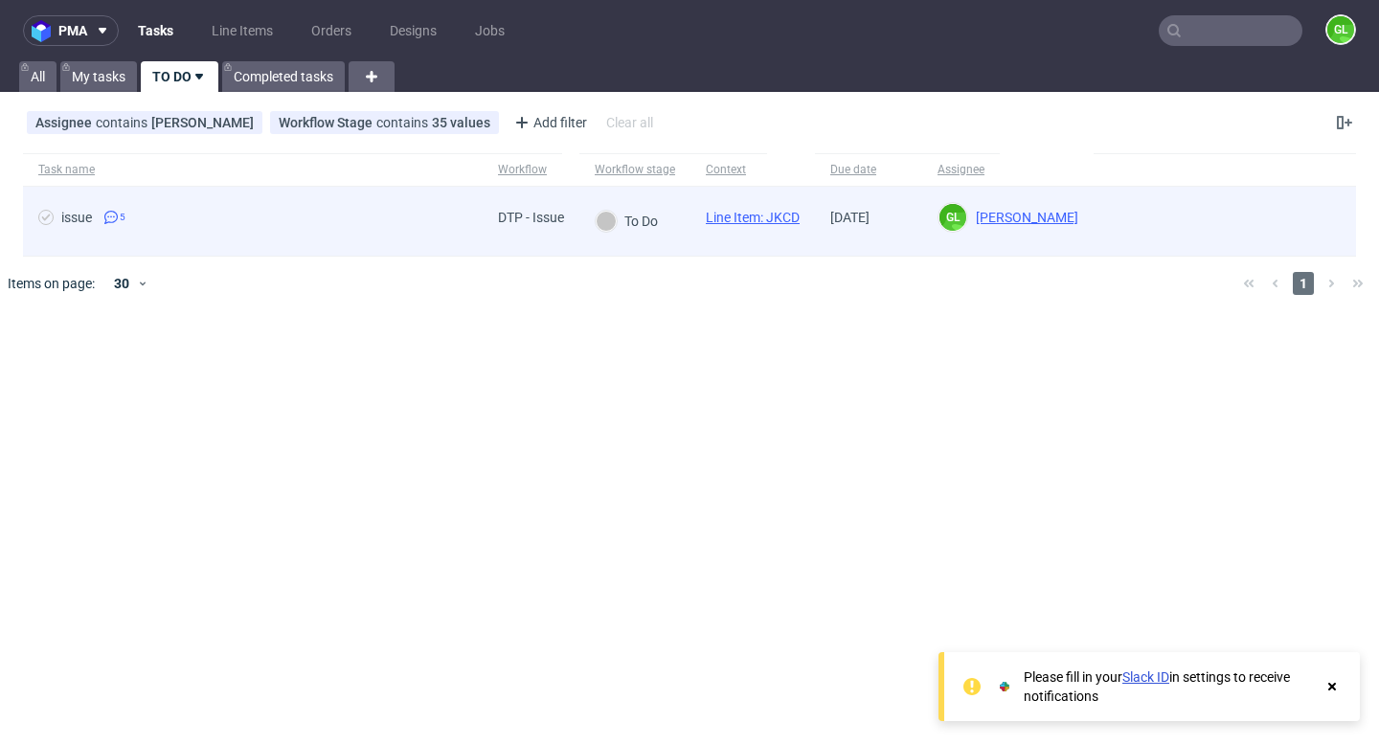
click at [377, 247] on div "issue 5" at bounding box center [253, 221] width 460 height 69
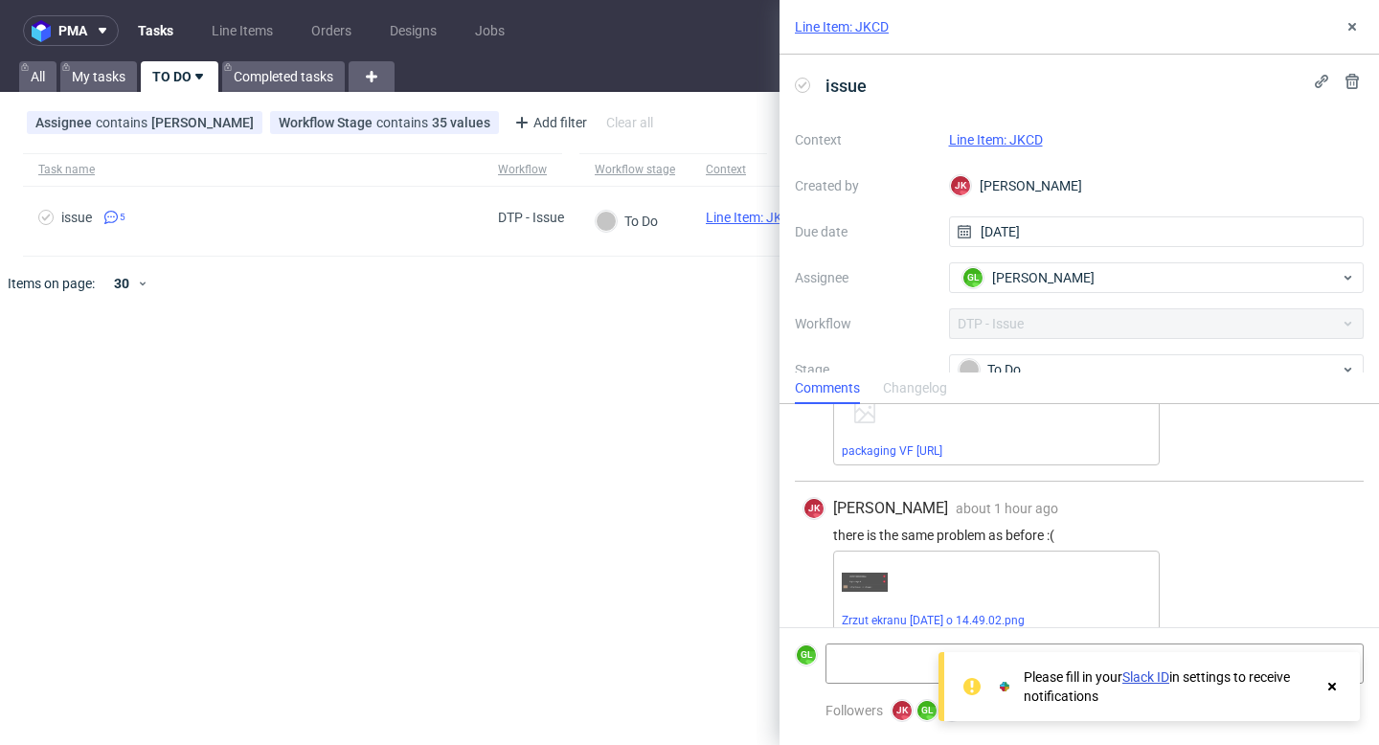
scroll to position [470, 0]
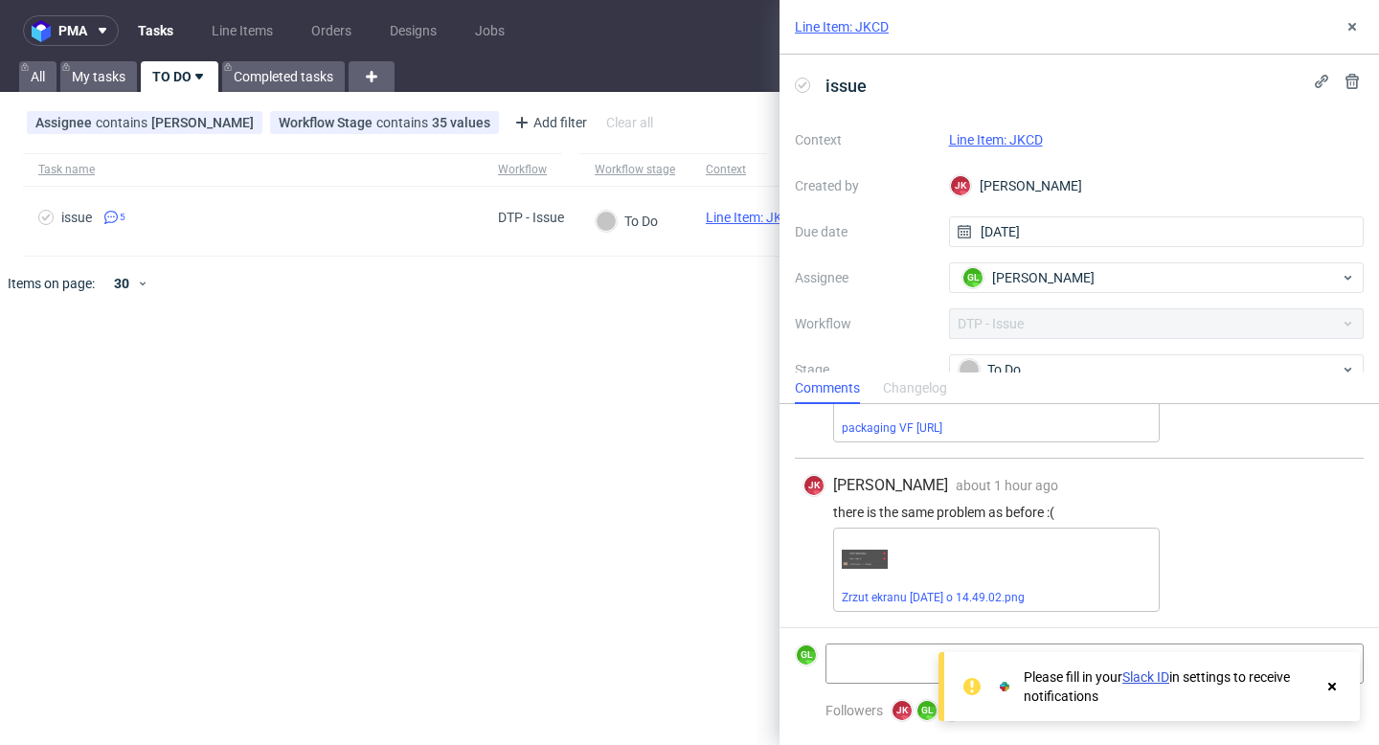
click at [1338, 689] on icon at bounding box center [1331, 686] width 17 height 15
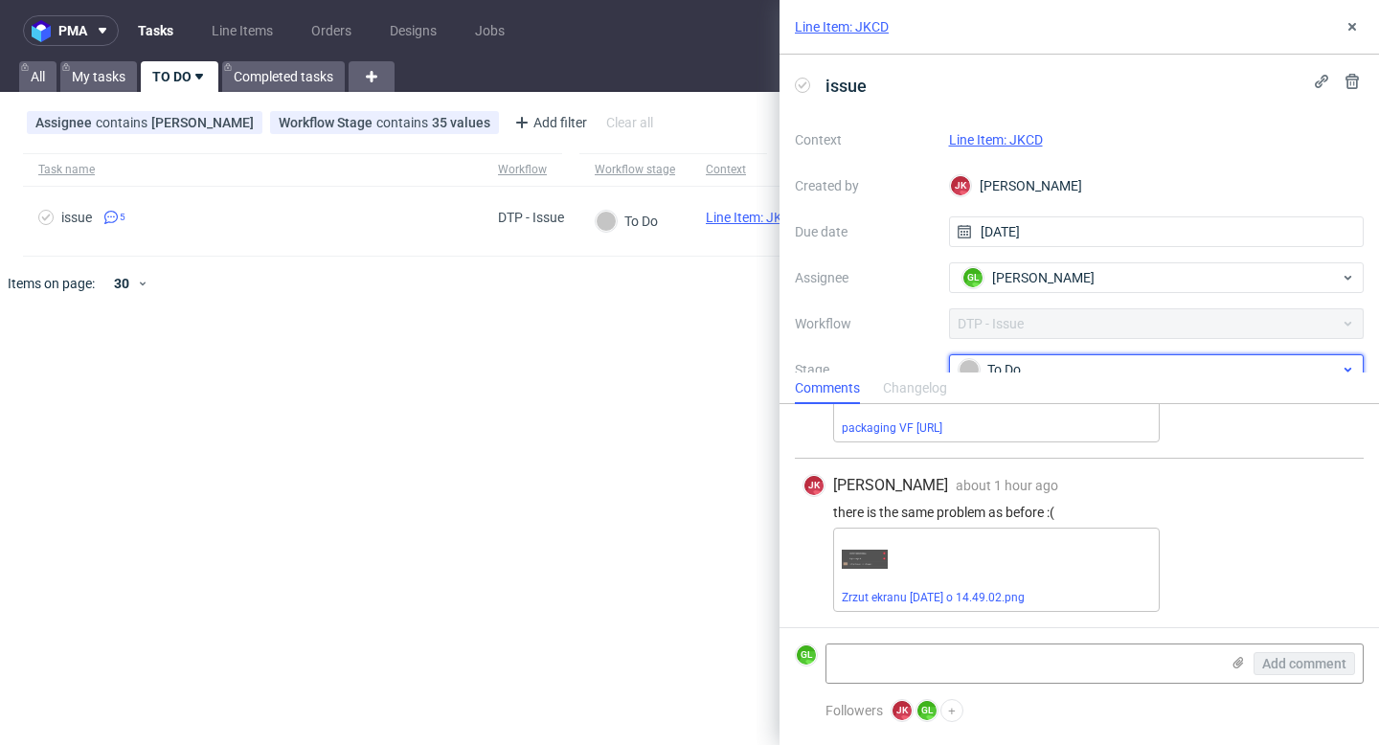
click at [1207, 365] on div "To Do" at bounding box center [1149, 369] width 381 height 21
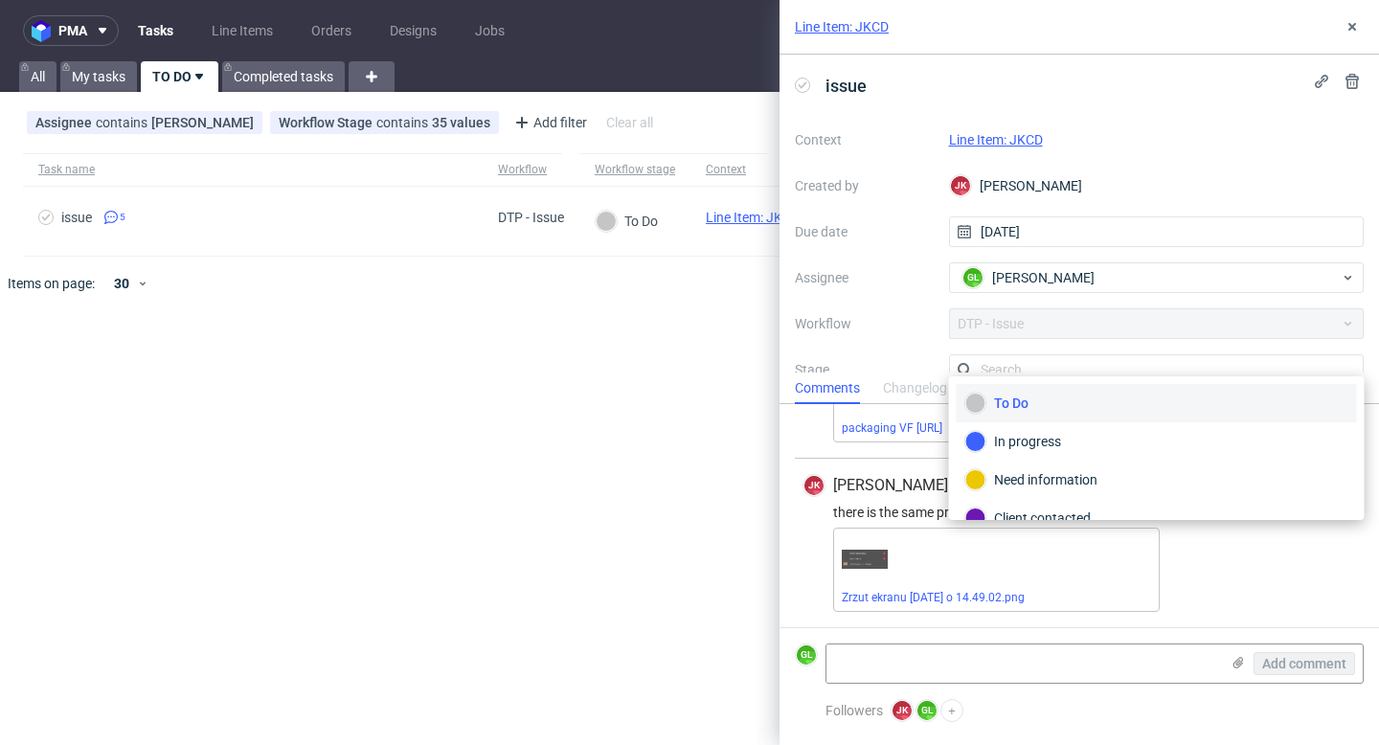
scroll to position [12, 0]
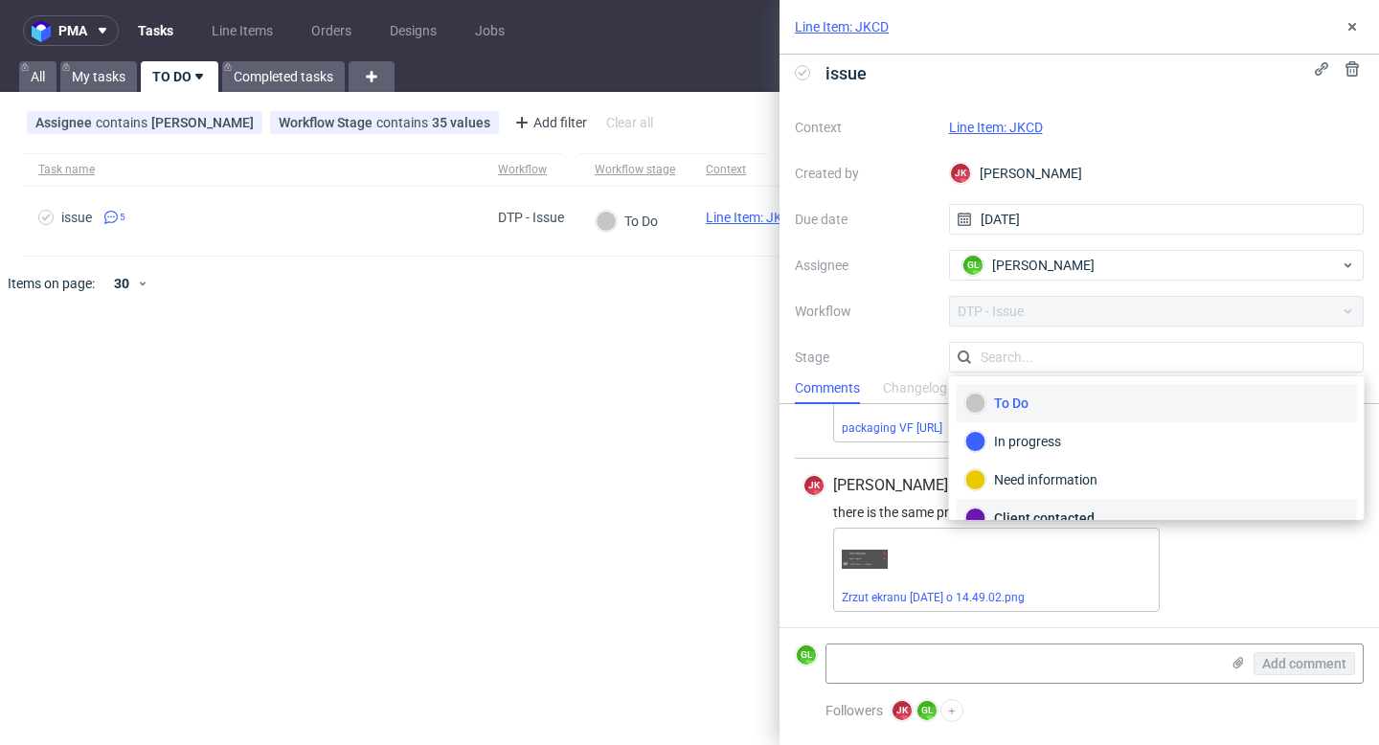
click at [1128, 509] on div "Client contacted" at bounding box center [1156, 518] width 383 height 21
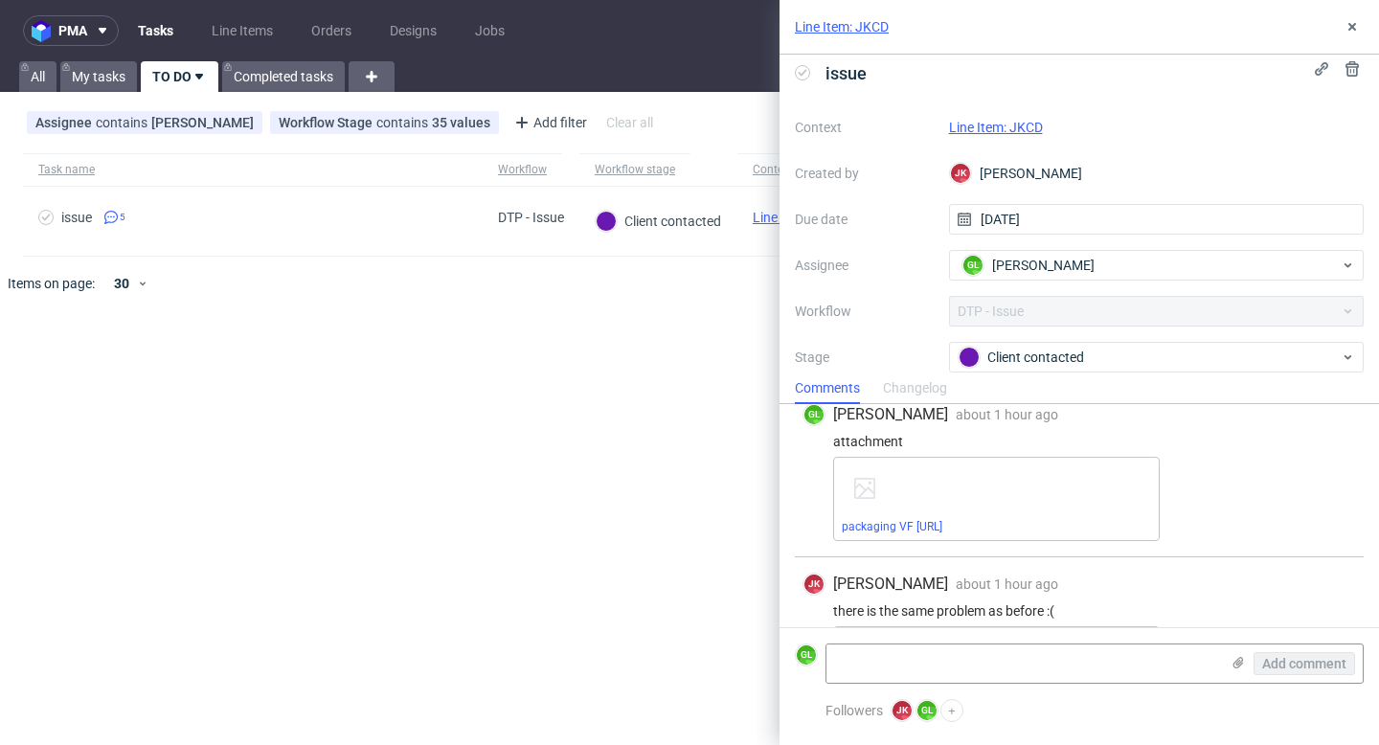
scroll to position [470, 0]
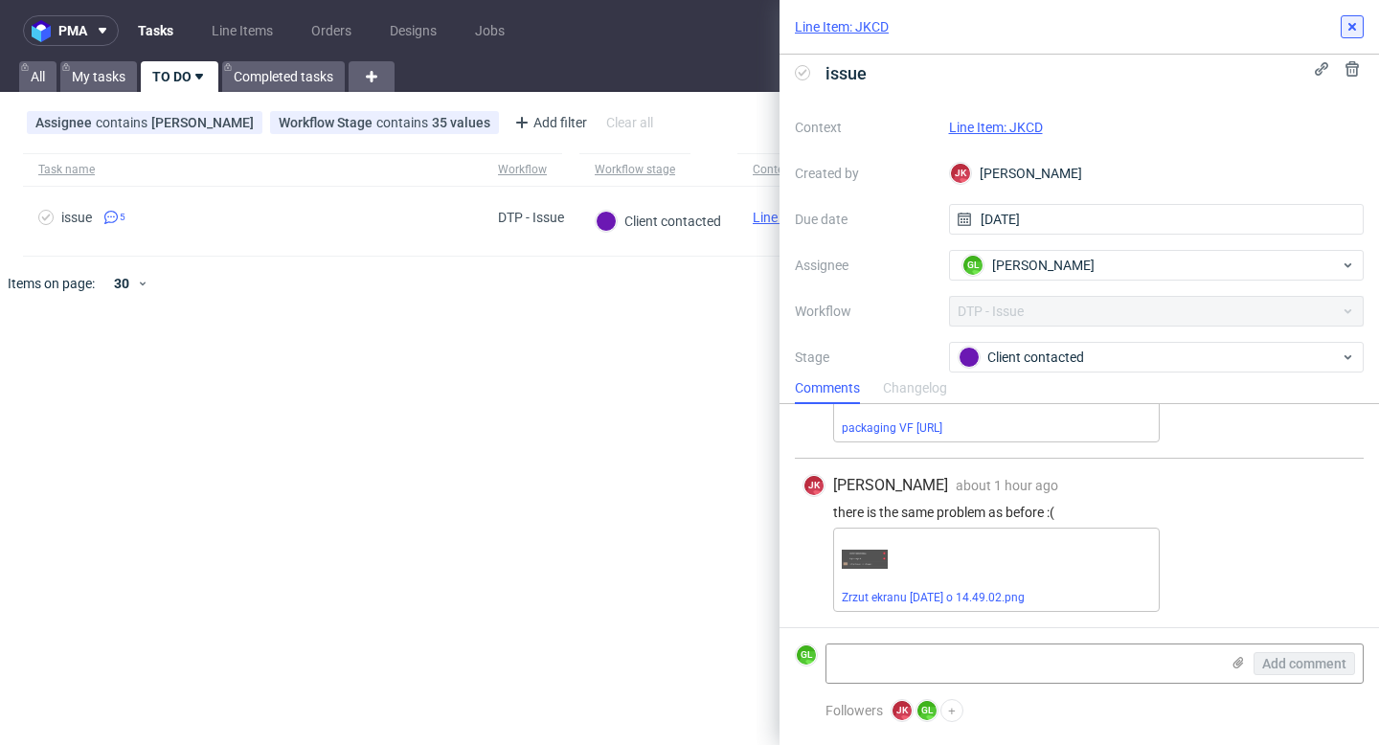
click at [1355, 23] on use at bounding box center [1352, 27] width 8 height 8
